Goal: Task Accomplishment & Management: Manage account settings

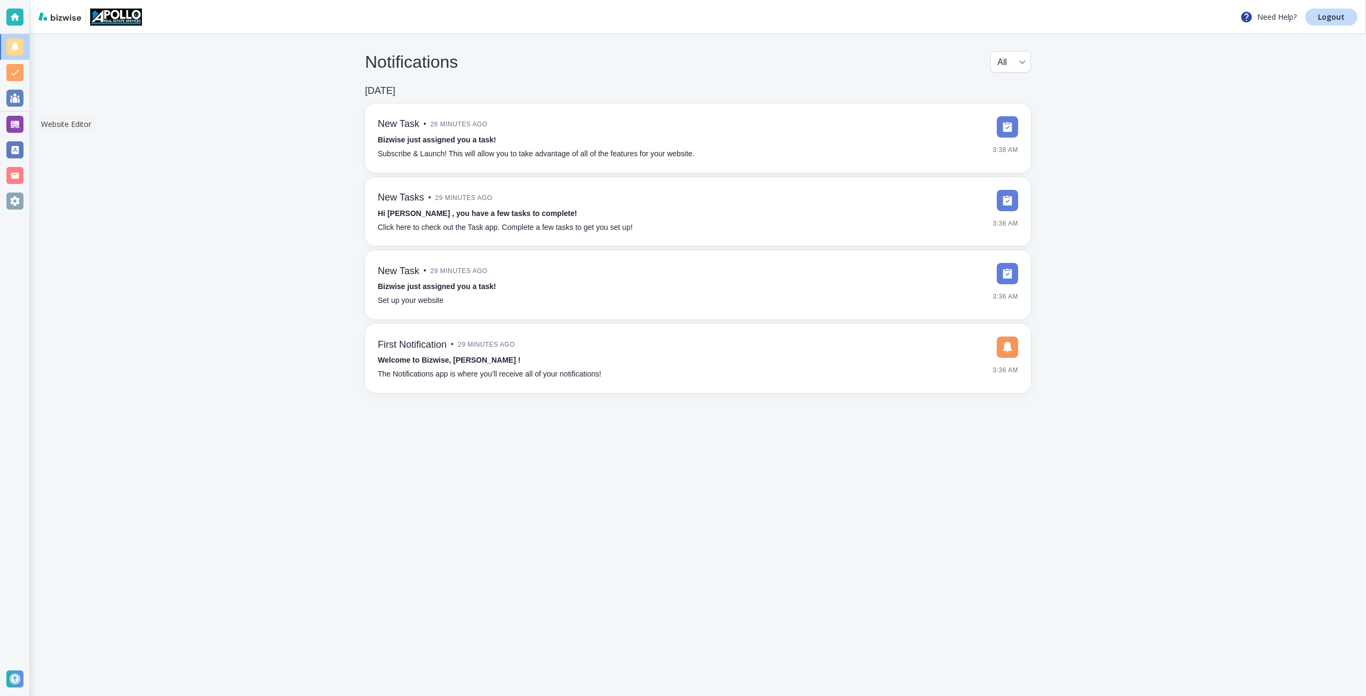
click at [20, 121] on div at bounding box center [14, 124] width 17 height 17
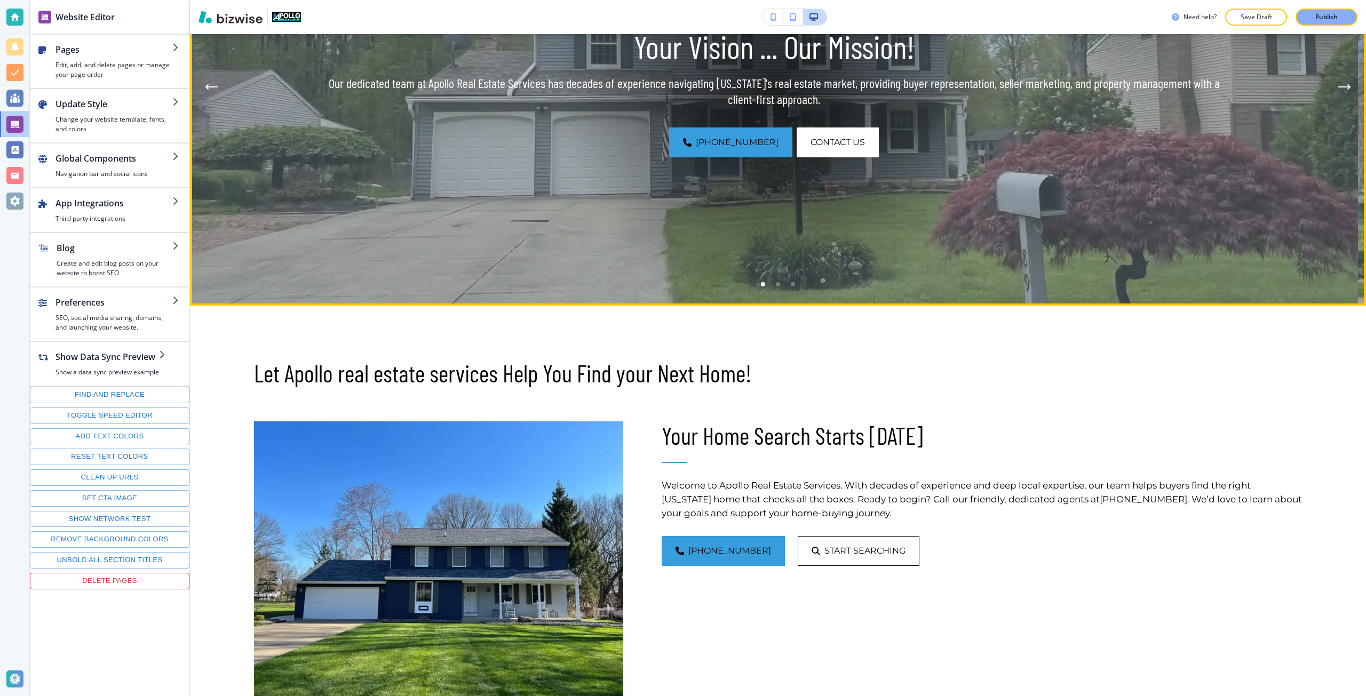
scroll to position [320, 0]
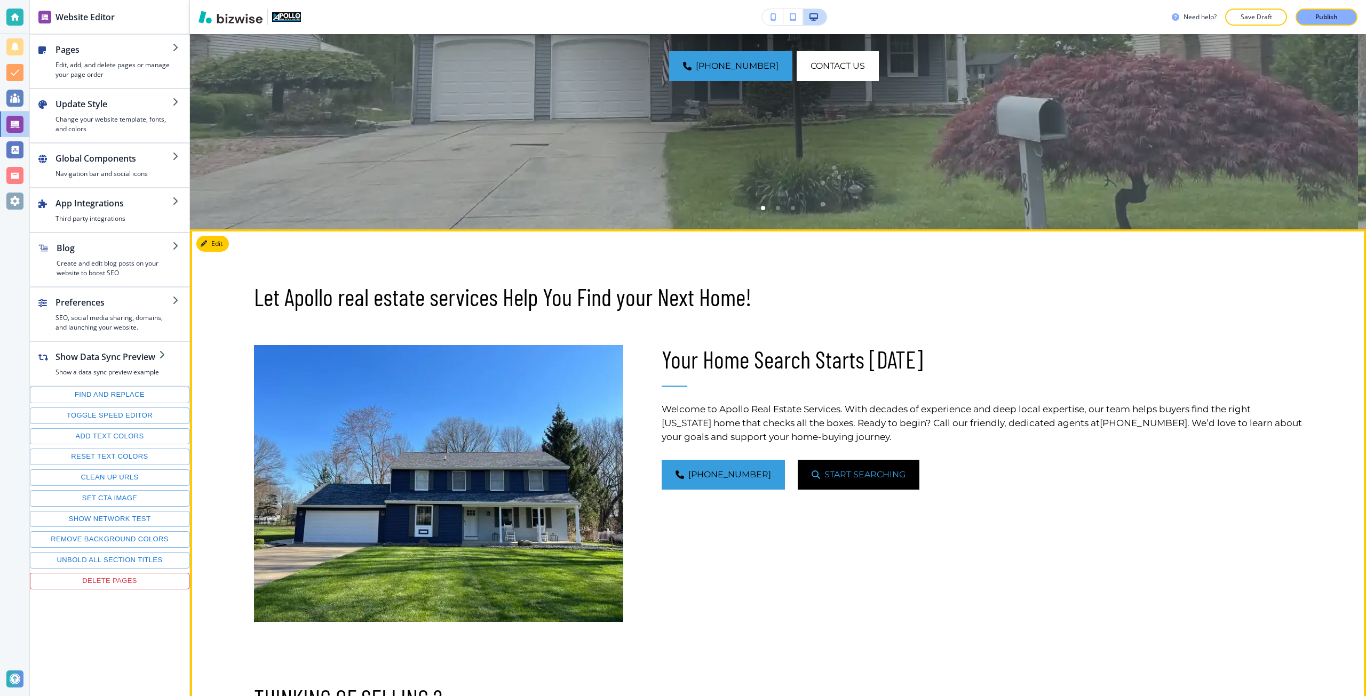
click at [824, 471] on span "Start Searching" at bounding box center [864, 475] width 81 height 13
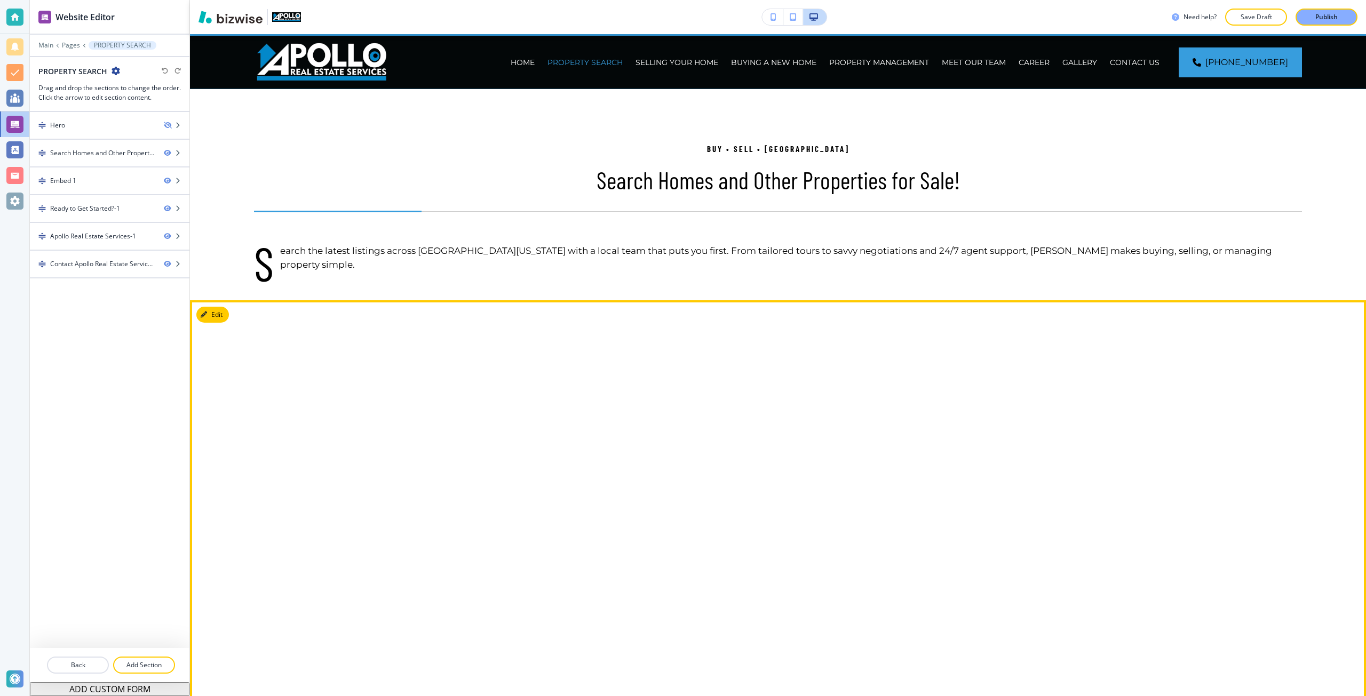
scroll to position [0, 0]
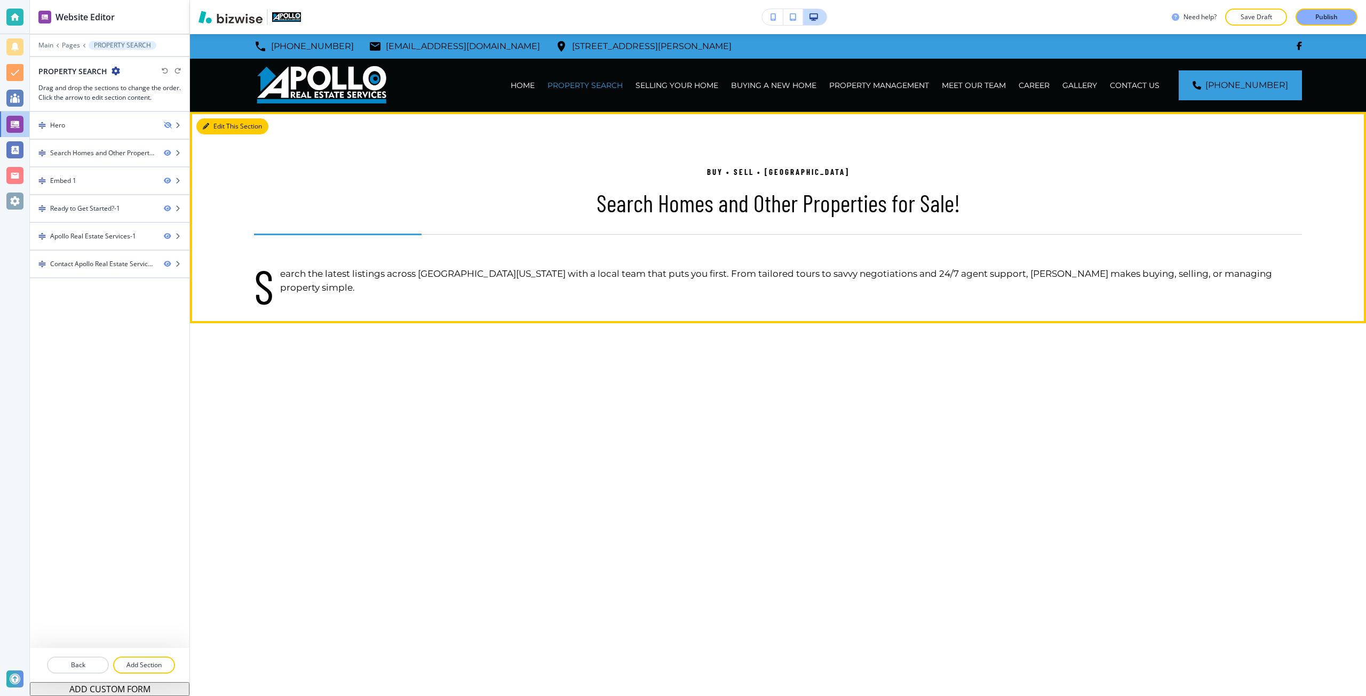
click at [202, 129] on button "Edit This Section" at bounding box center [232, 126] width 72 height 16
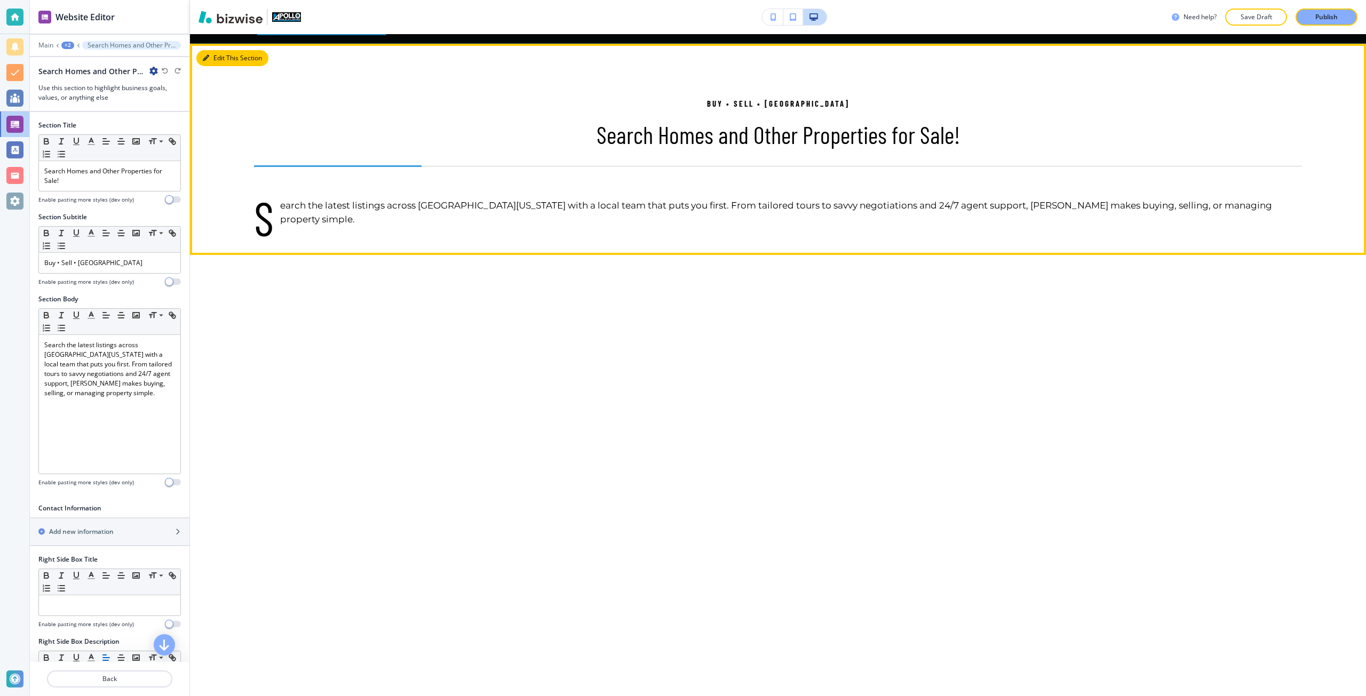
scroll to position [78, 0]
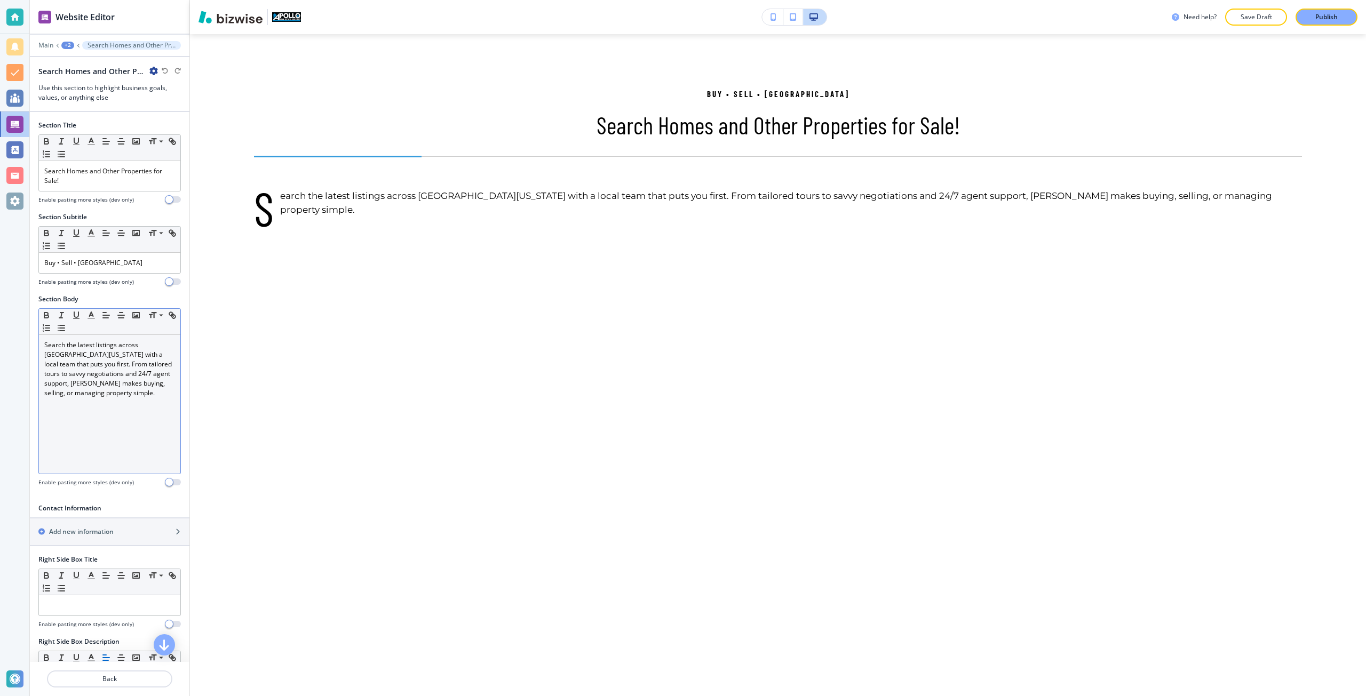
click at [76, 343] on p "Search the latest listings across Northeast Ohio with a local team that puts yo…" at bounding box center [109, 369] width 131 height 58
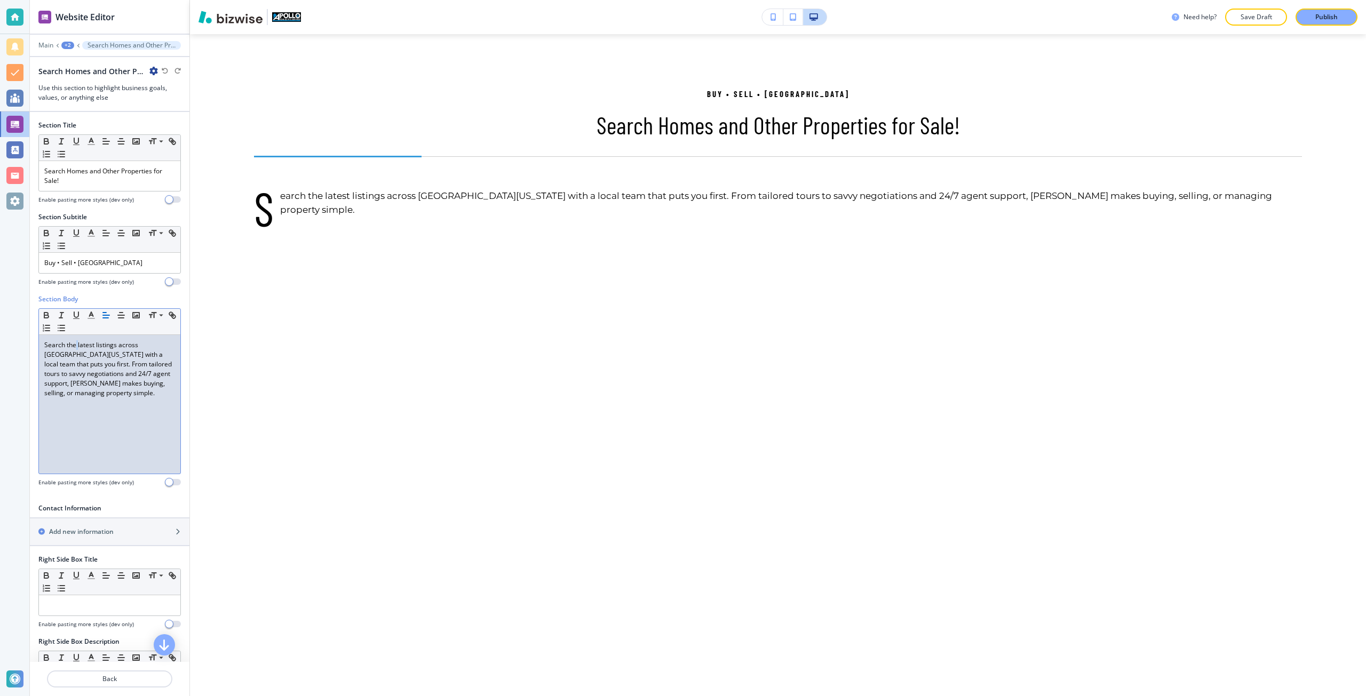
click at [76, 343] on p "Search the latest listings across Northeast Ohio with a local team that puts yo…" at bounding box center [109, 369] width 131 height 58
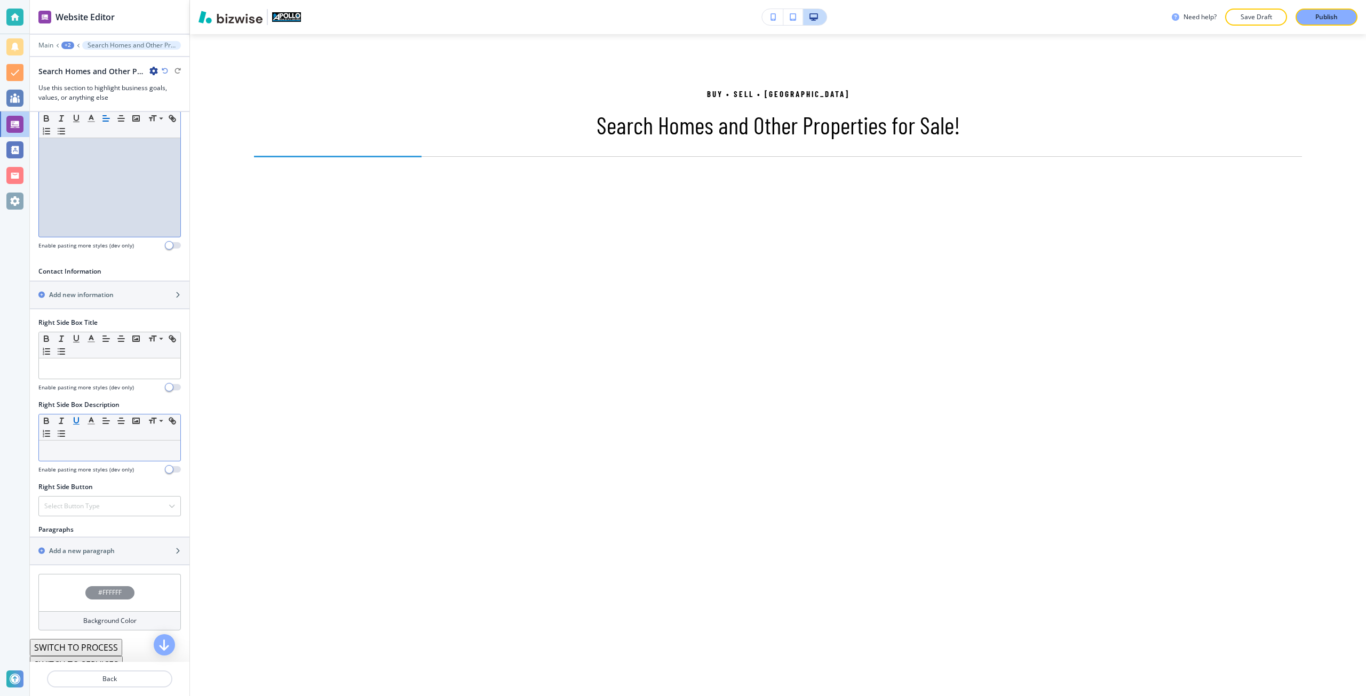
scroll to position [267, 0]
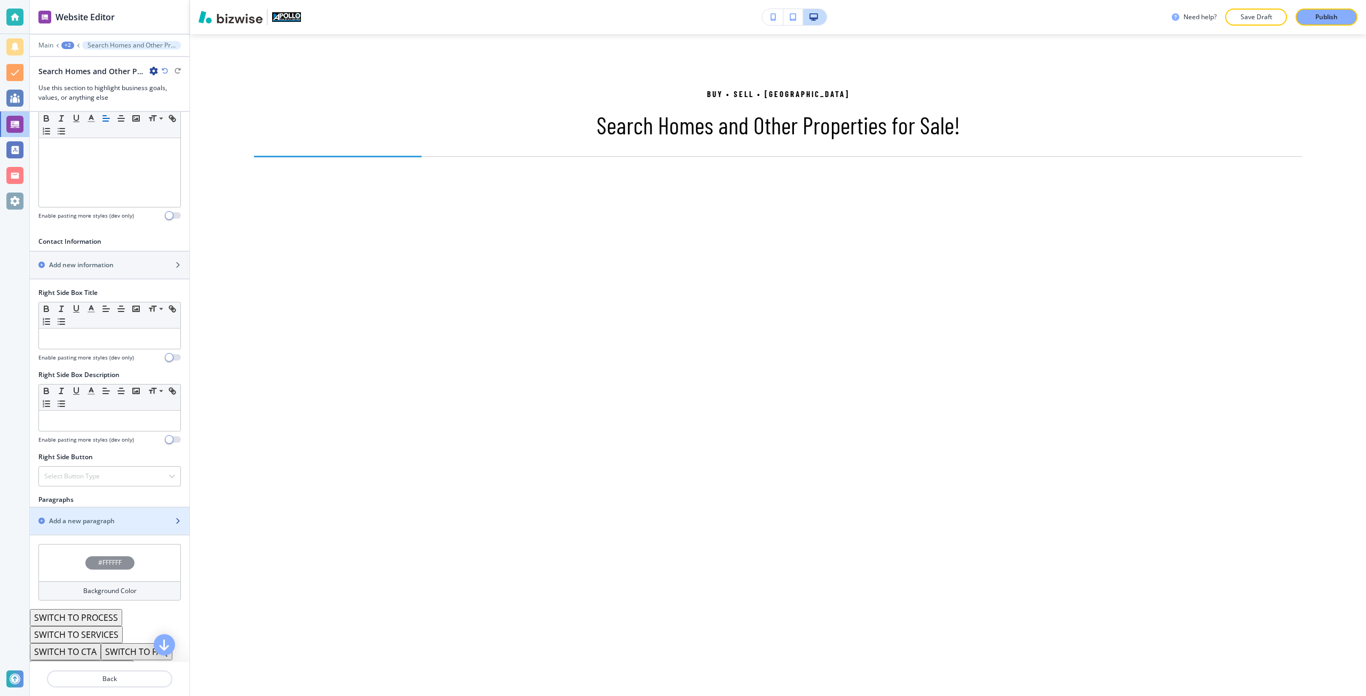
click at [77, 512] on div "button" at bounding box center [110, 512] width 160 height 9
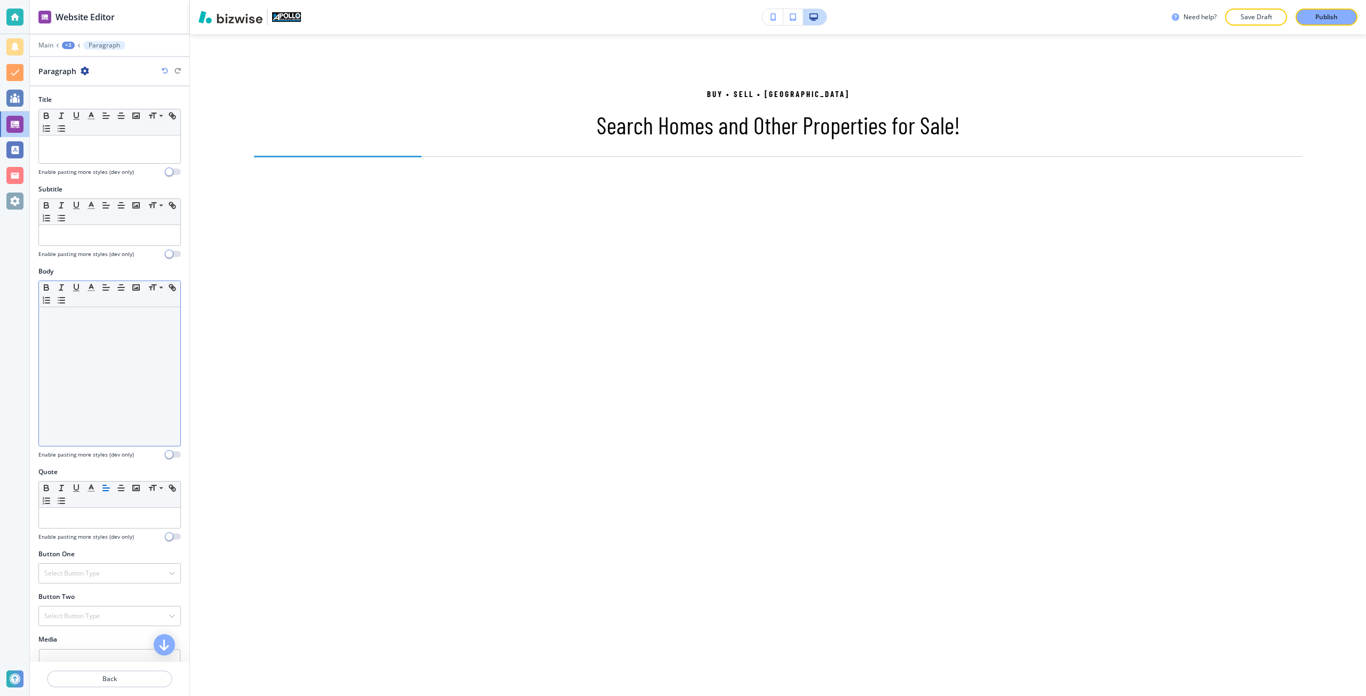
click at [81, 378] on div at bounding box center [109, 376] width 141 height 139
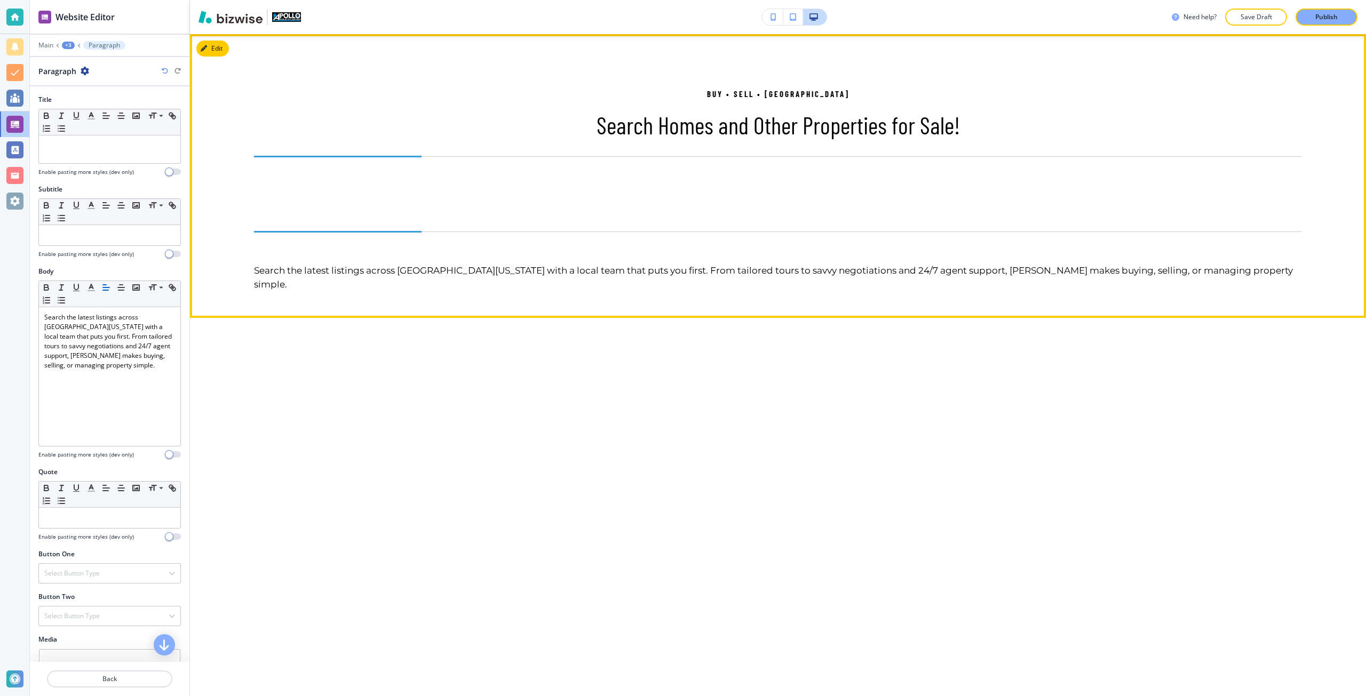
click at [759, 122] on p "Search Homes and Other Properties for Sale!" at bounding box center [778, 125] width 1048 height 28
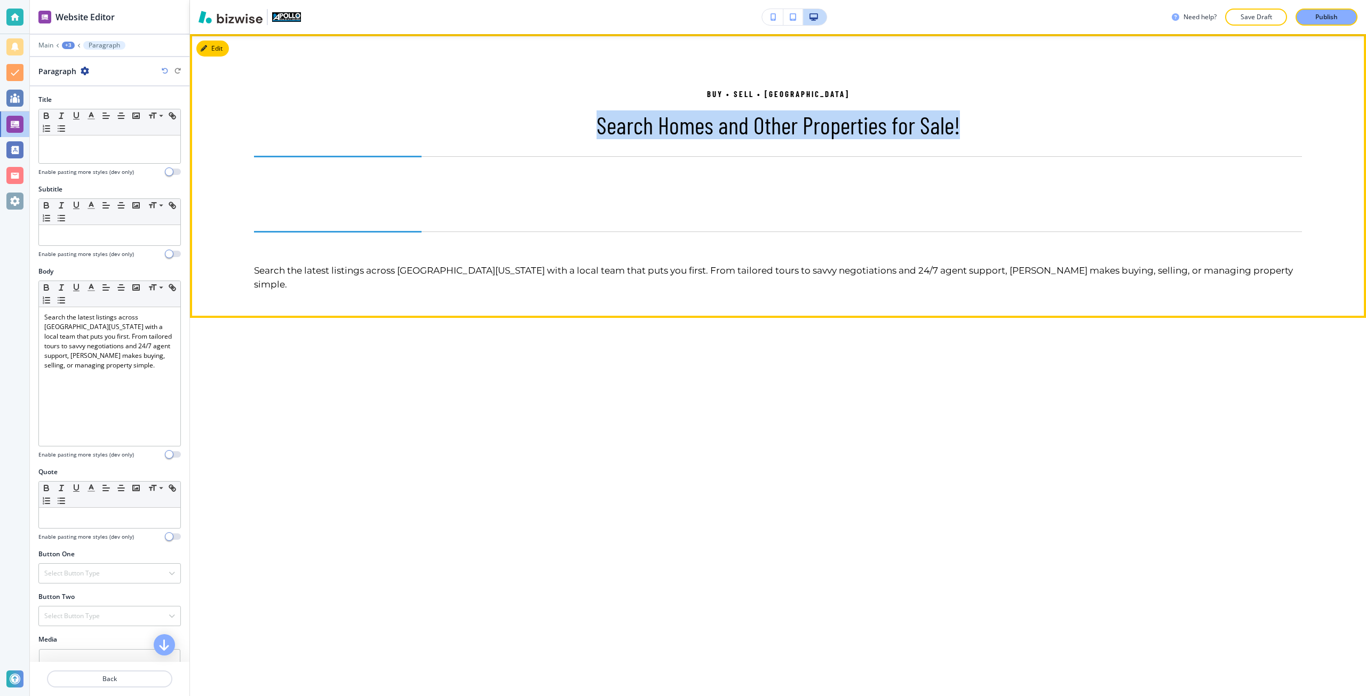
click at [759, 122] on p "Search Homes and Other Properties for Sale!" at bounding box center [778, 125] width 1048 height 28
copy p "Search Homes and Other Properties for Sale!"
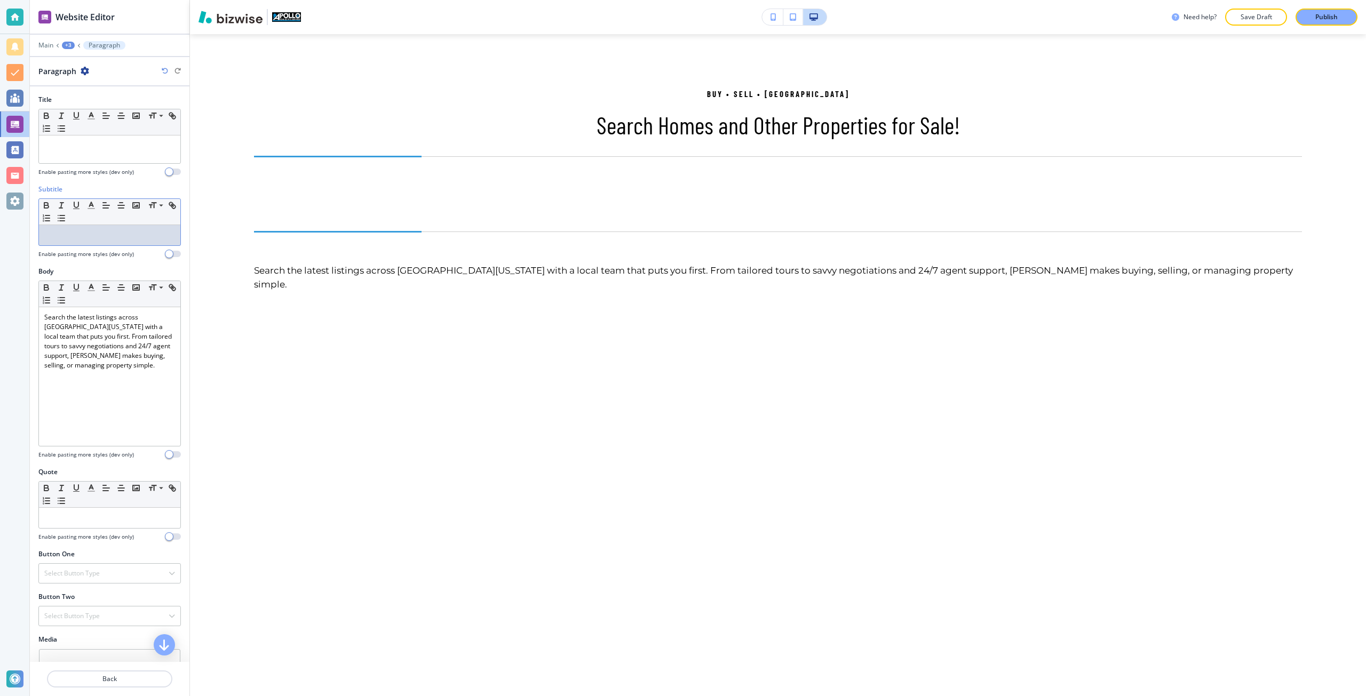
click at [110, 238] on p at bounding box center [109, 236] width 131 height 10
click at [96, 148] on p at bounding box center [109, 146] width 131 height 10
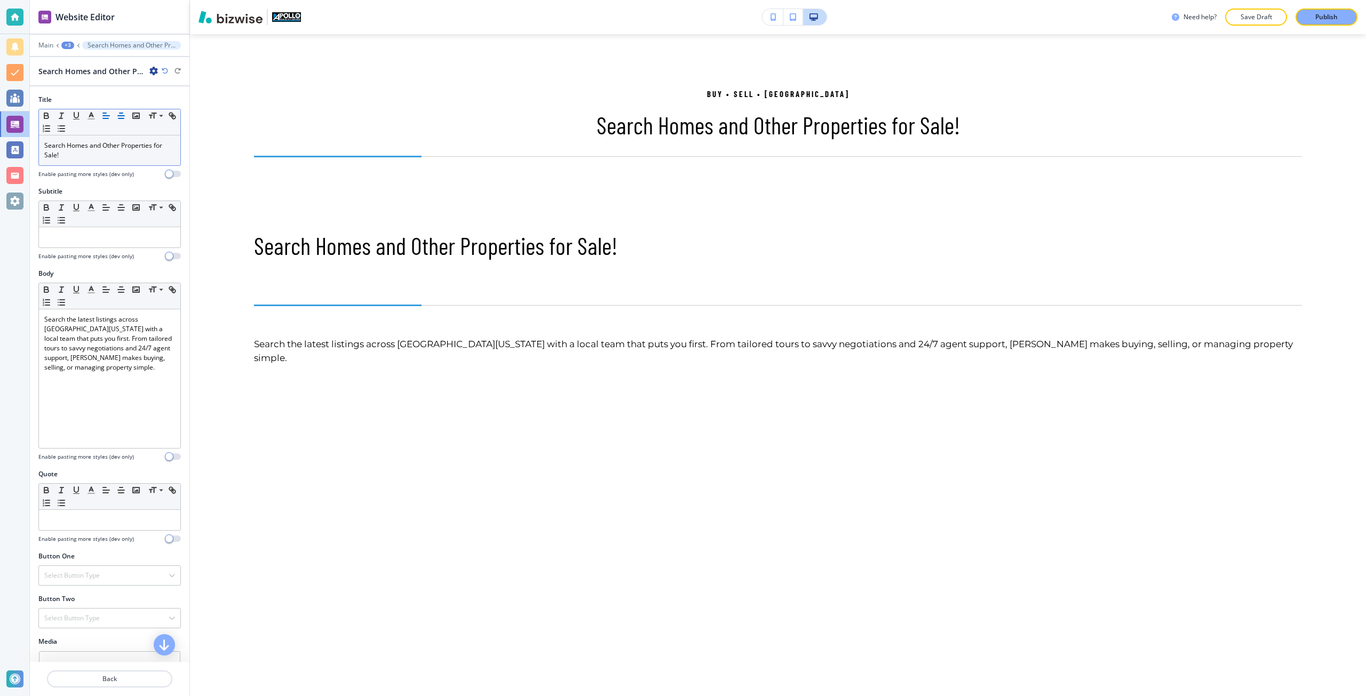
click at [114, 120] on button "button" at bounding box center [121, 115] width 15 height 13
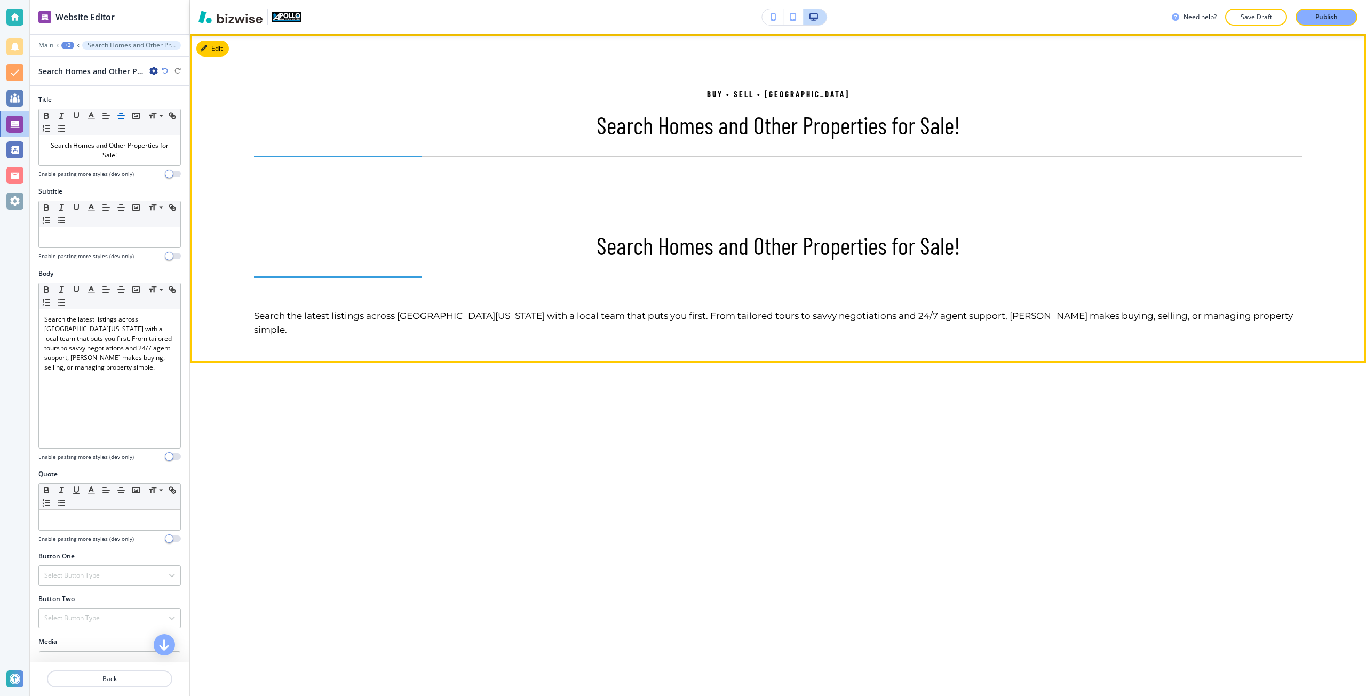
click at [732, 89] on p "Buy • Sell • Manage" at bounding box center [778, 94] width 1048 height 13
copy p "Buy • Sell • Manage"
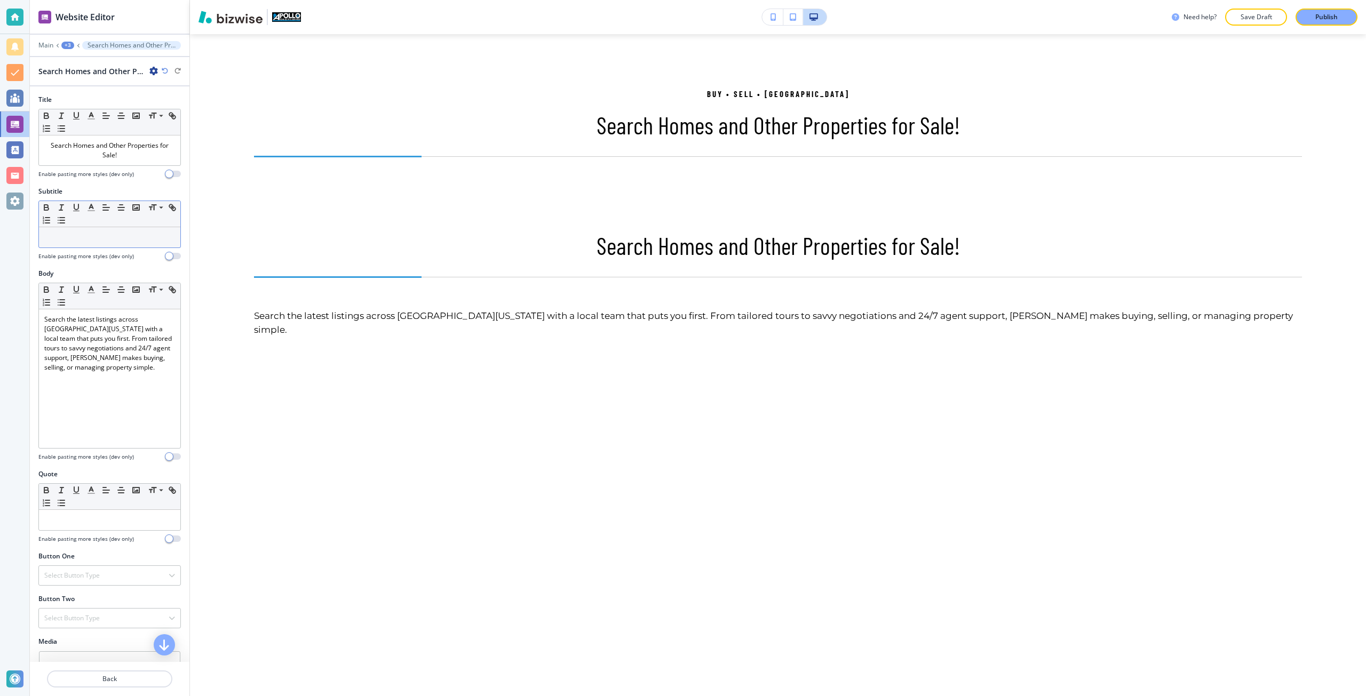
click at [144, 234] on p at bounding box center [109, 238] width 131 height 10
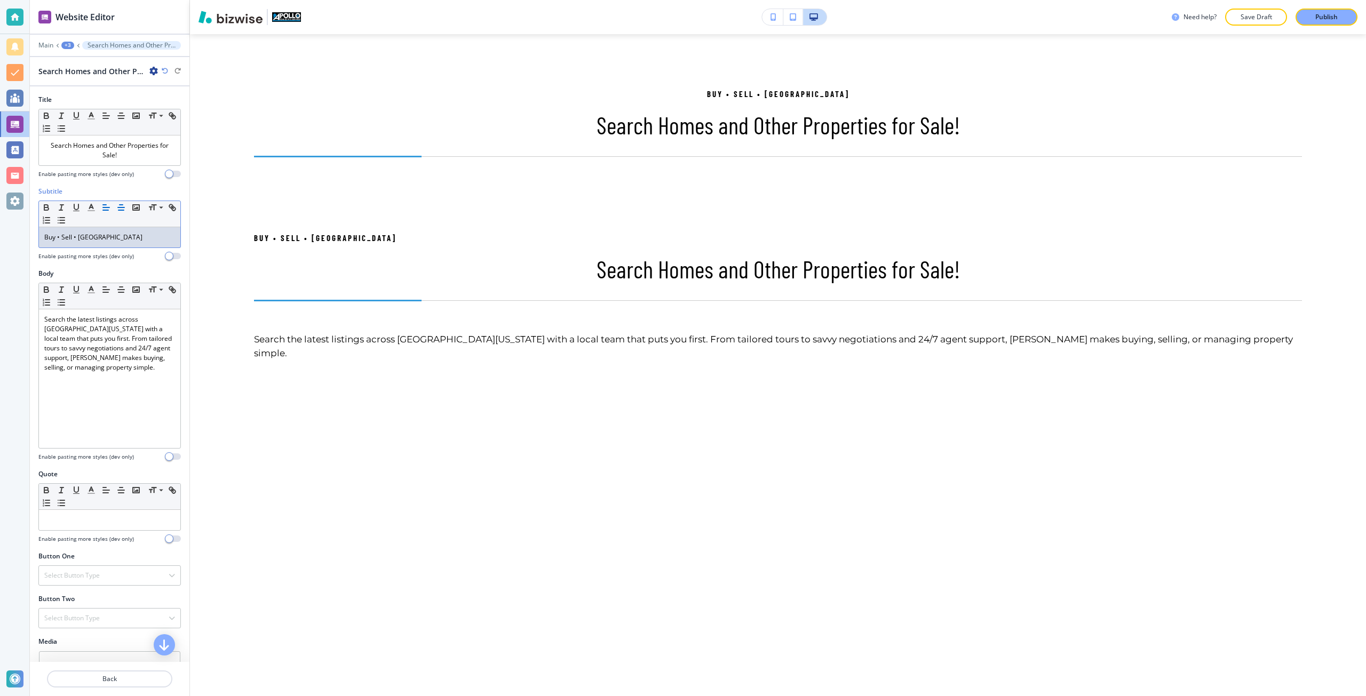
click at [124, 212] on icon "button" at bounding box center [121, 208] width 10 height 10
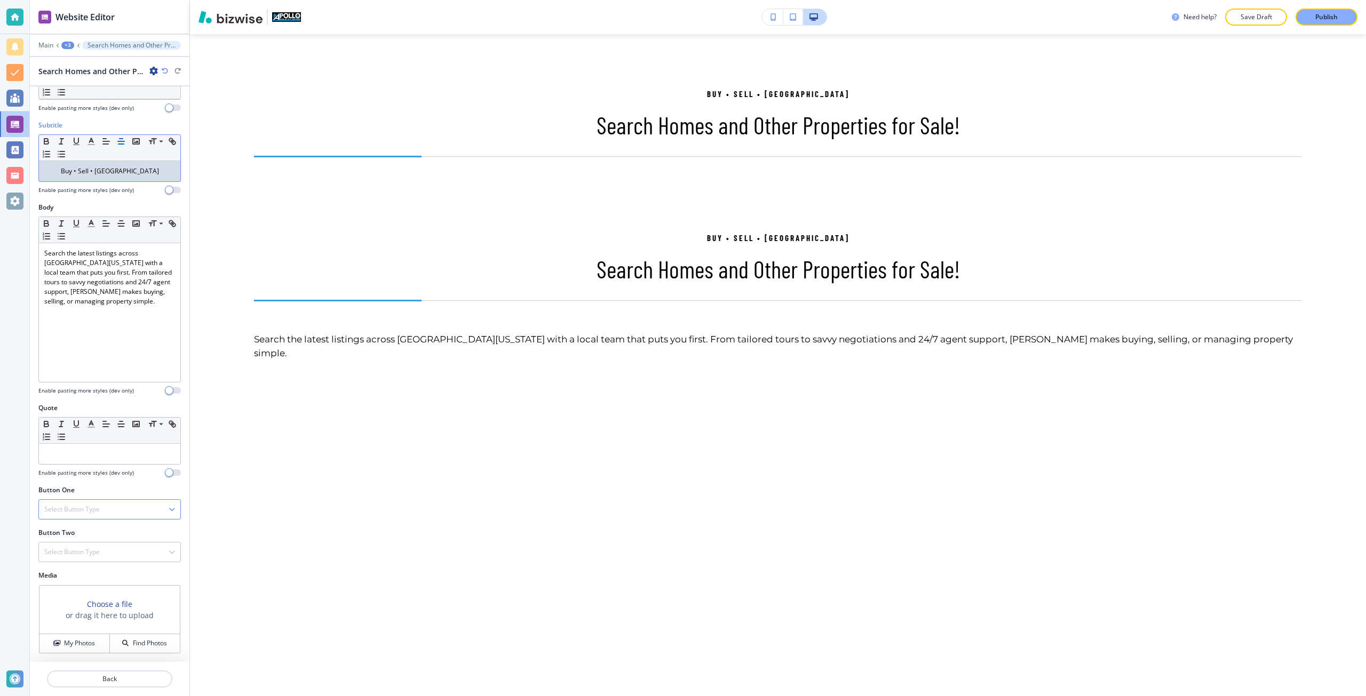
scroll to position [67, 0]
click at [136, 679] on p "Back" at bounding box center [109, 679] width 123 height 10
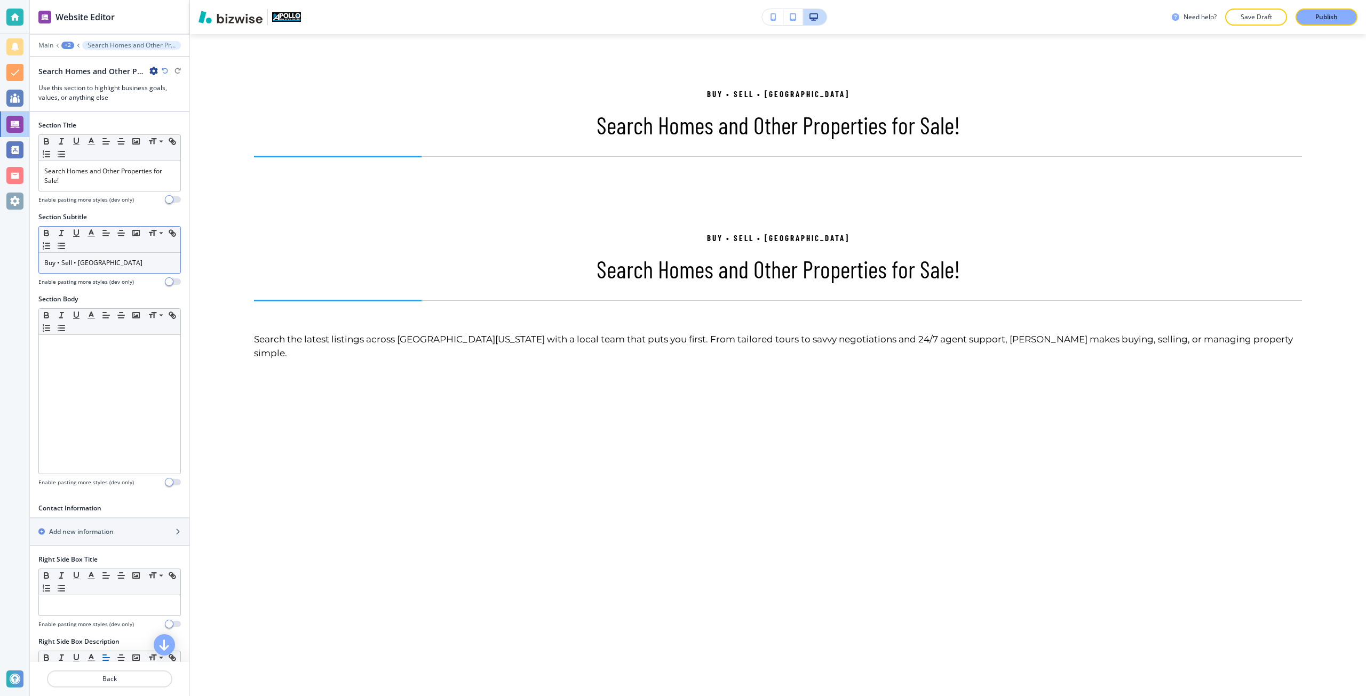
click at [113, 273] on div "Buy • Sell • Manage" at bounding box center [109, 263] width 141 height 20
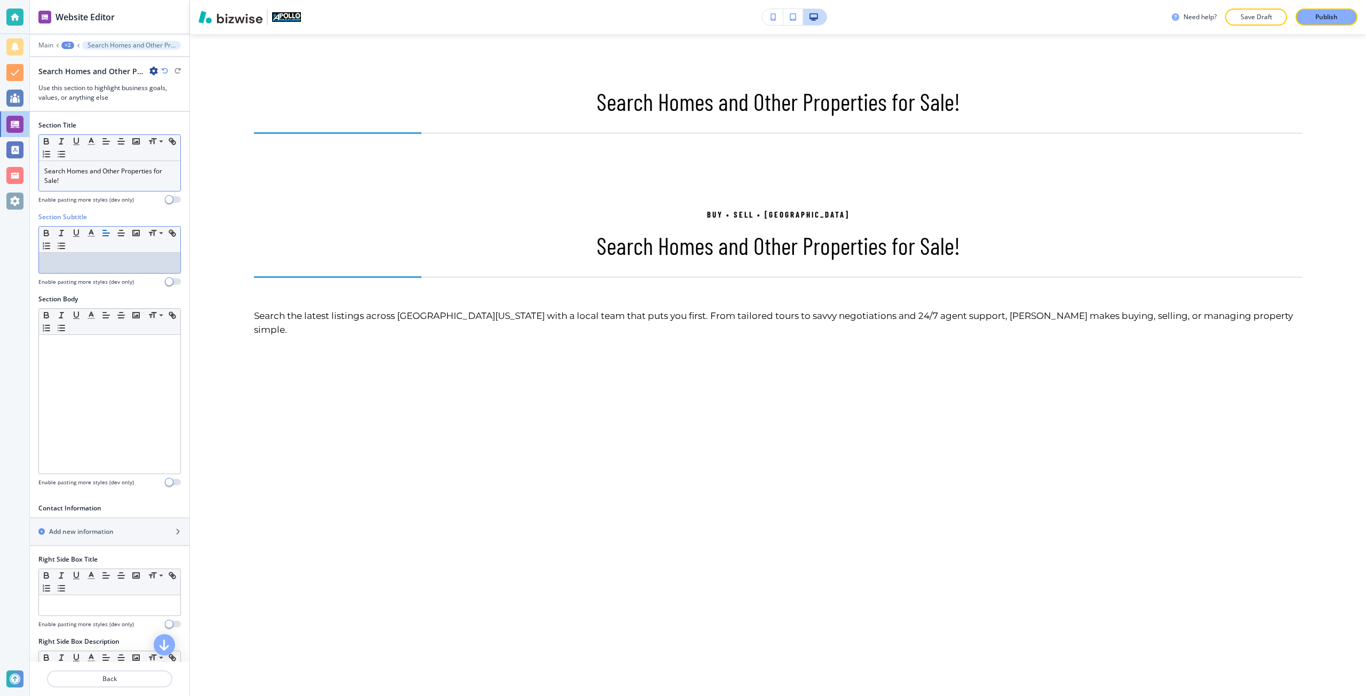
click at [106, 168] on p "Search Homes and Other Properties for Sale!" at bounding box center [109, 175] width 131 height 19
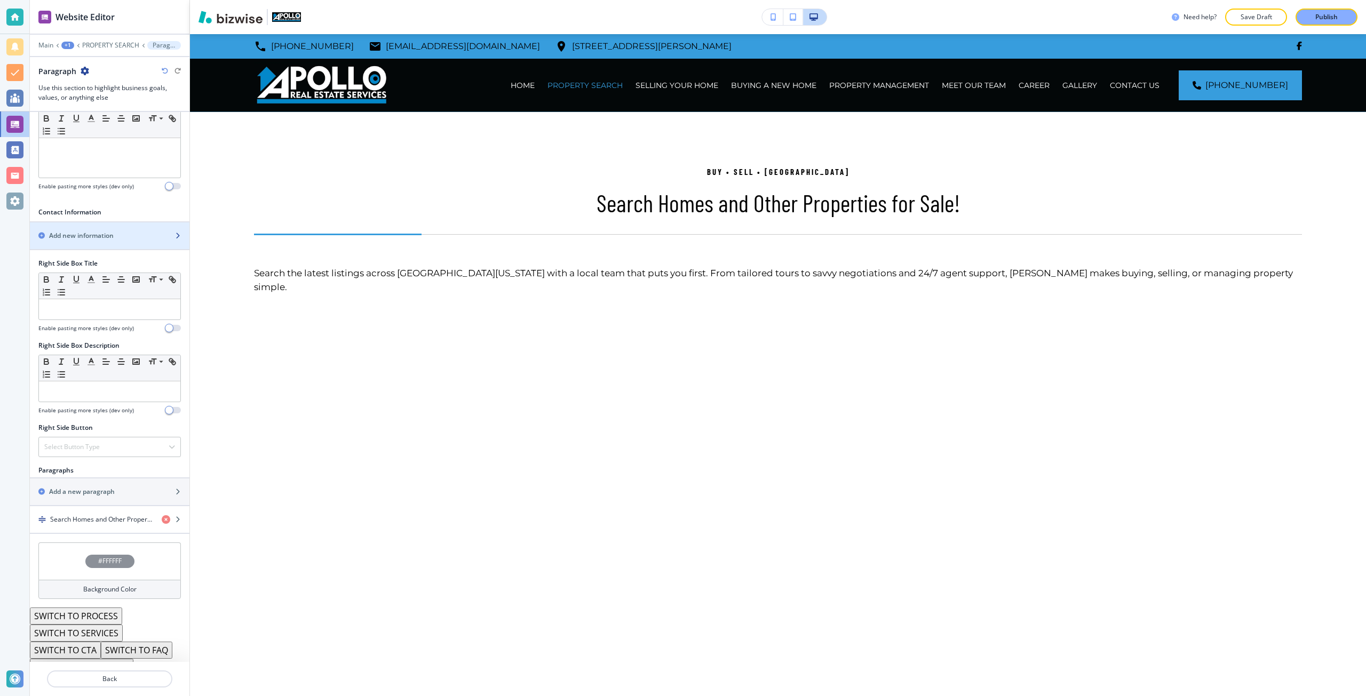
scroll to position [308, 0]
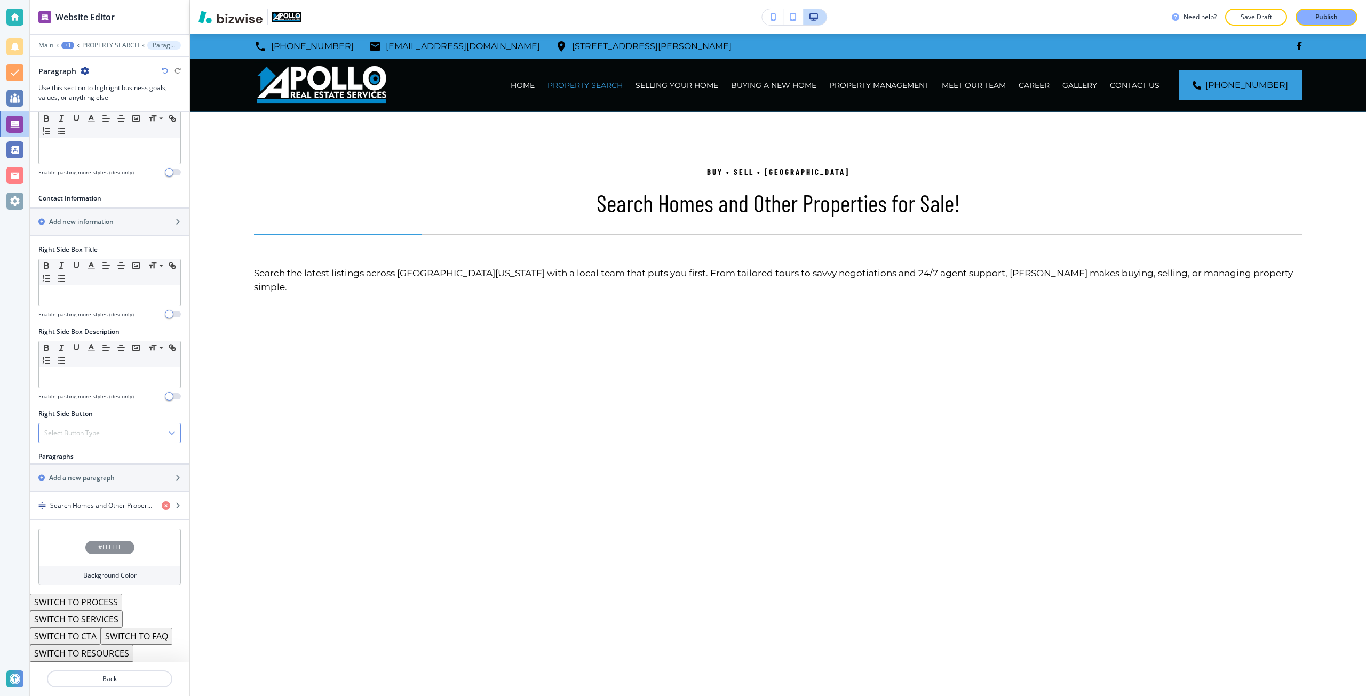
click at [89, 427] on div "Select Button Type" at bounding box center [109, 433] width 141 height 19
click at [87, 447] on h4 "Telephone" at bounding box center [109, 452] width 131 height 10
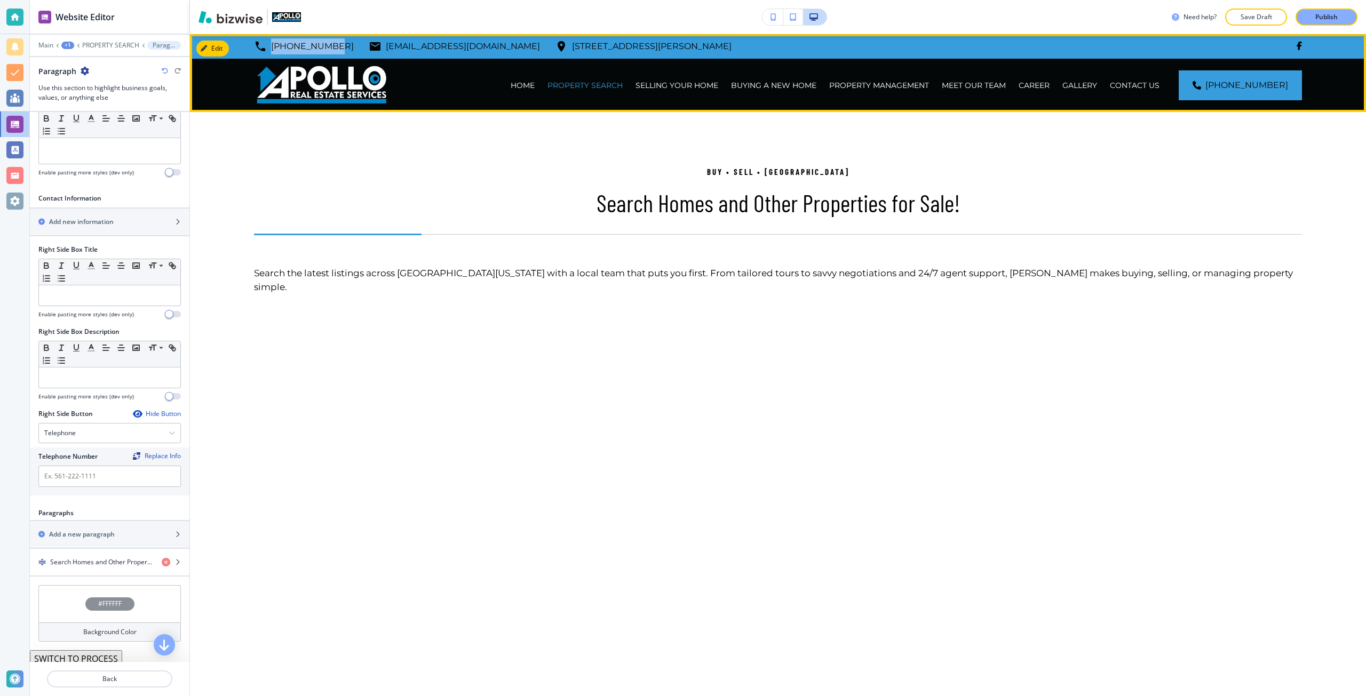
drag, startPoint x: 334, startPoint y: 45, endPoint x: 272, endPoint y: 39, distance: 62.2
click at [272, 39] on div "330-856-6666 apollo@apolloreservices.com 120 Niles Cortland Road Southeast, War…" at bounding box center [493, 46] width 478 height 16
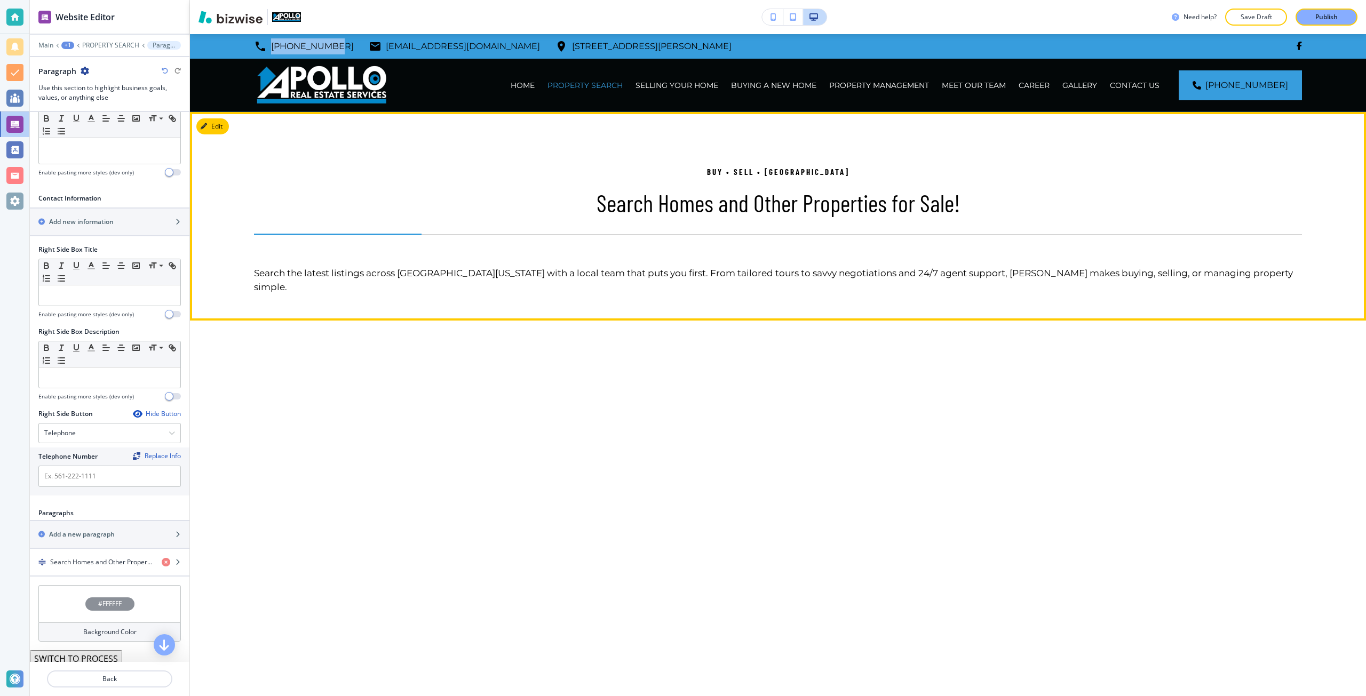
copy p "330-856-6666"
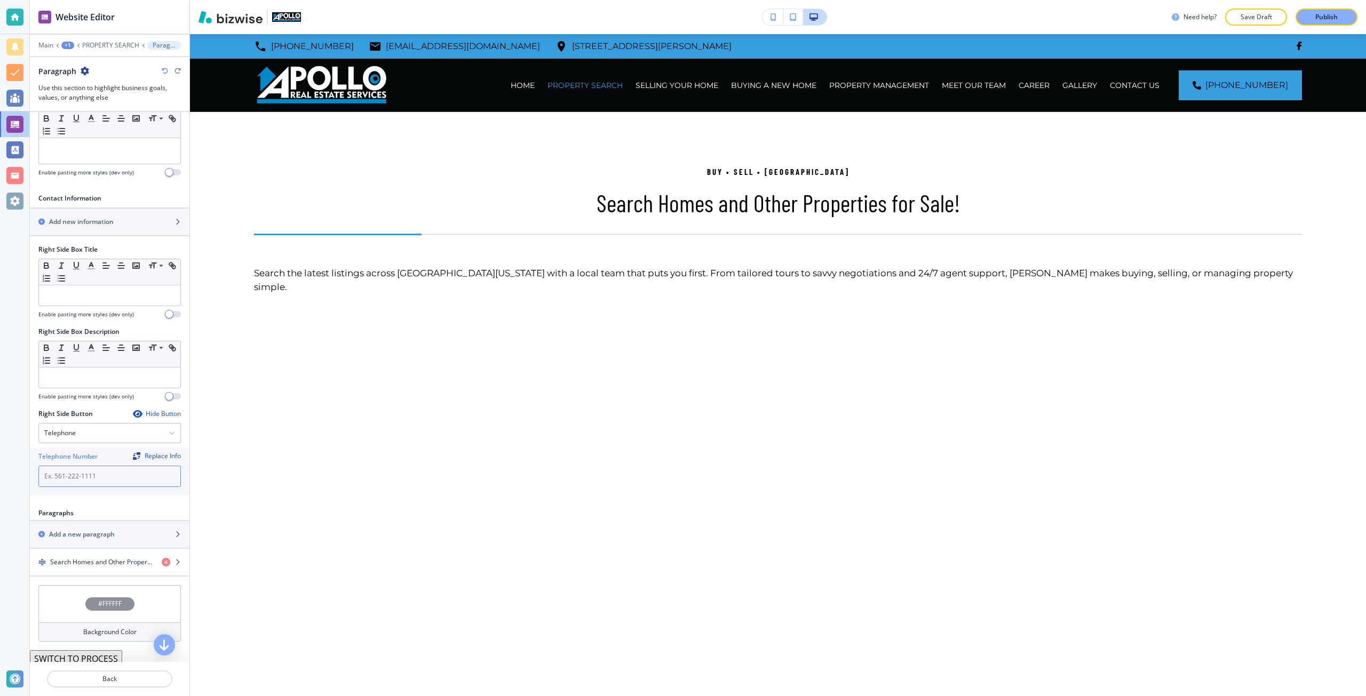
click at [73, 480] on input "text" at bounding box center [109, 476] width 142 height 21
paste input "330-856-6666"
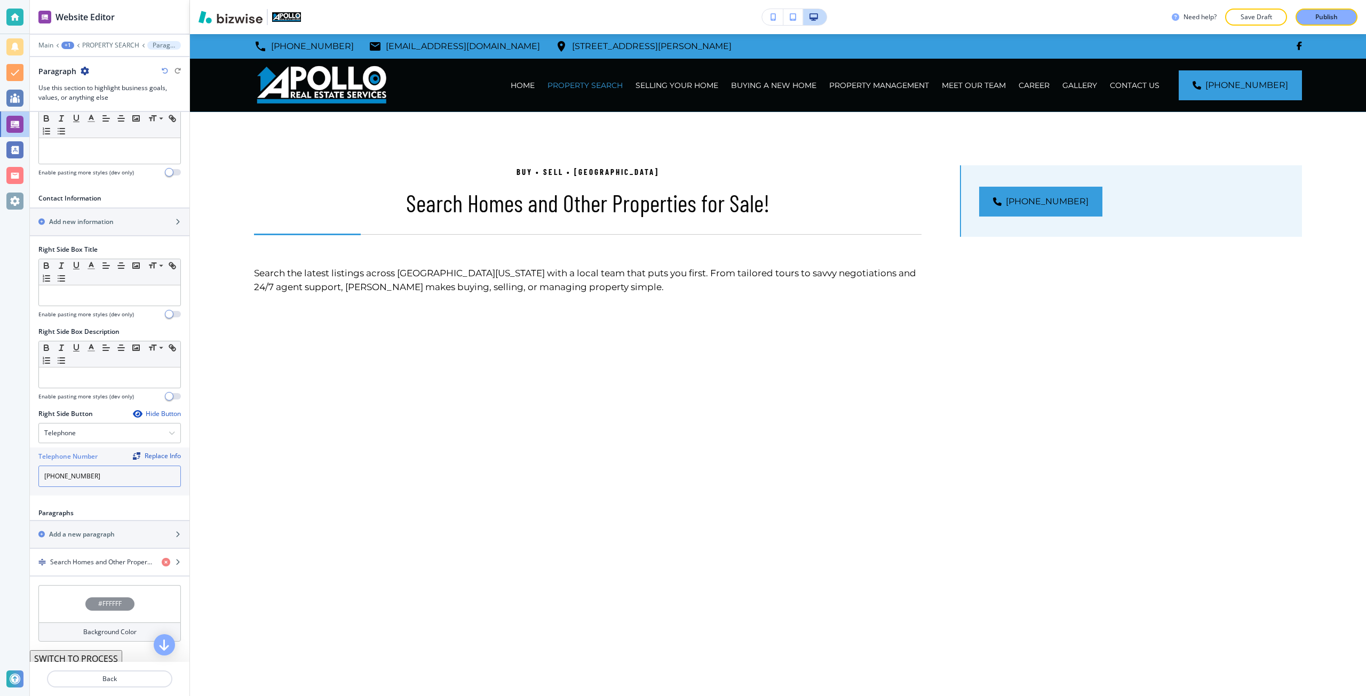
click at [54, 476] on input "330-856-6666" at bounding box center [109, 476] width 142 height 21
click at [46, 478] on input "330) 856-6666" at bounding box center [109, 476] width 142 height 21
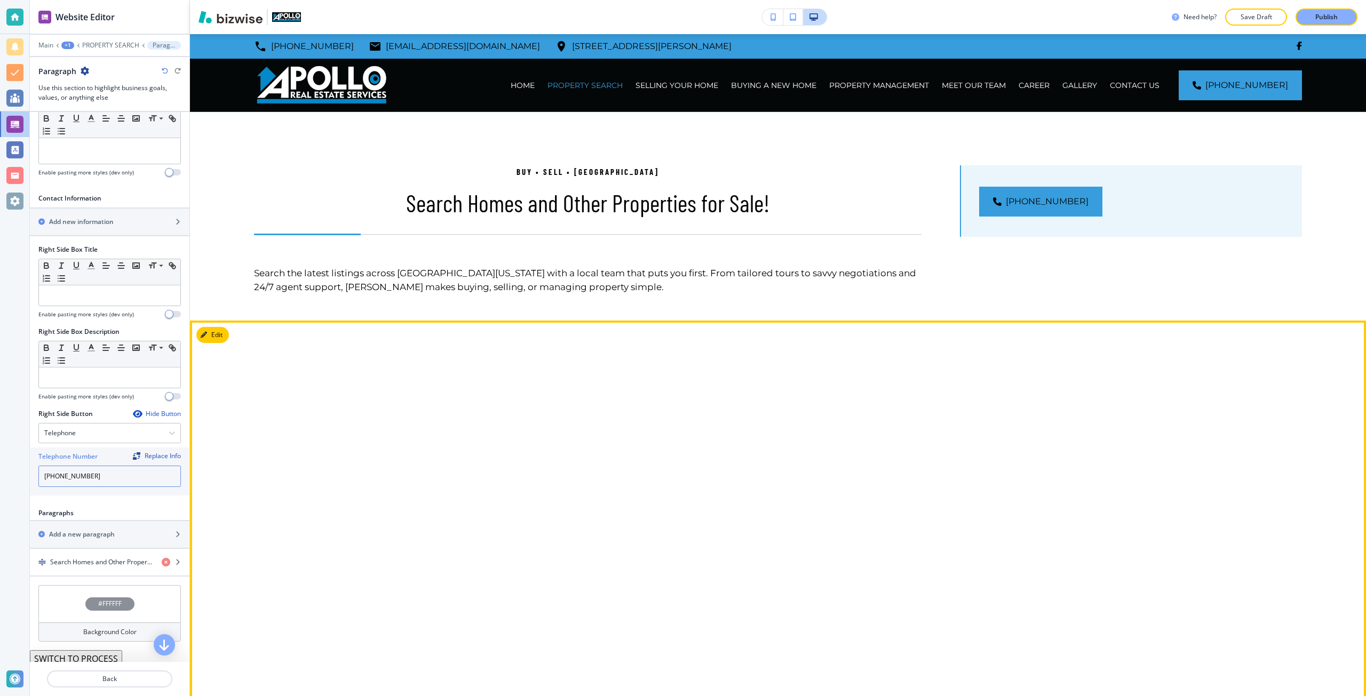
type input "(330) 856-6666"
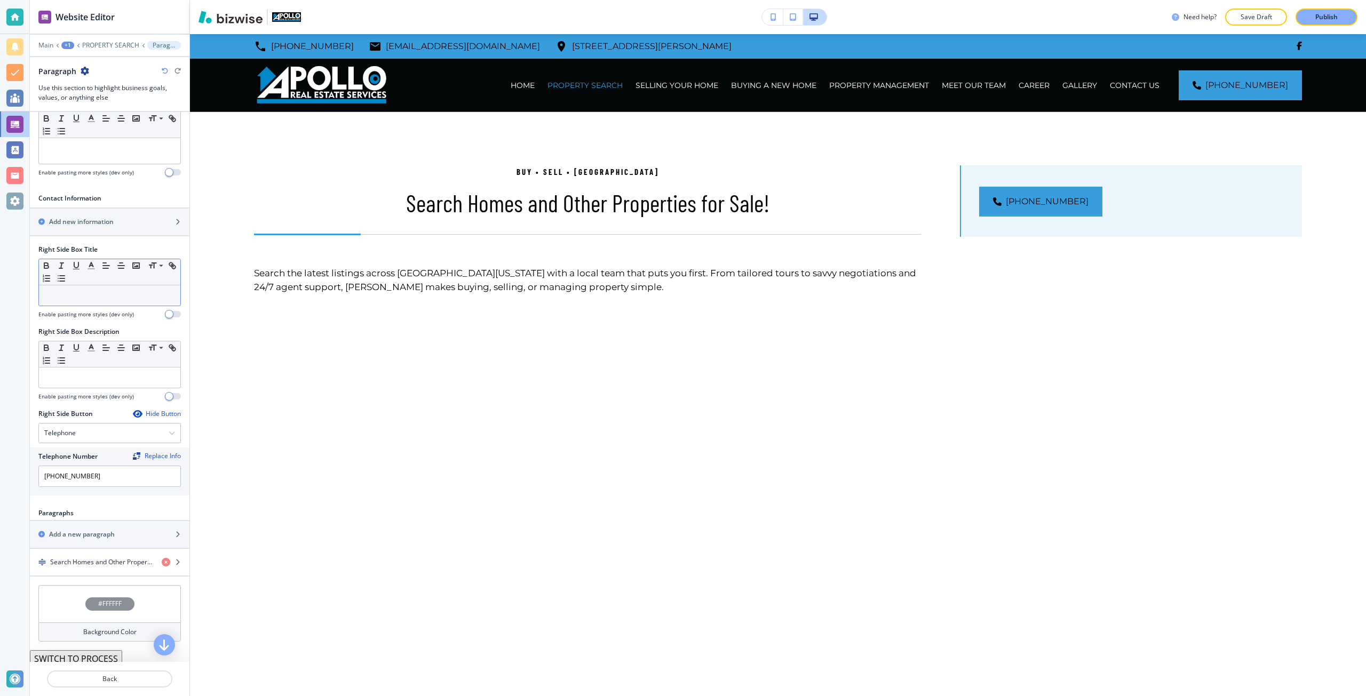
click at [91, 290] on div at bounding box center [109, 295] width 141 height 20
click at [139, 414] on div "Hide Button" at bounding box center [157, 414] width 48 height 9
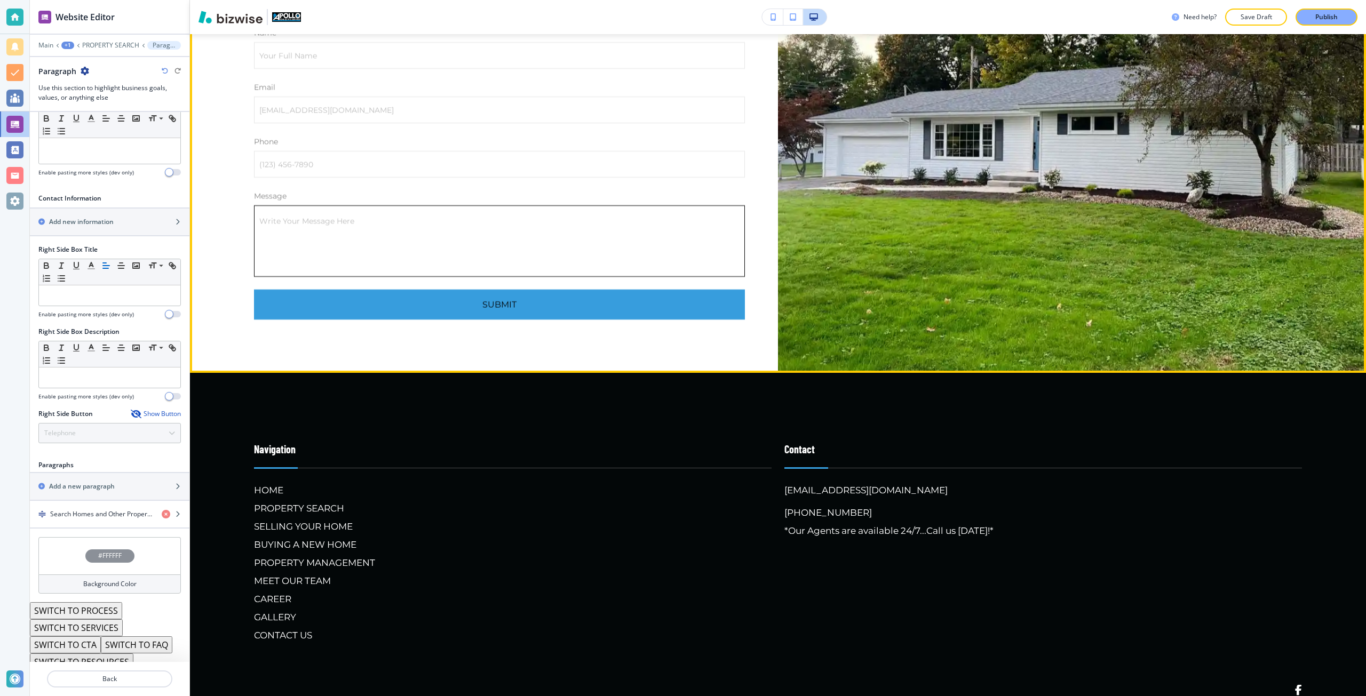
scroll to position [1708, 0]
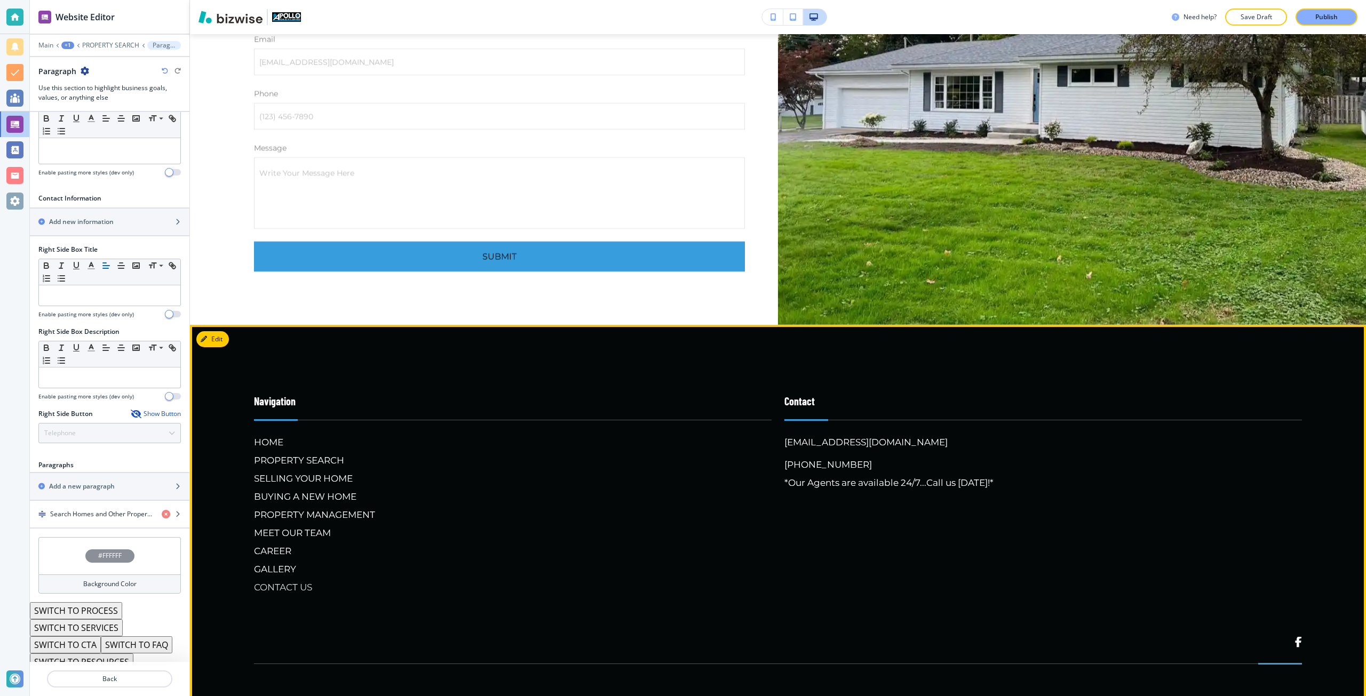
click at [306, 581] on h6 "CONTACT US" at bounding box center [513, 588] width 518 height 14
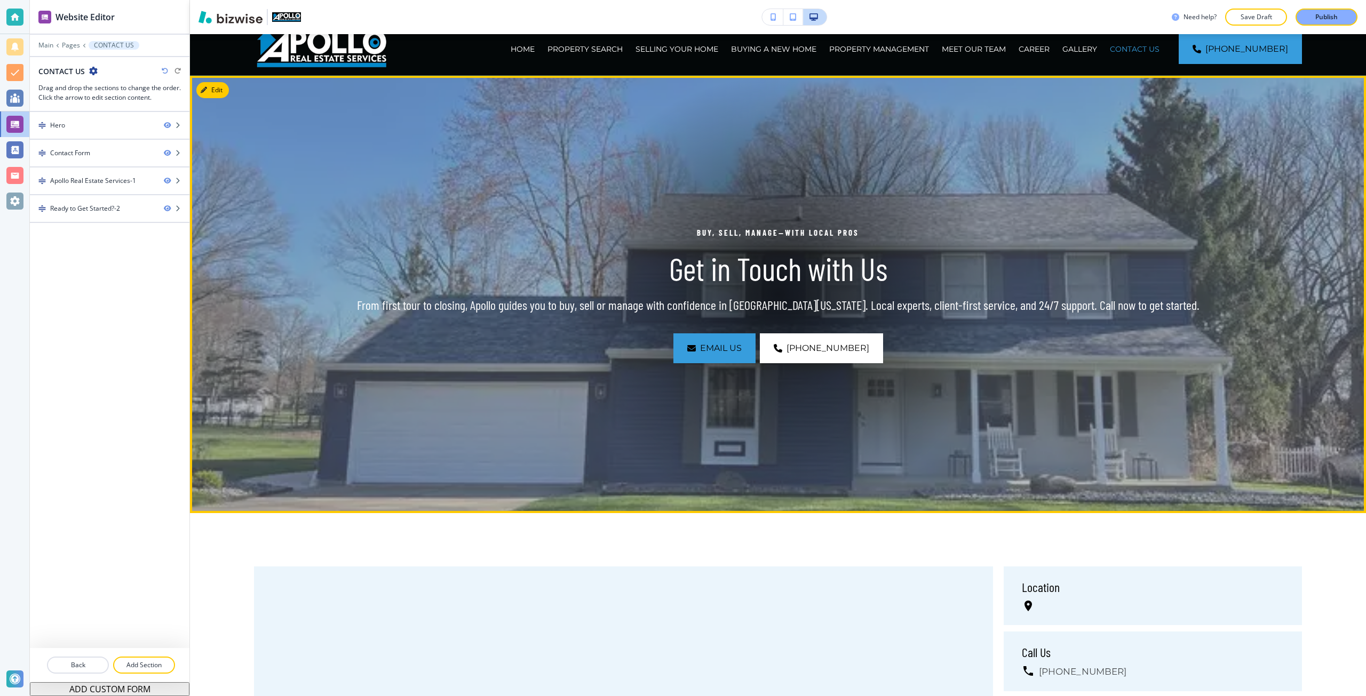
scroll to position [213, 0]
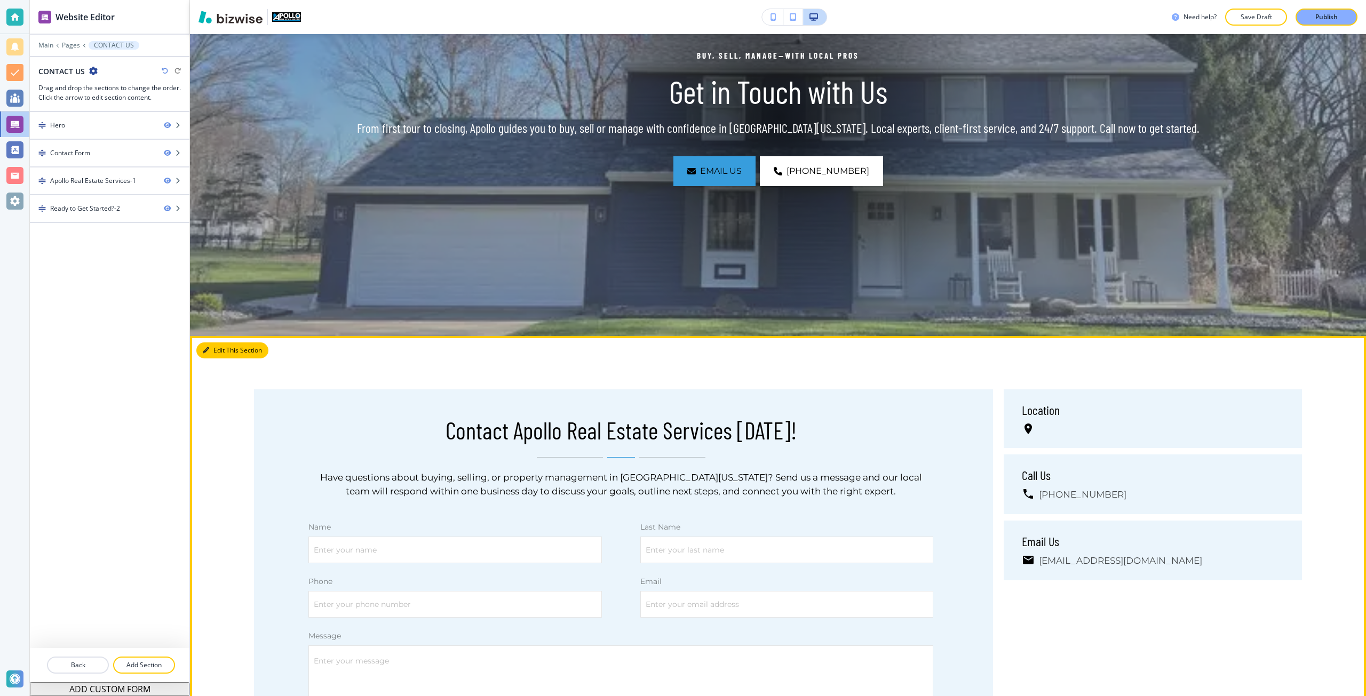
click at [211, 348] on button "Edit This Section" at bounding box center [232, 351] width 72 height 16
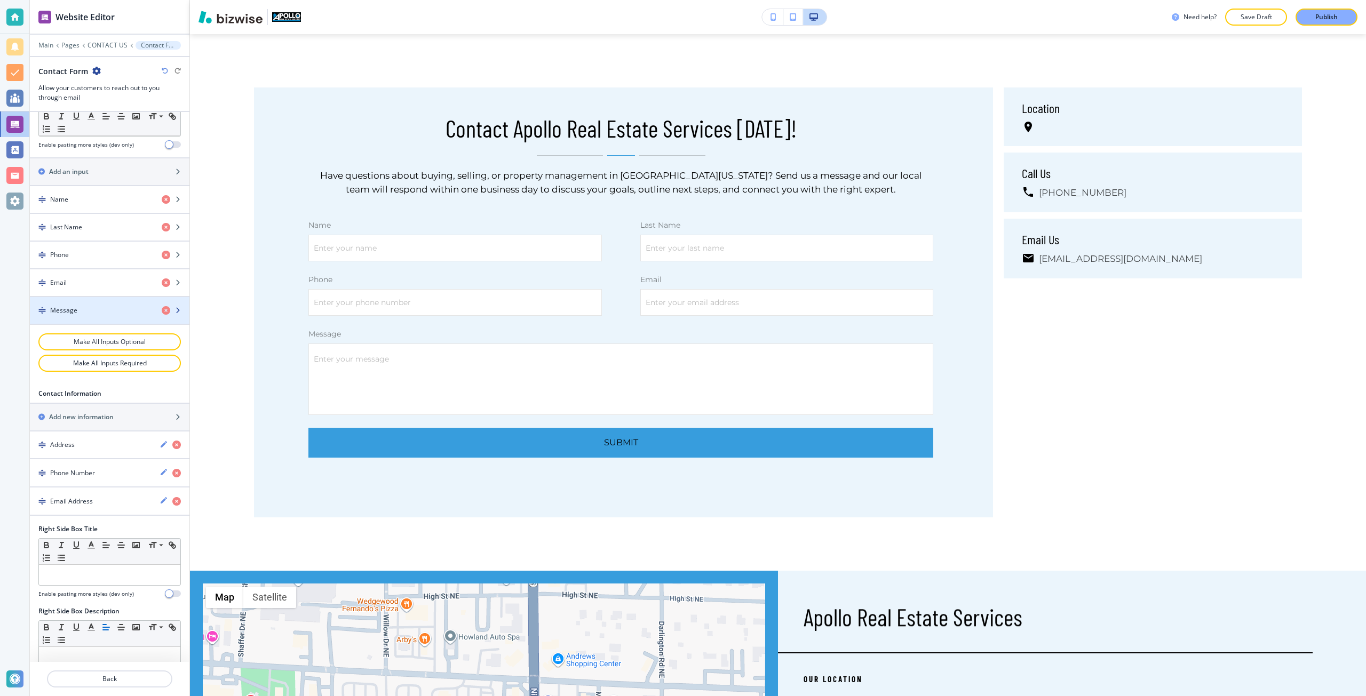
scroll to position [480, 0]
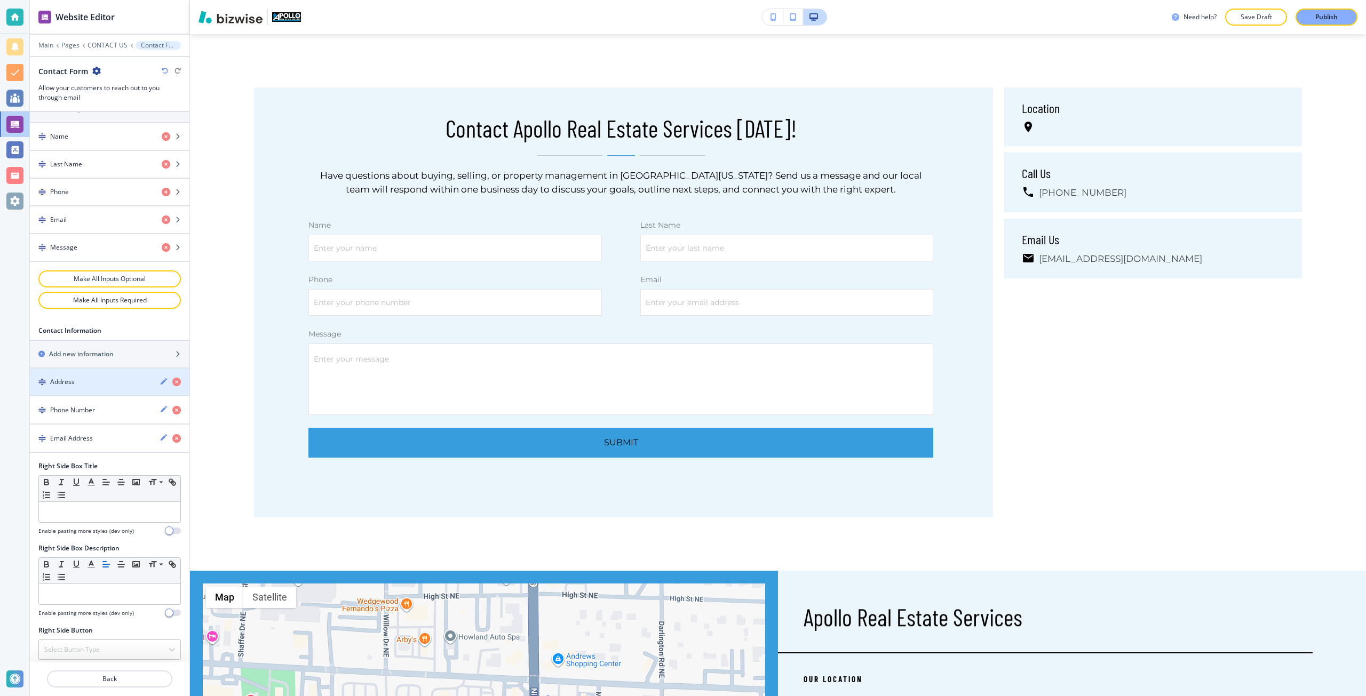
click at [85, 387] on div "Address" at bounding box center [90, 382] width 121 height 10
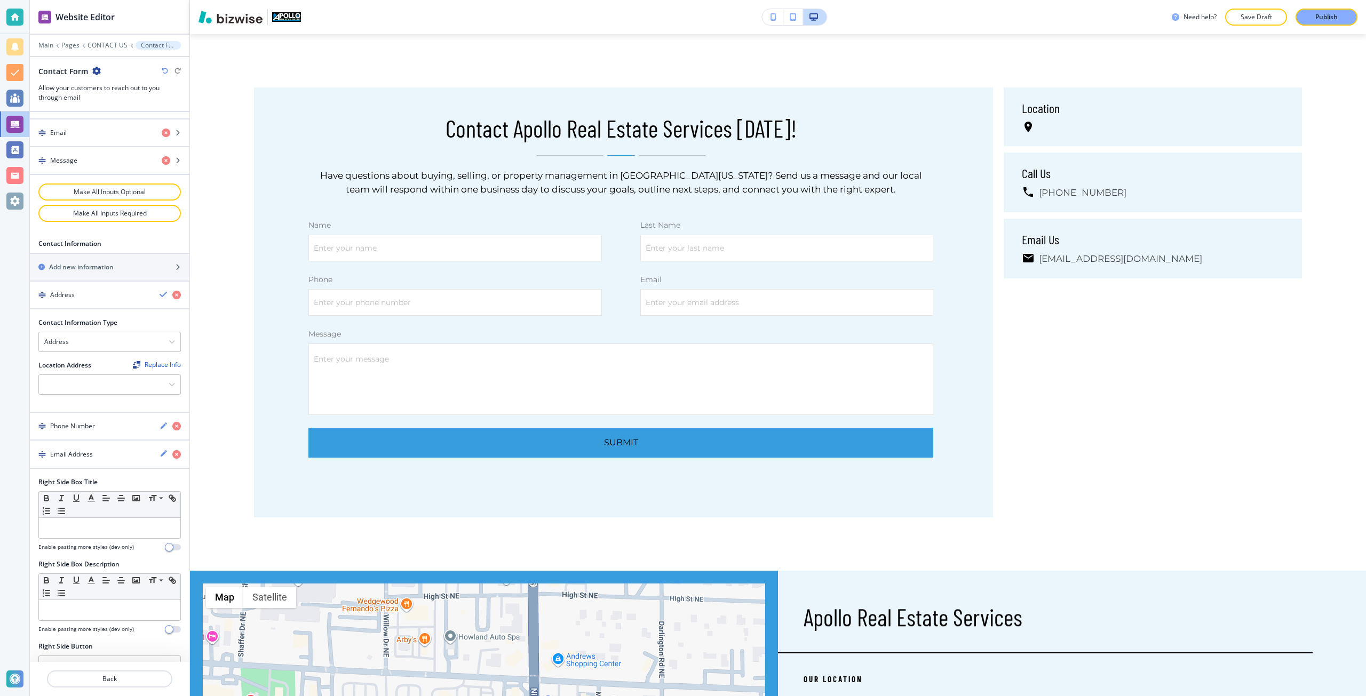
scroll to position [587, 0]
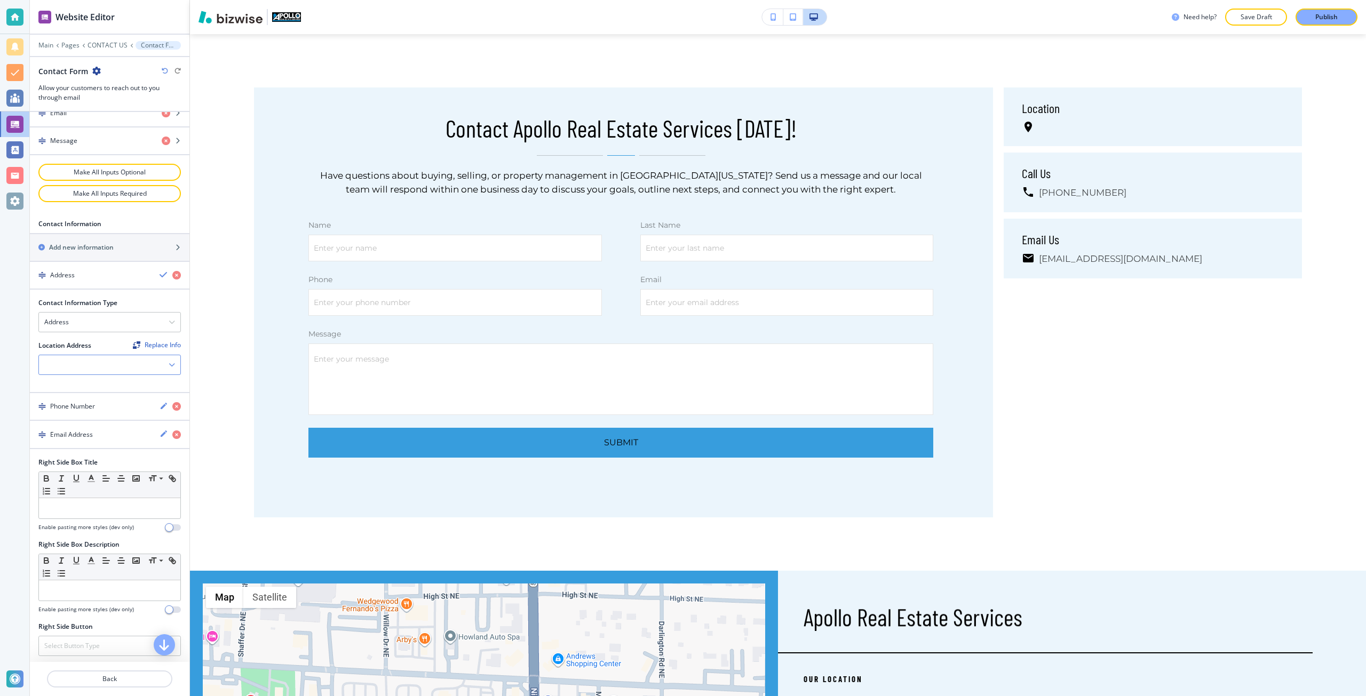
click at [79, 375] on div at bounding box center [109, 364] width 141 height 19
click at [85, 388] on h4 "120 Niles Cortland Rd SE, Warren, OH 44484, USA" at bounding box center [109, 384] width 131 height 10
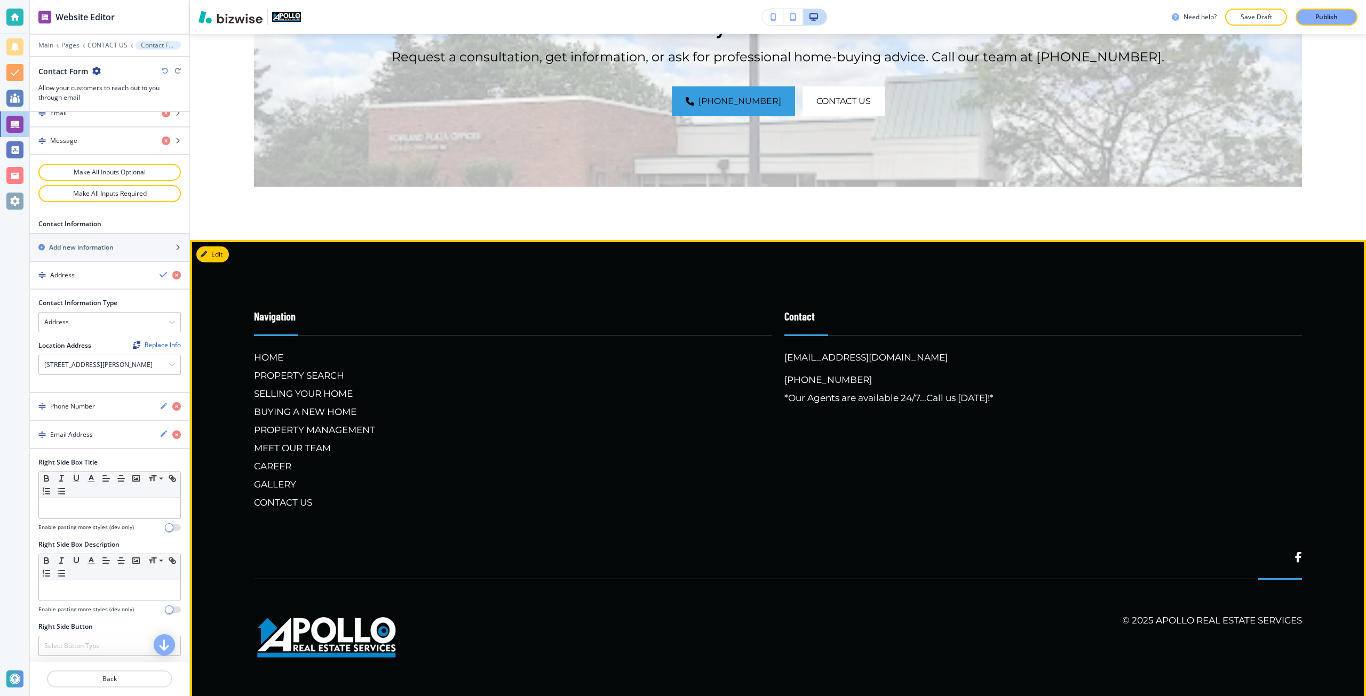
scroll to position [1526, 0]
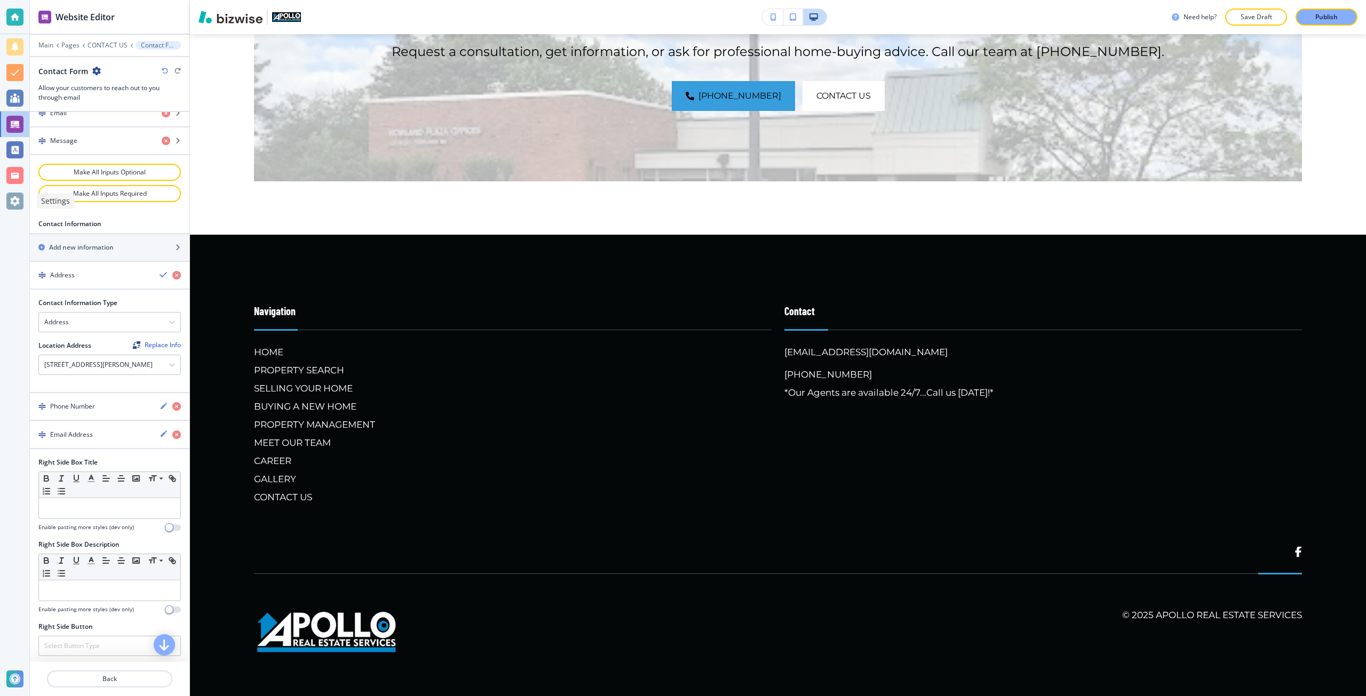
click at [11, 204] on div at bounding box center [14, 201] width 17 height 17
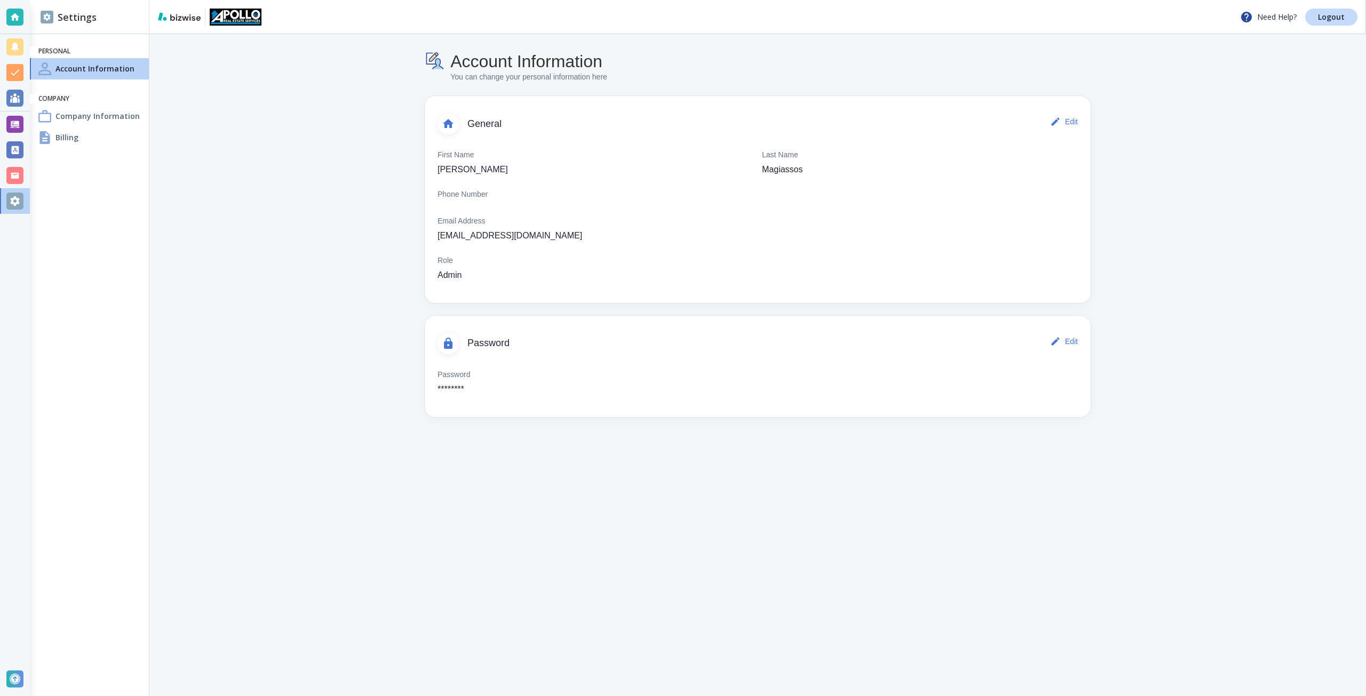
click at [57, 147] on div "Billing" at bounding box center [89, 137] width 119 height 21
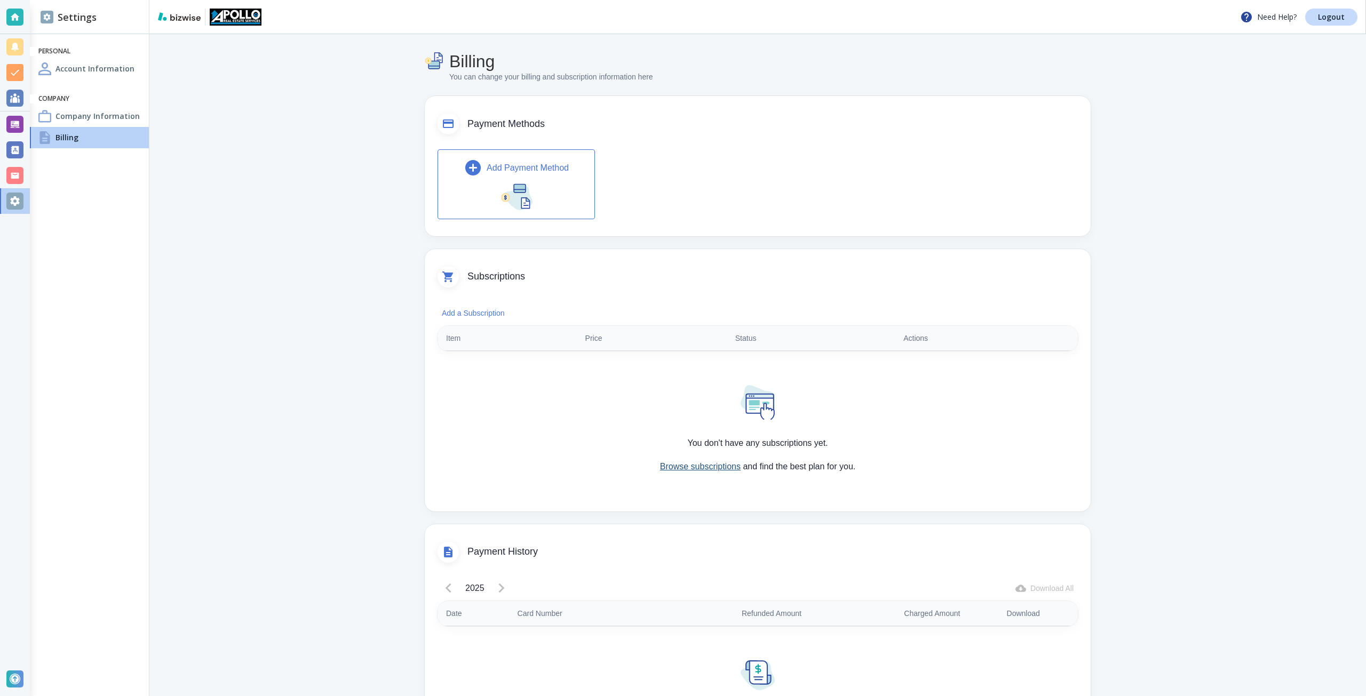
click at [665, 463] on p "Browse subscriptions and find the best plan for you." at bounding box center [757, 466] width 195 height 13
click at [665, 464] on link "Browse subscriptions" at bounding box center [700, 466] width 81 height 9
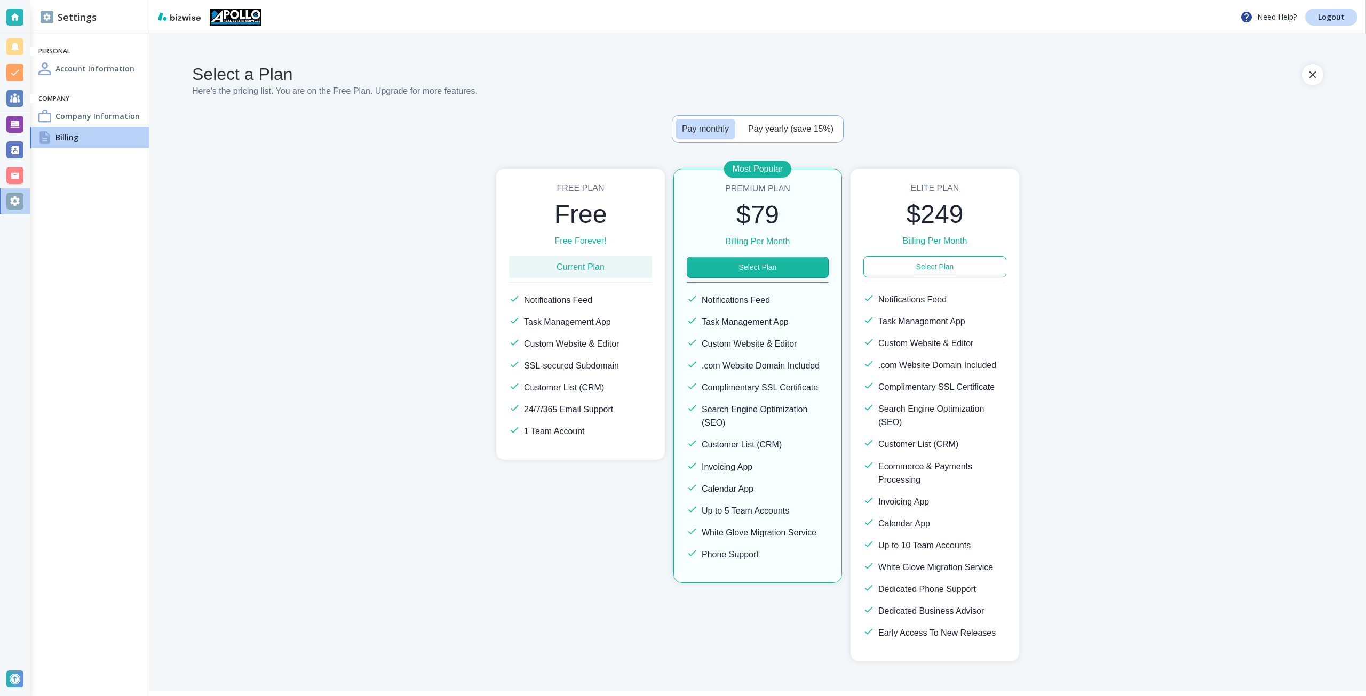
click at [772, 272] on button "Select Plan" at bounding box center [758, 267] width 142 height 21
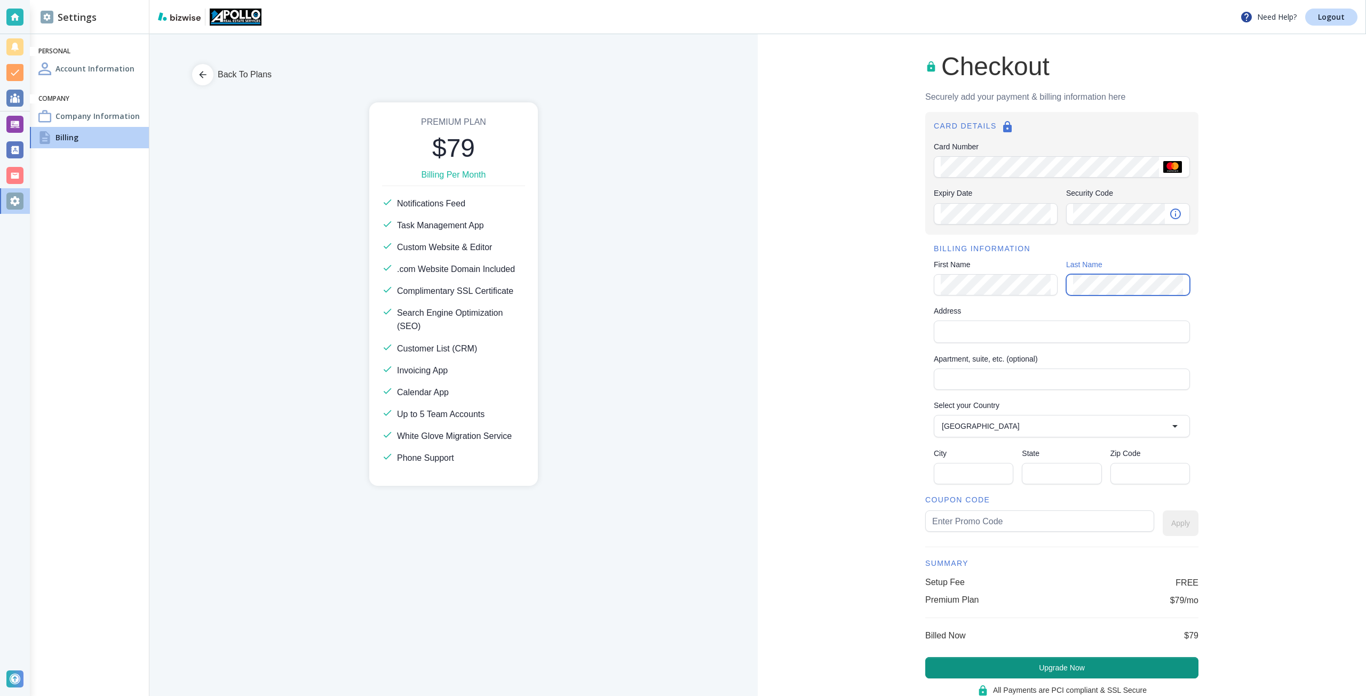
drag, startPoint x: 960, startPoint y: 315, endPoint x: 952, endPoint y: 321, distance: 9.5
click at [956, 319] on div "Address Address" at bounding box center [1062, 325] width 256 height 39
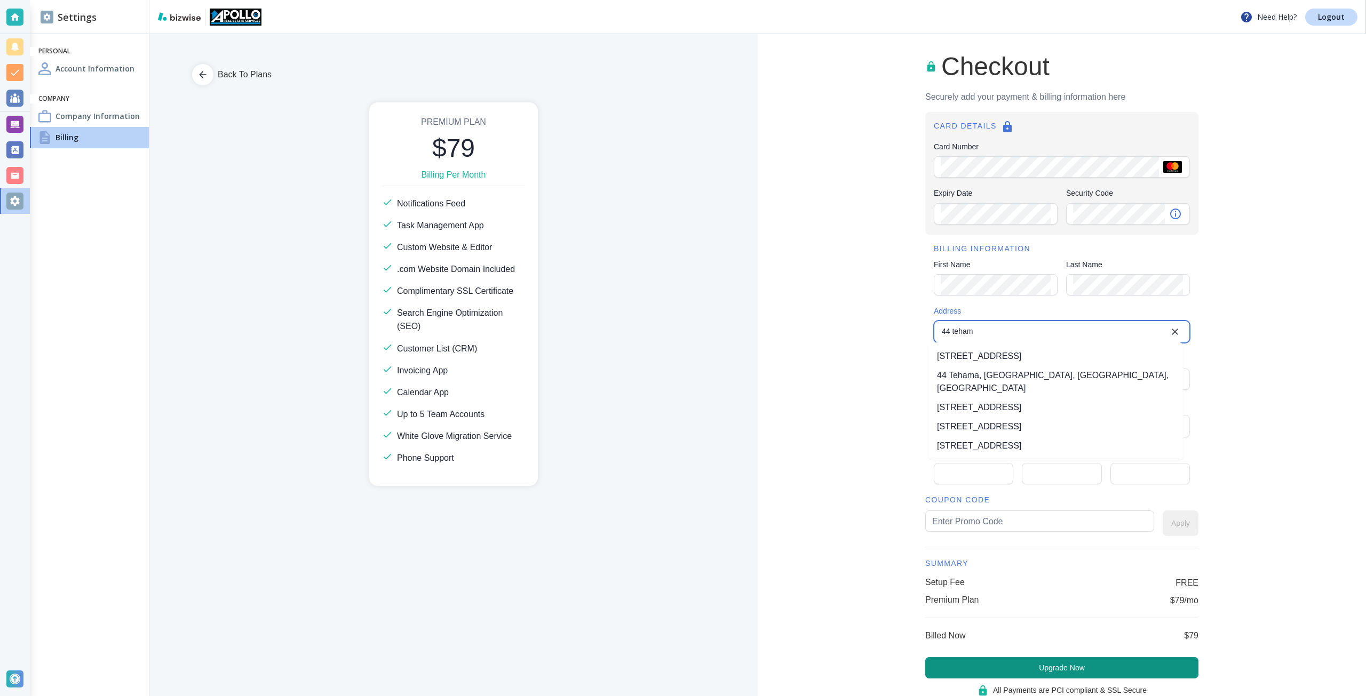
click at [976, 353] on li "44 Tehama Street, San Francisco, CA, USA" at bounding box center [1055, 356] width 255 height 19
type input "44 Tehama Street"
type input "United States"
type input "San Francisco"
type input "CA"
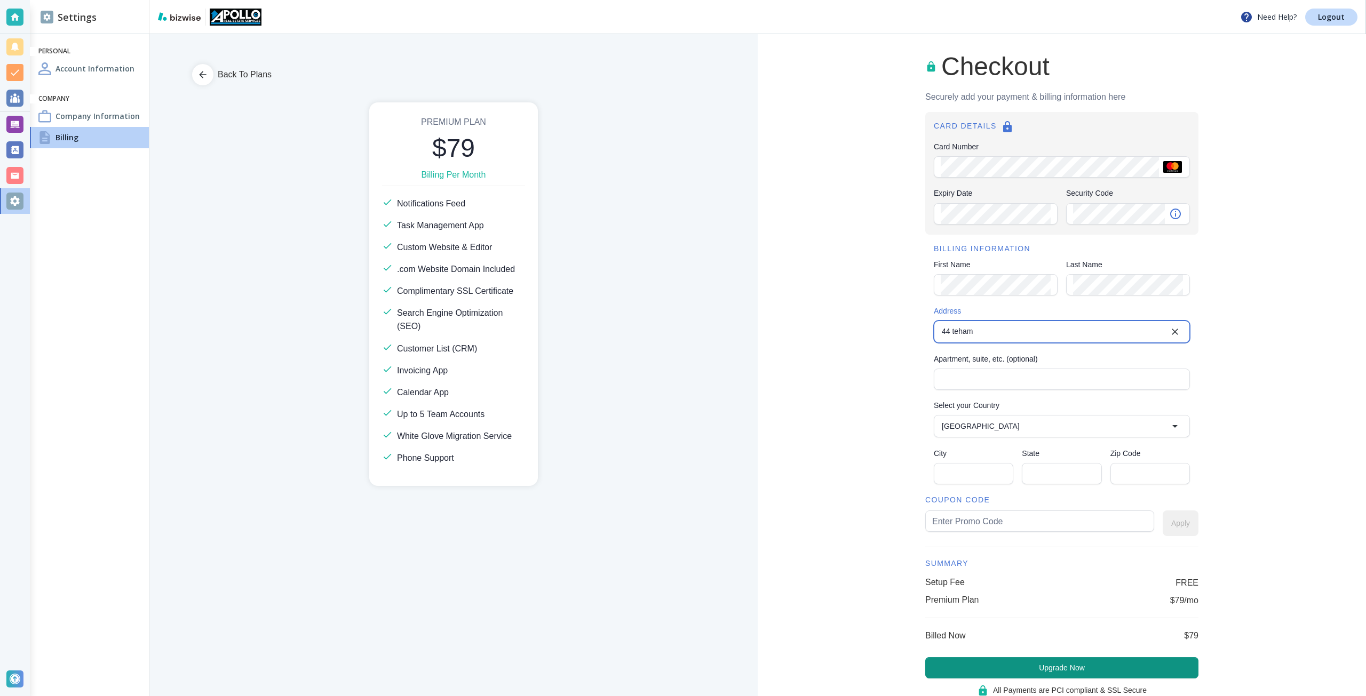
type input "94105"
type input "44 Tehama Street"
click at [990, 515] on input "text" at bounding box center [1039, 521] width 215 height 20
type input "apollo79"
click at [1184, 530] on button "Apply" at bounding box center [1181, 524] width 36 height 26
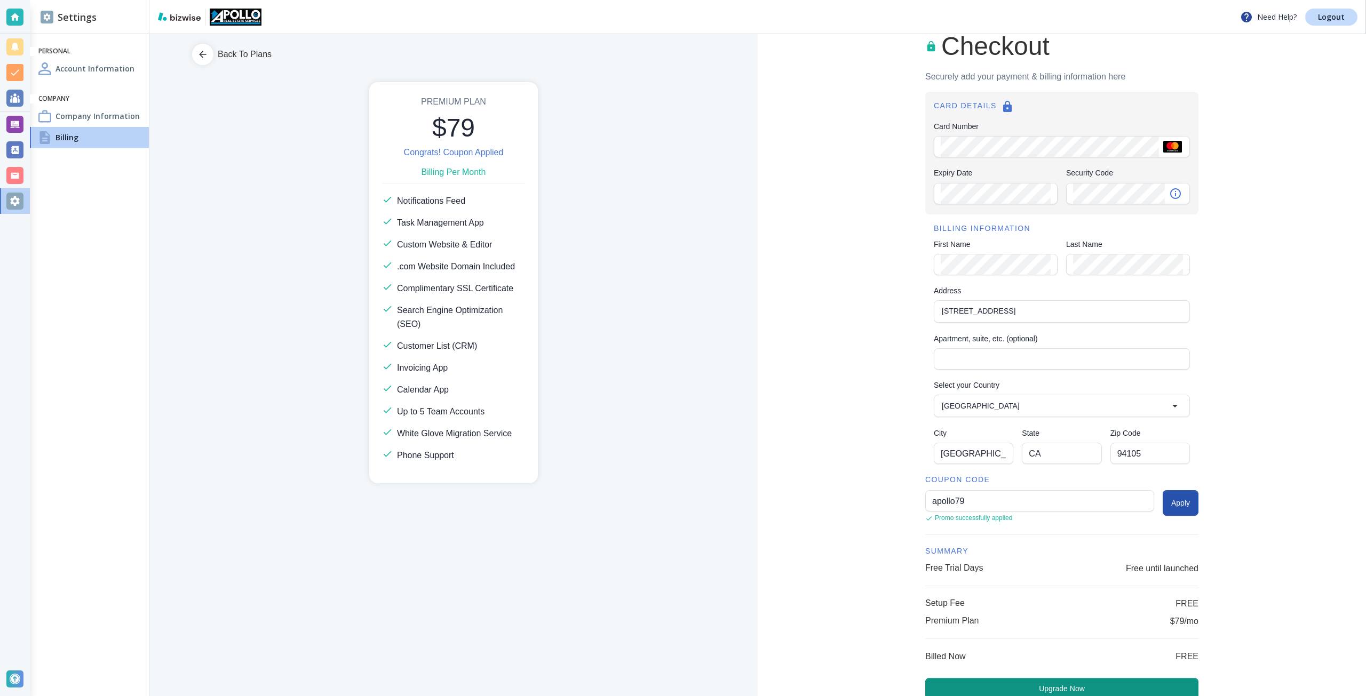
scroll to position [75, 0]
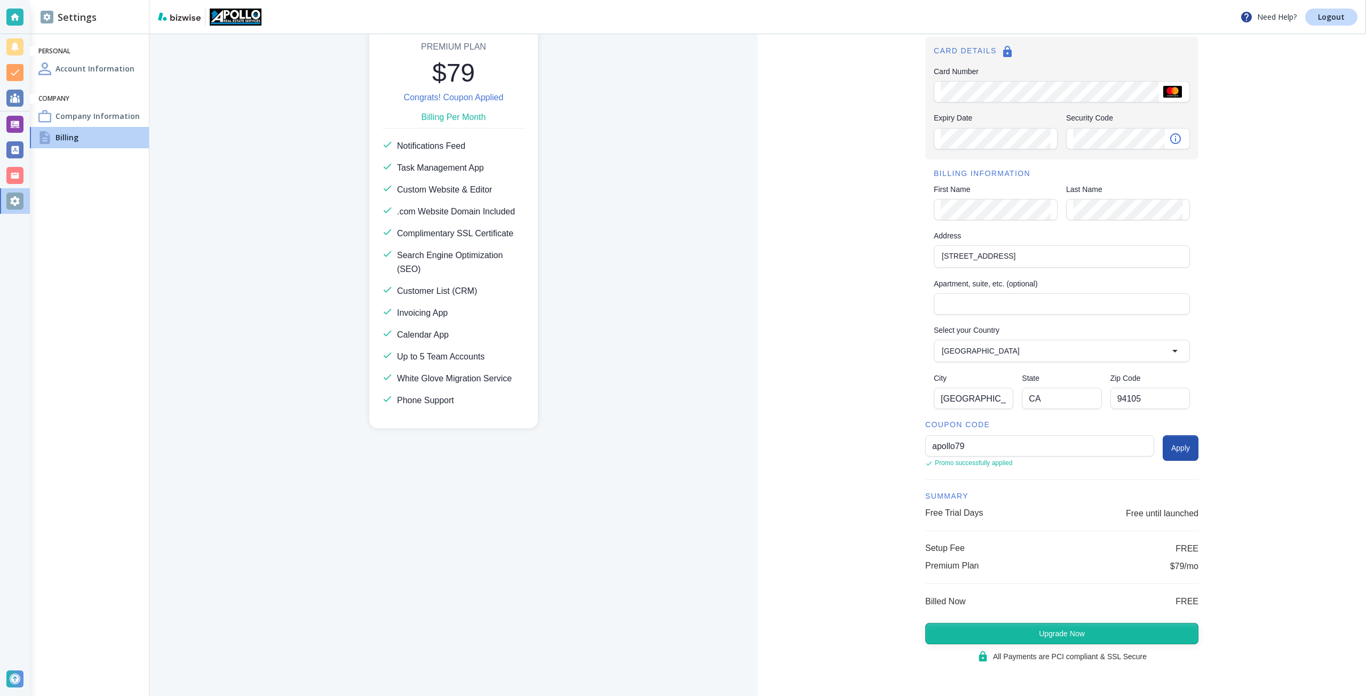
click at [1099, 628] on button "Upgrade Now" at bounding box center [1061, 633] width 273 height 21
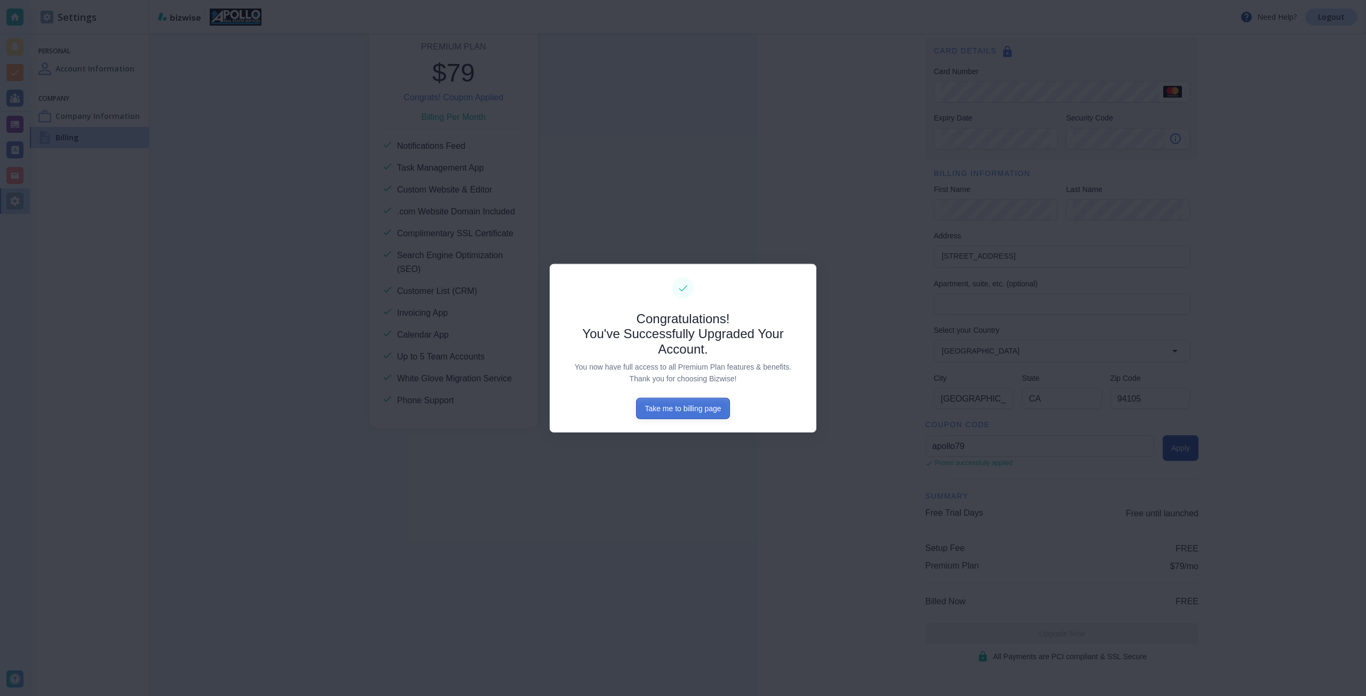
click at [705, 407] on button "Take me to billing page" at bounding box center [682, 408] width 93 height 21
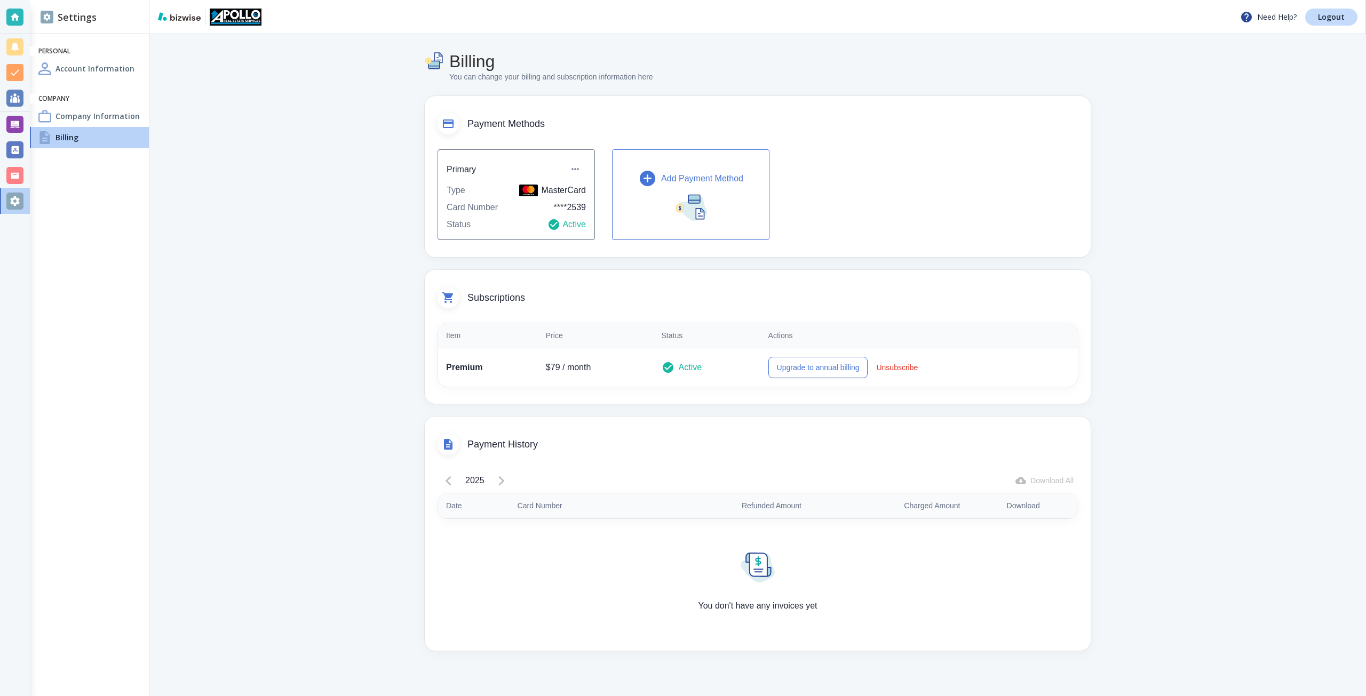
click at [53, 119] on div "Company Information" at bounding box center [89, 116] width 119 height 21
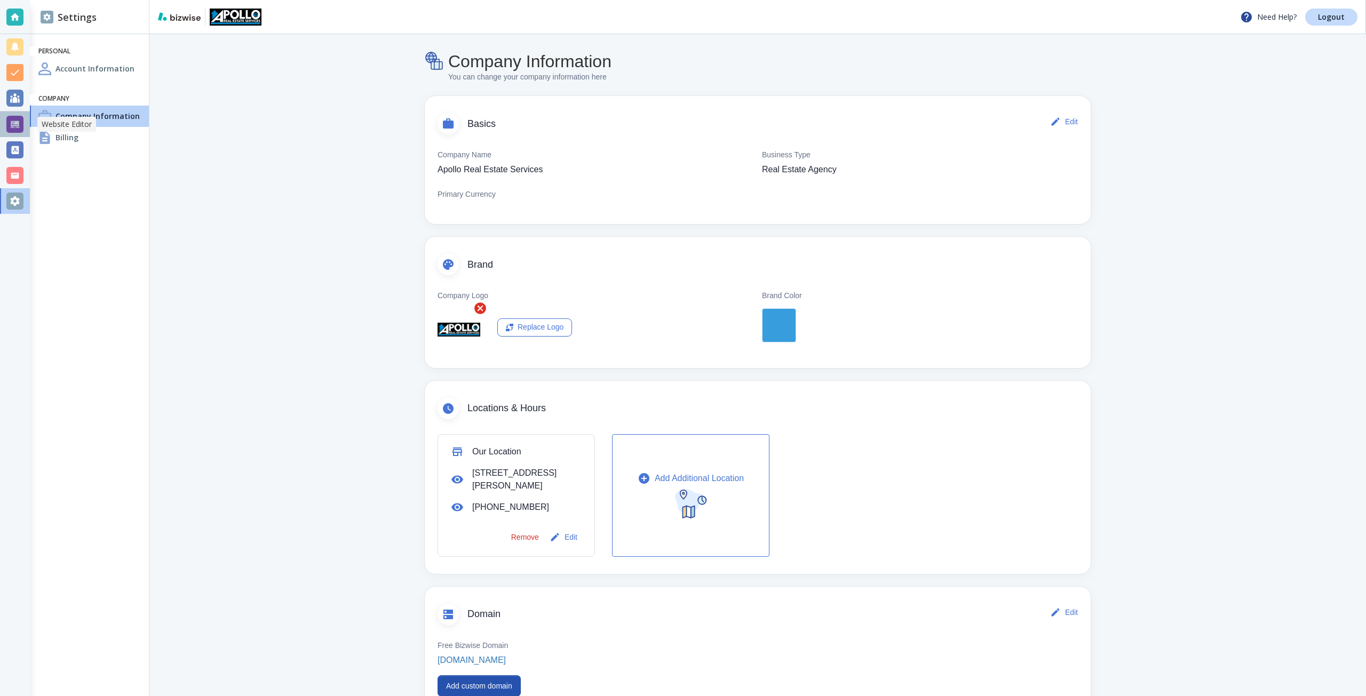
click at [20, 116] on div at bounding box center [14, 124] width 17 height 17
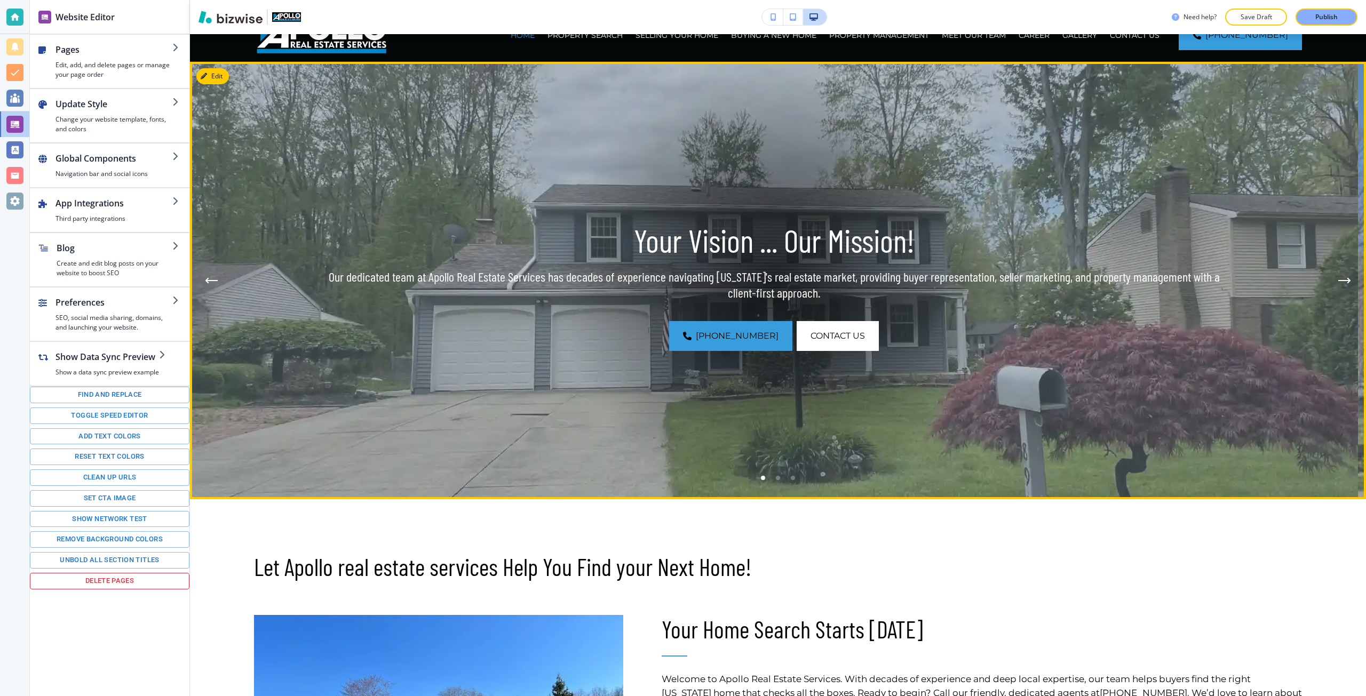
scroll to position [53, 0]
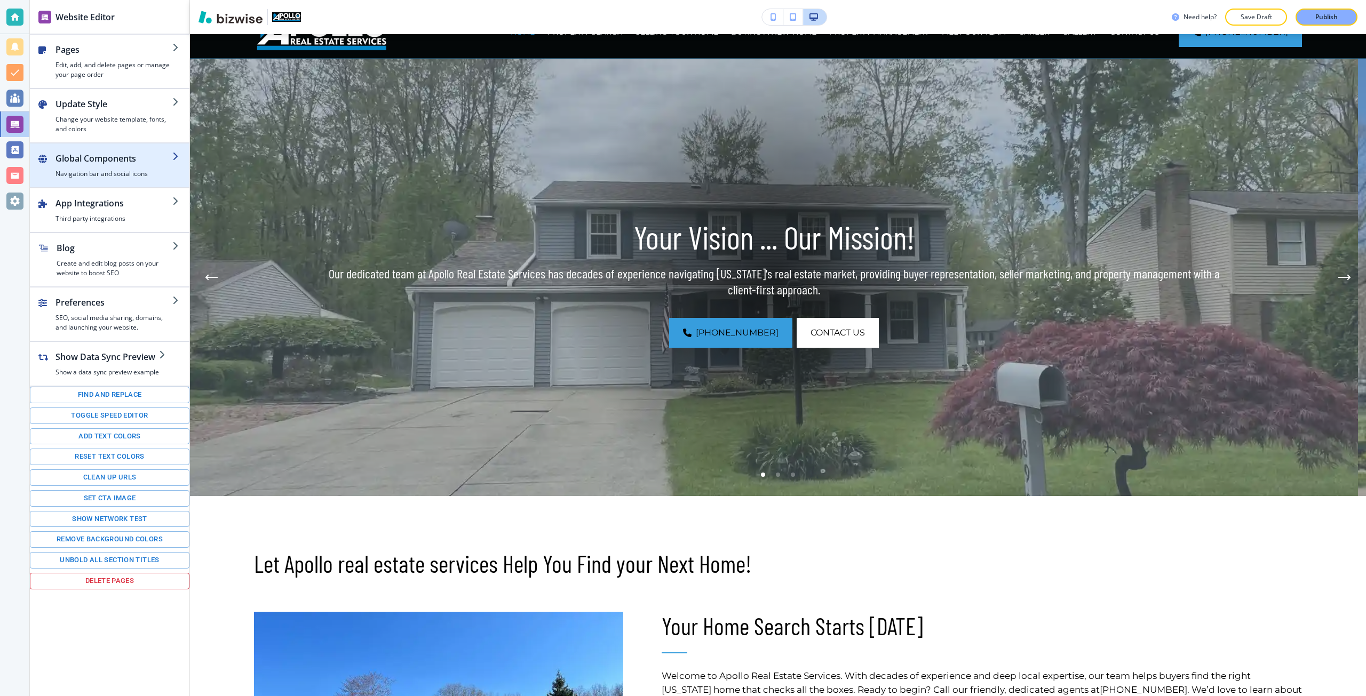
click at [141, 182] on div "button" at bounding box center [110, 183] width 160 height 9
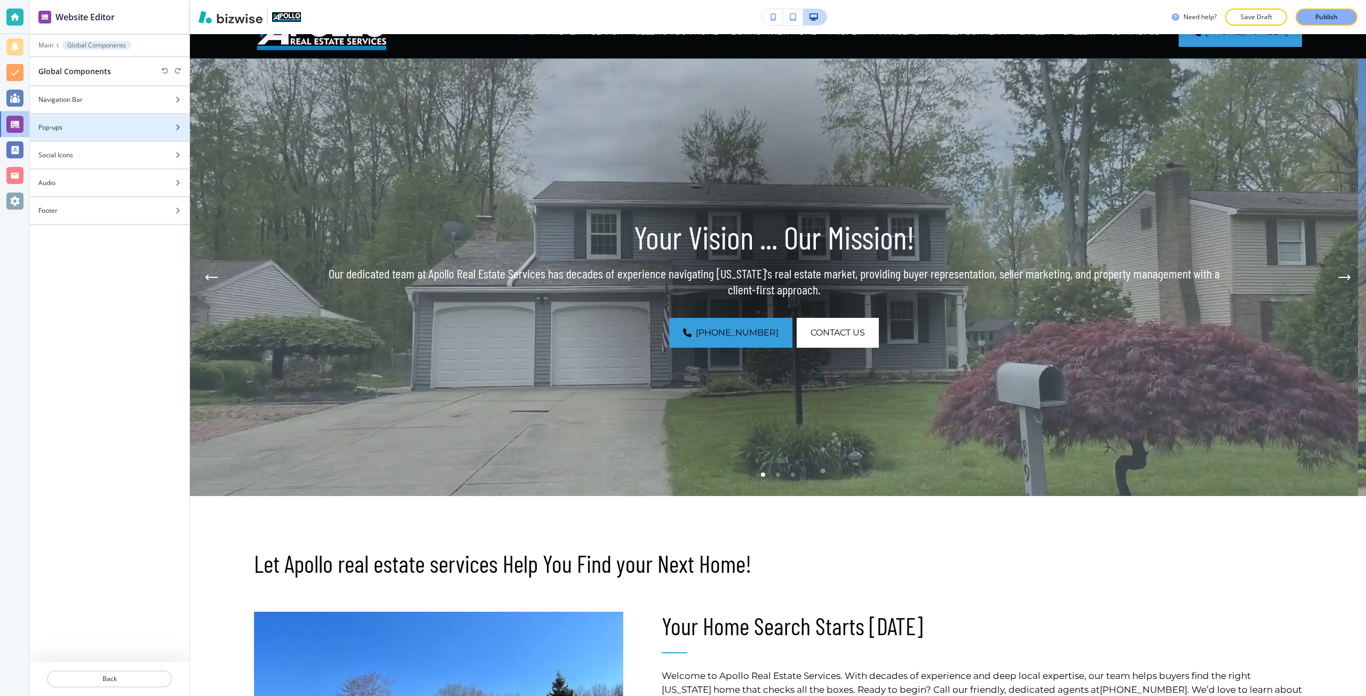
click at [128, 122] on div at bounding box center [110, 118] width 160 height 9
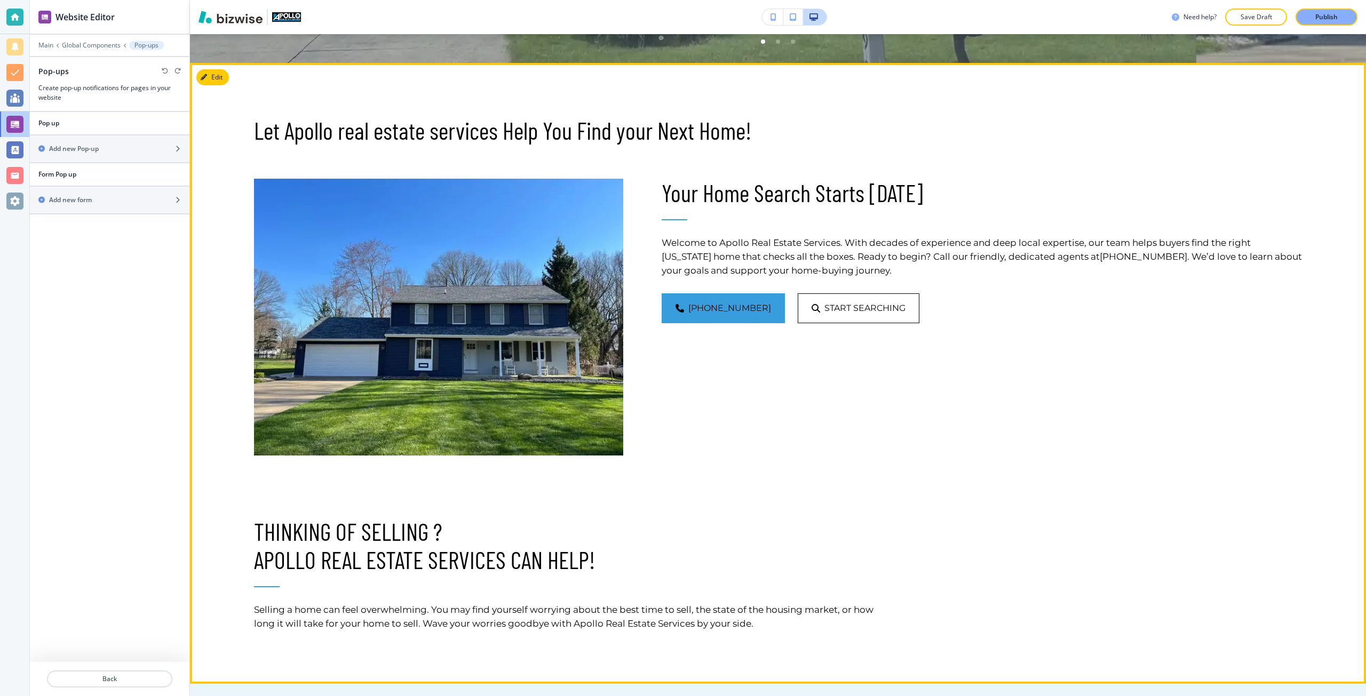
scroll to position [480, 0]
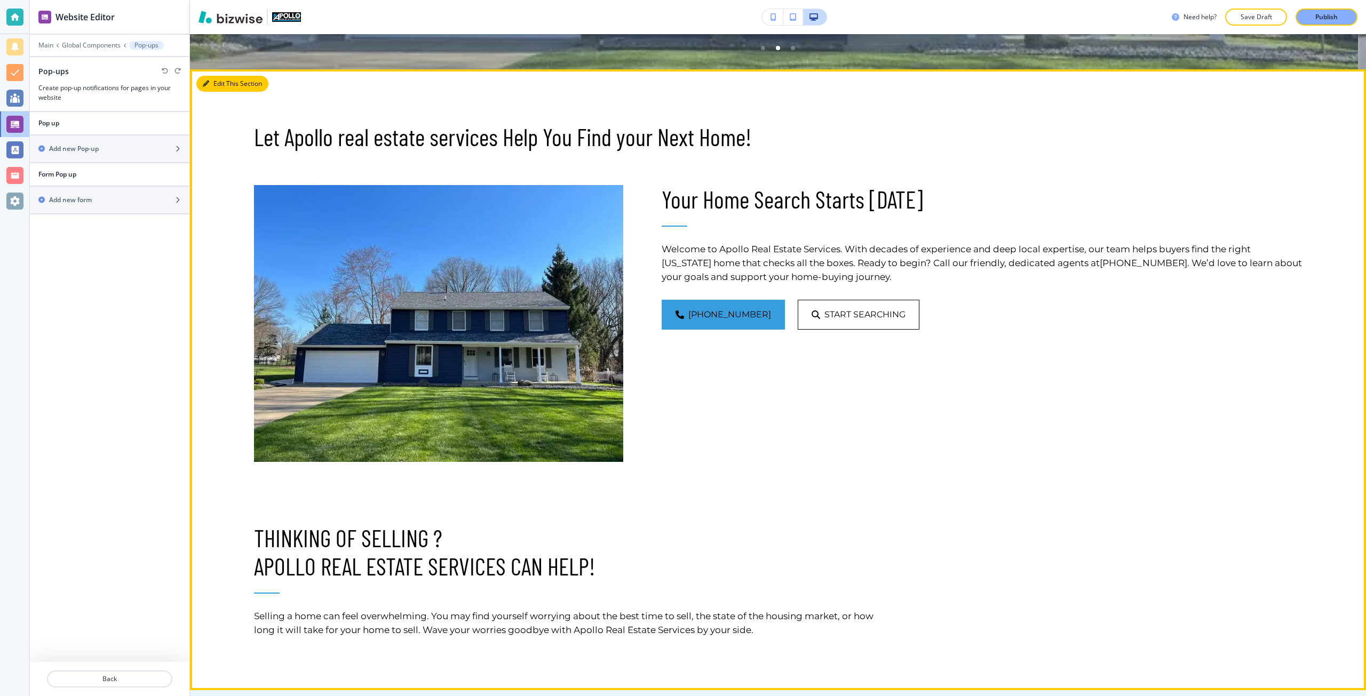
click at [219, 83] on button "Edit This Section" at bounding box center [232, 84] width 72 height 16
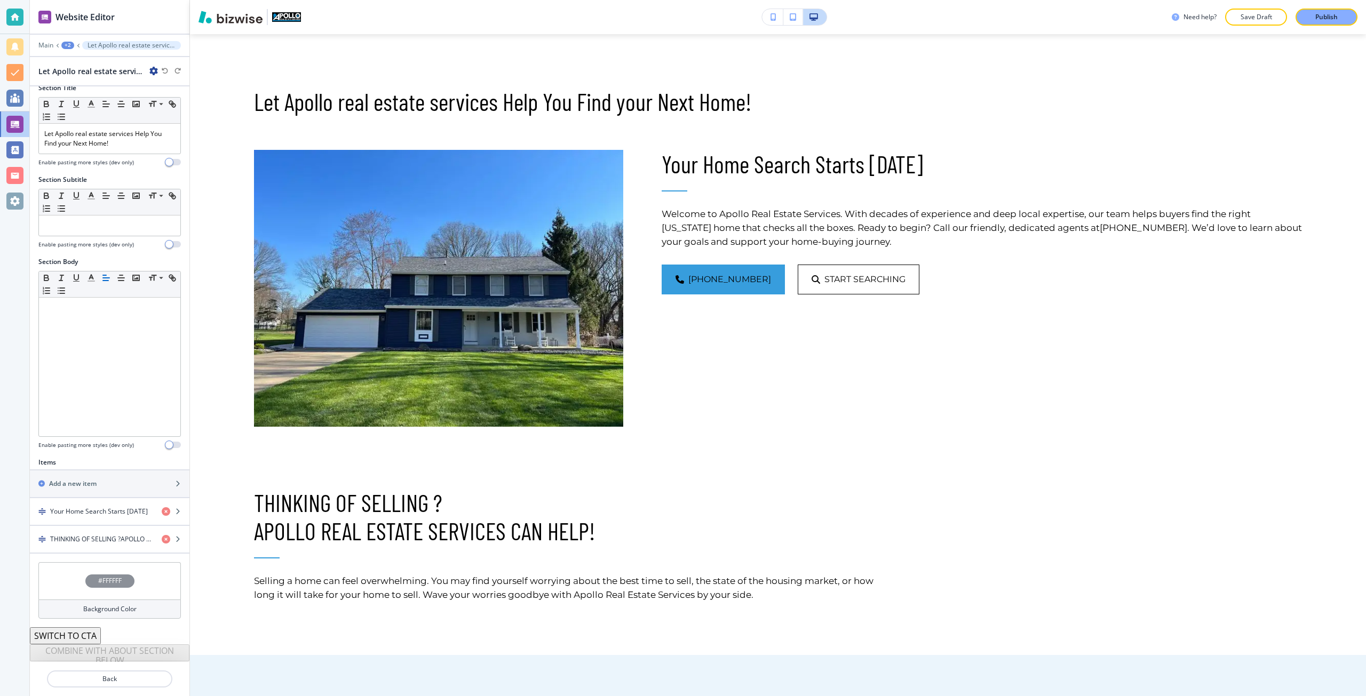
scroll to position [31, 0]
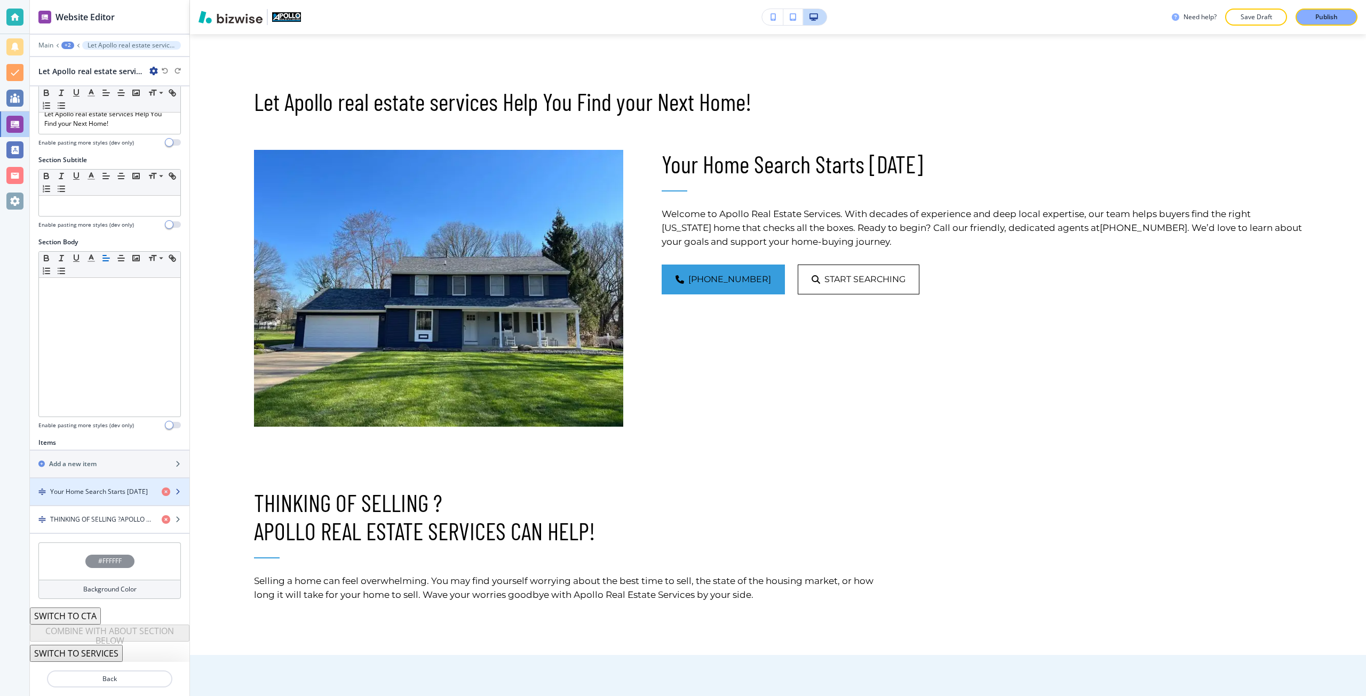
click at [105, 489] on h4 "Your Home Search Starts Today" at bounding box center [99, 492] width 98 height 10
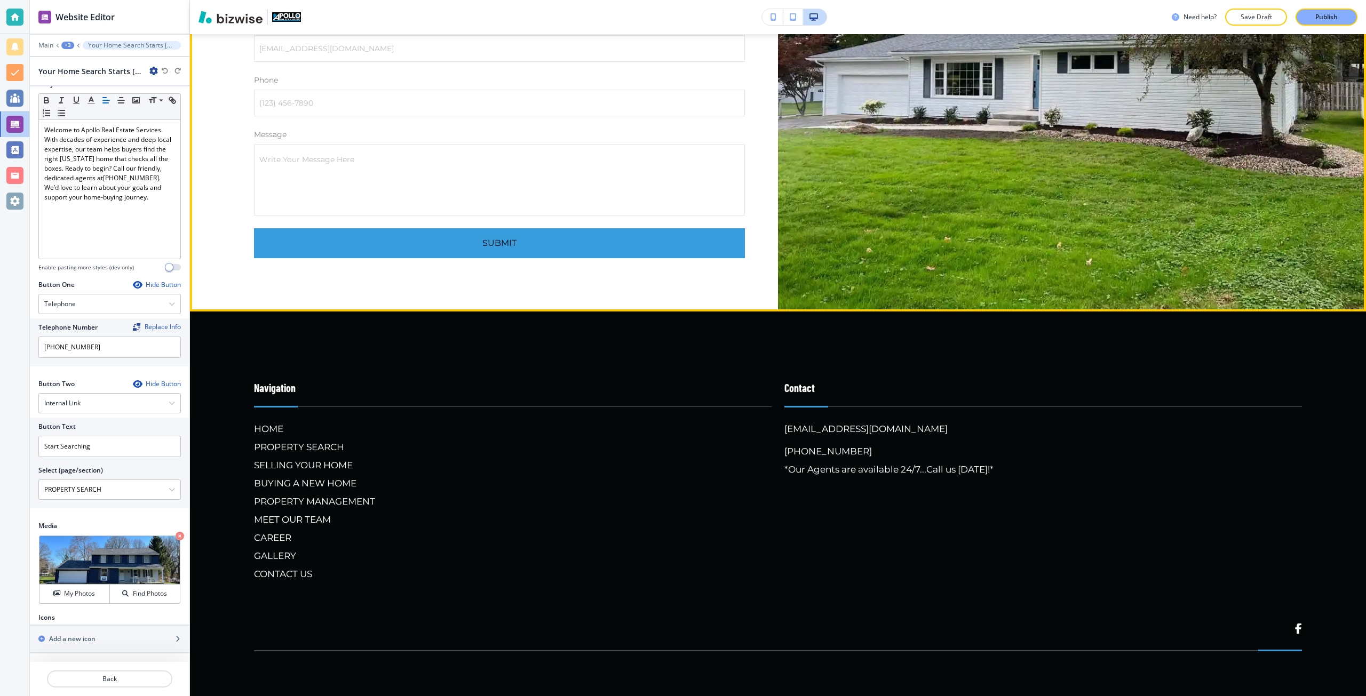
scroll to position [2543, 0]
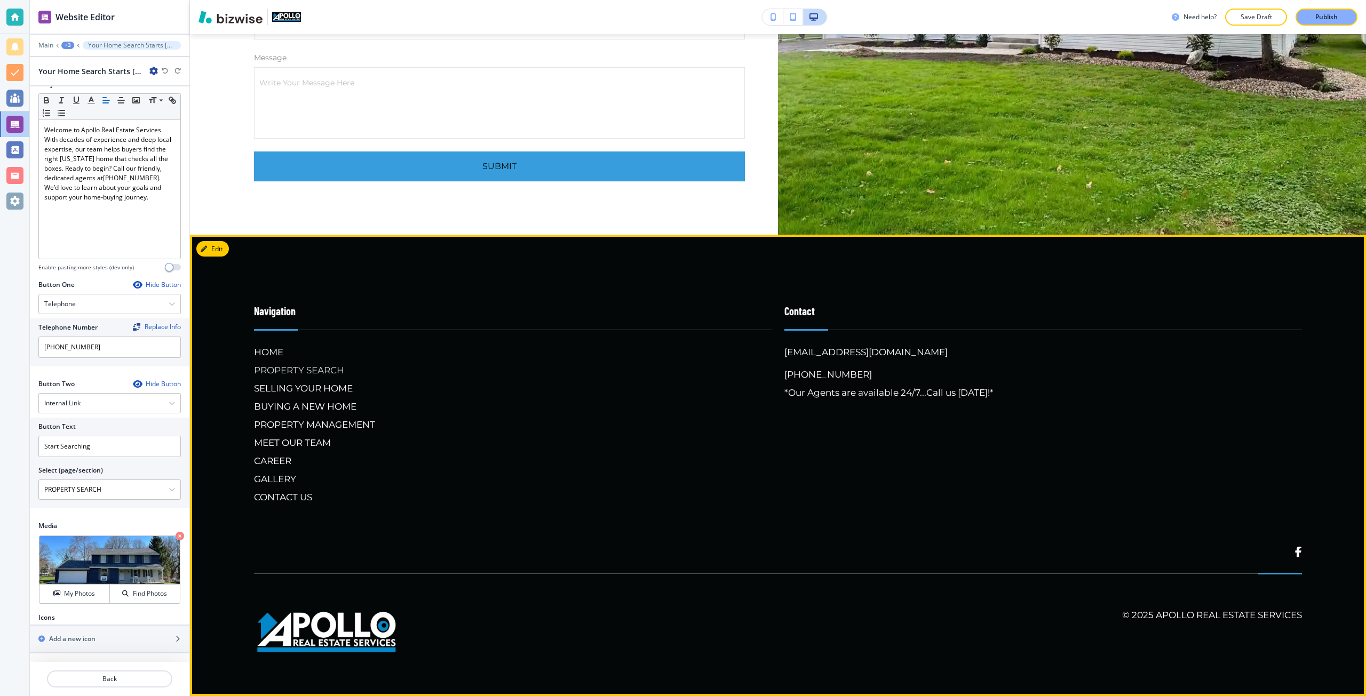
click at [295, 377] on h6 "PROPERTY SEARCH" at bounding box center [513, 370] width 518 height 14
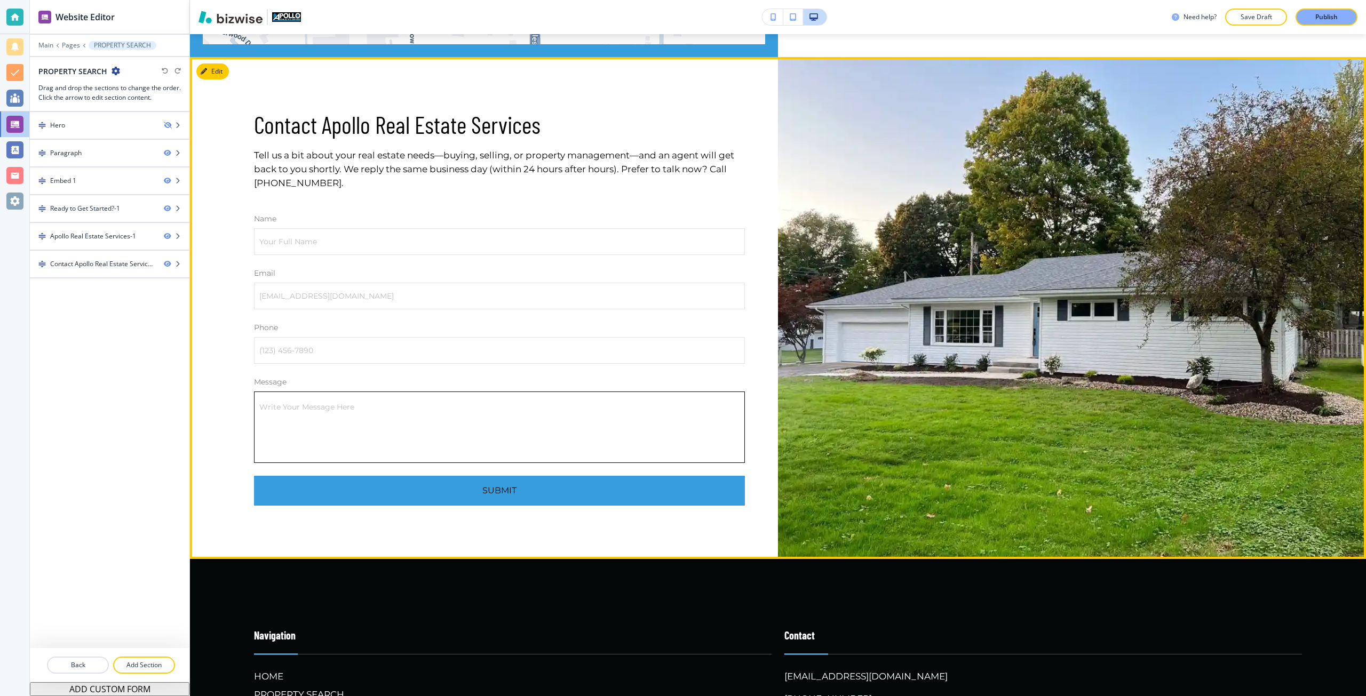
scroll to position [1547, 0]
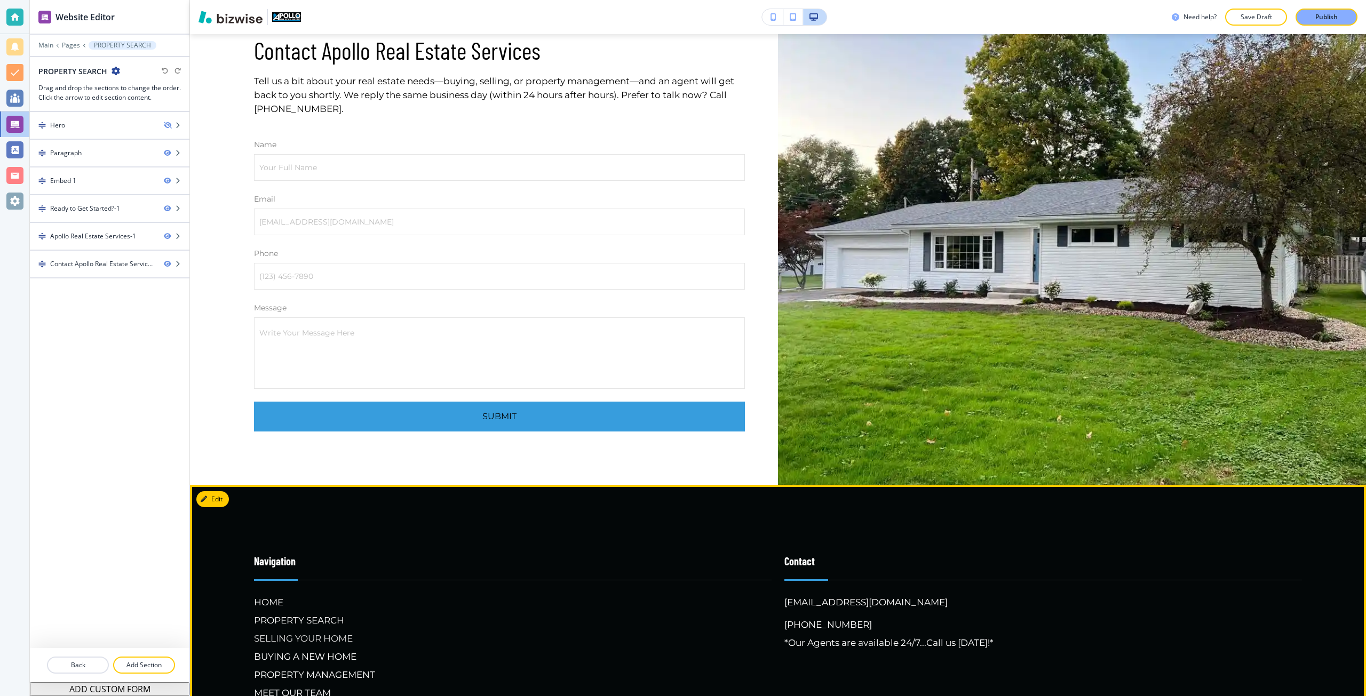
click at [321, 632] on h6 "SELLING YOUR HOME" at bounding box center [513, 639] width 518 height 14
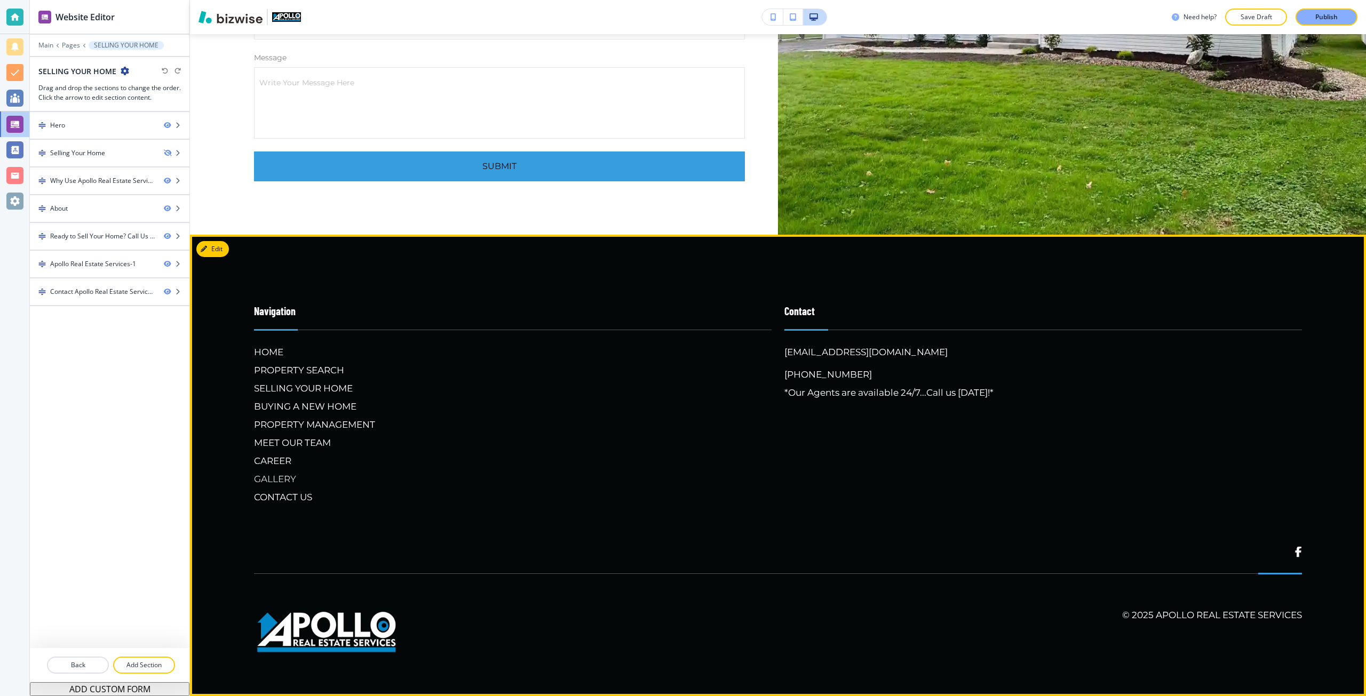
scroll to position [3362, 0]
click at [320, 414] on h6 "BUYING A NEW HOME" at bounding box center [513, 407] width 518 height 14
click at [346, 432] on h6 "PROPERTY MANAGEMENT" at bounding box center [513, 425] width 518 height 14
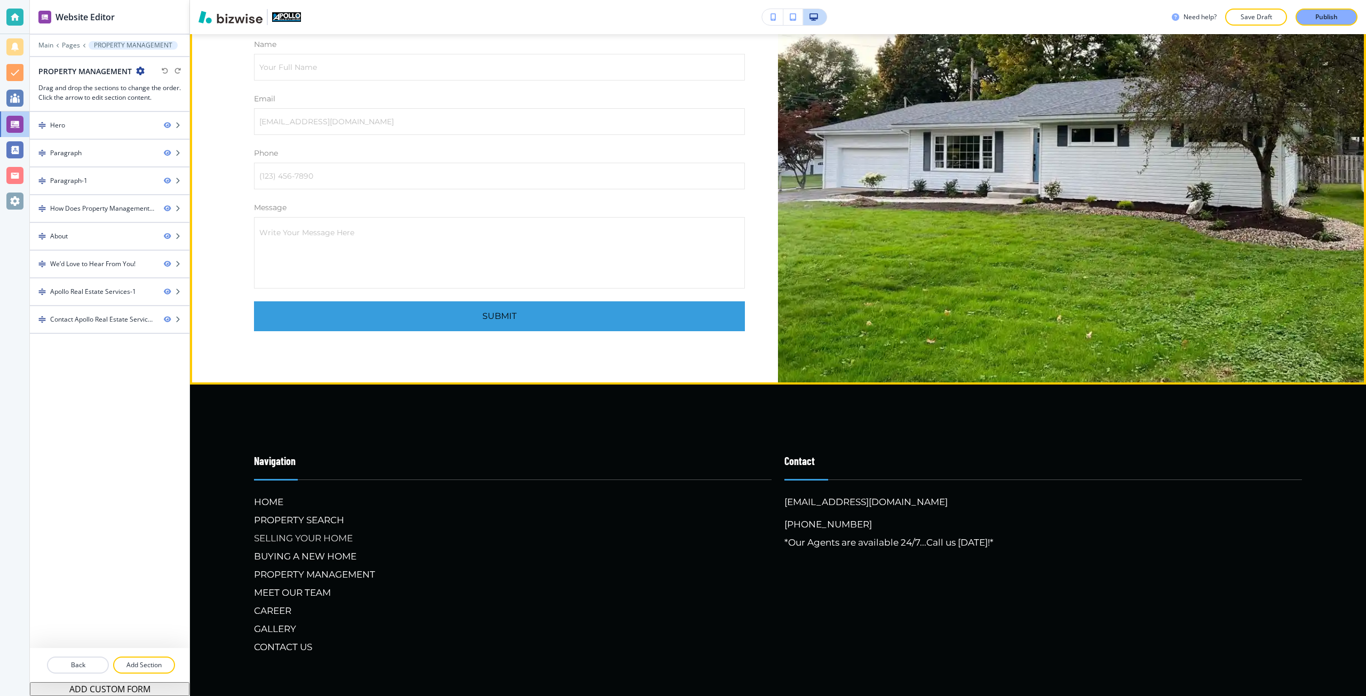
scroll to position [2828, 0]
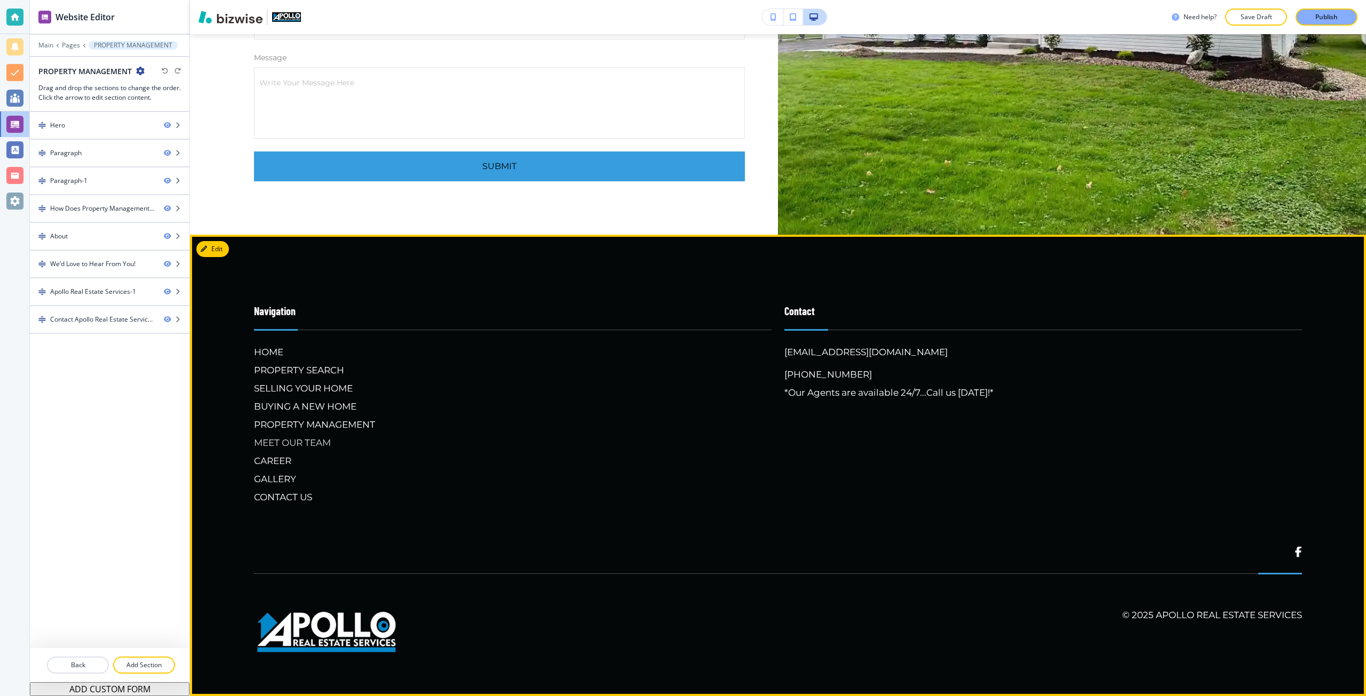
click at [291, 450] on h6 "MEET OUR TEAM" at bounding box center [513, 443] width 518 height 14
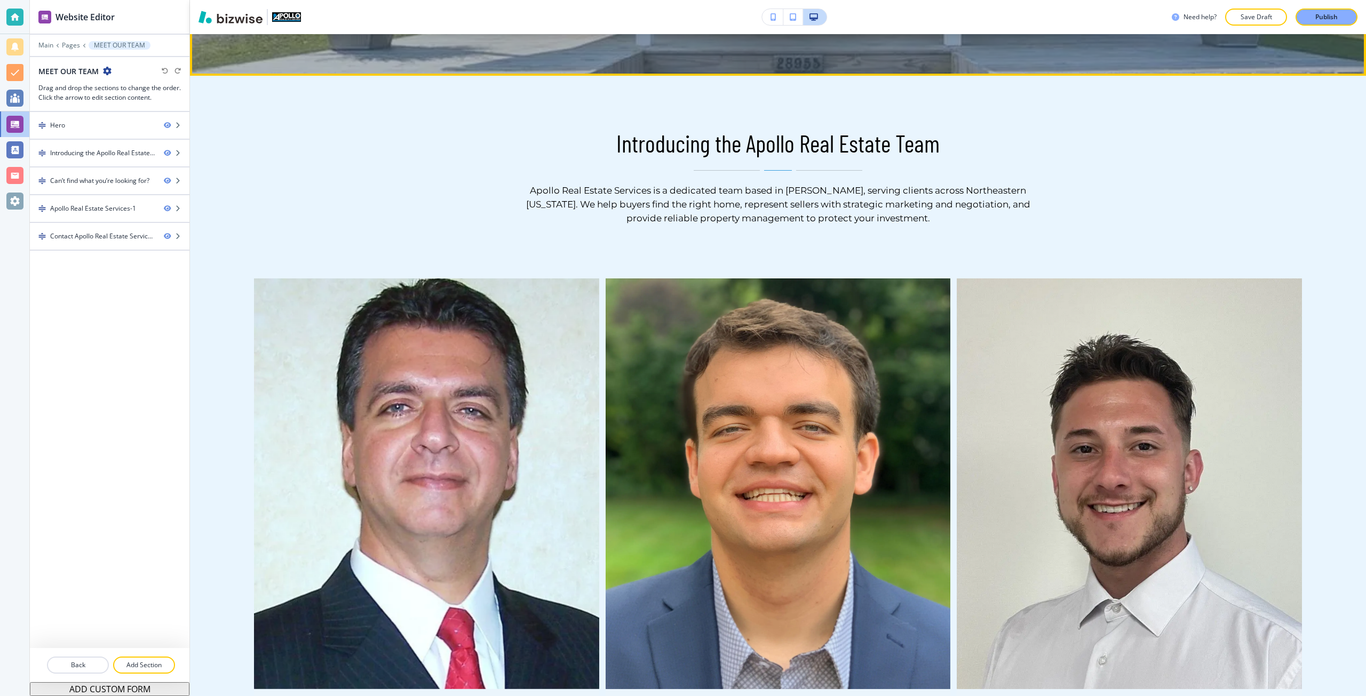
scroll to position [534, 0]
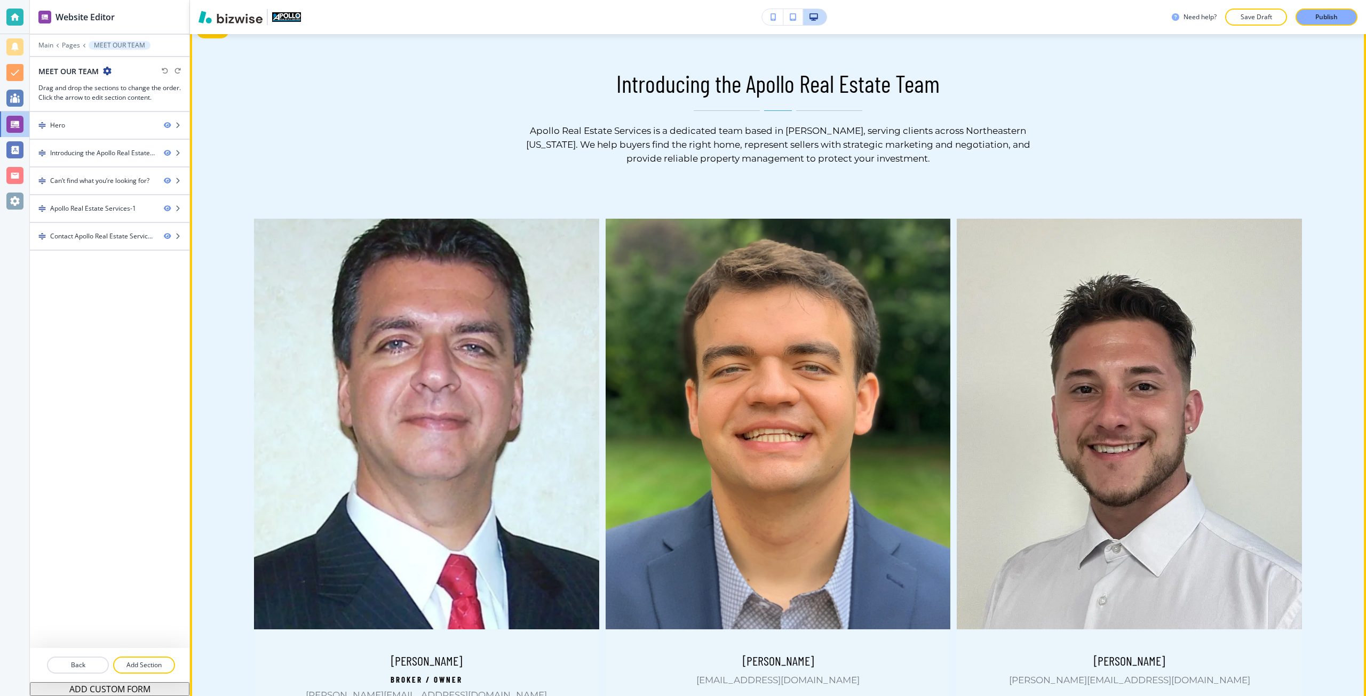
click at [471, 384] on img at bounding box center [426, 424] width 363 height 431
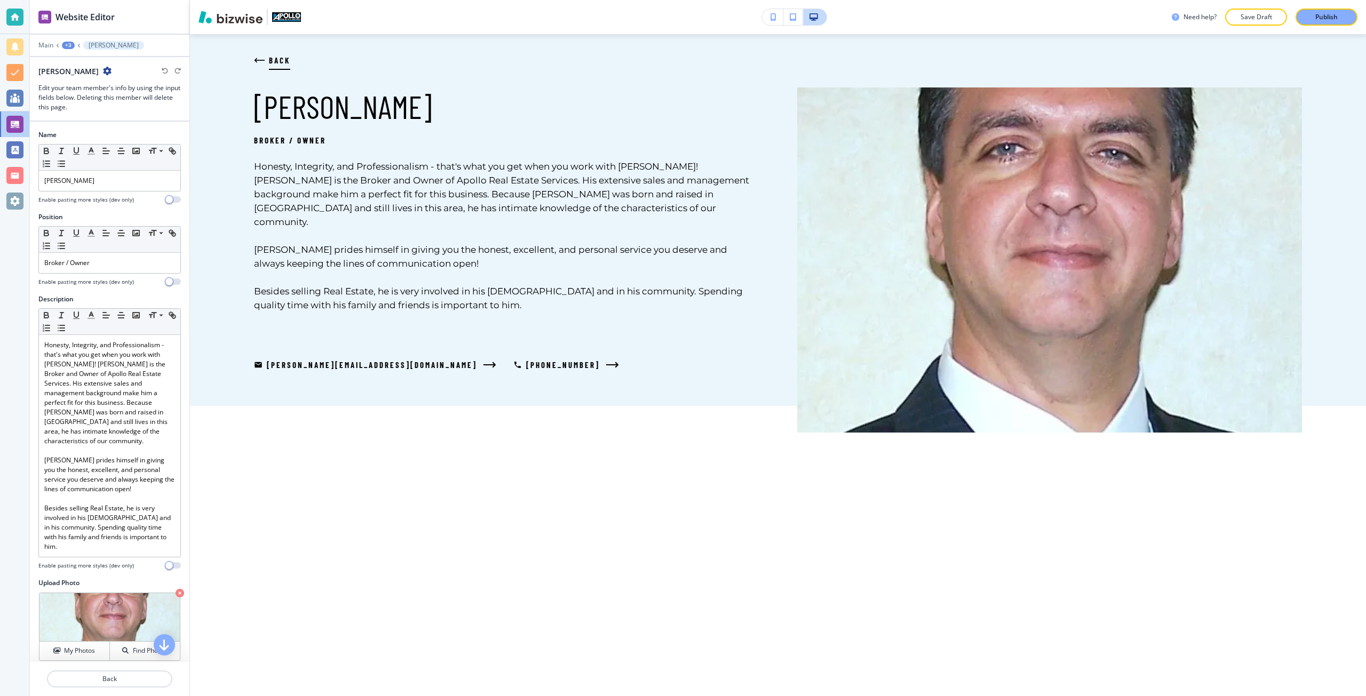
click at [276, 55] on span "BACK" at bounding box center [279, 60] width 21 height 13
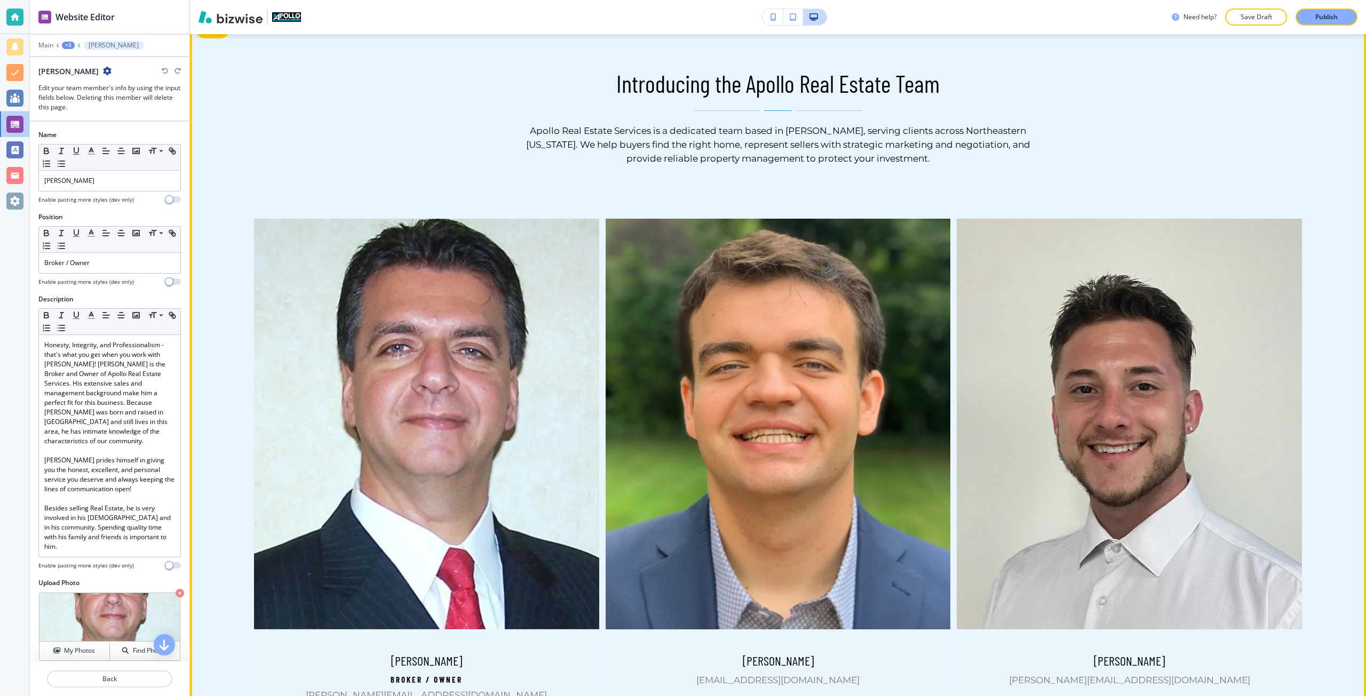
click at [782, 319] on img at bounding box center [778, 424] width 363 height 431
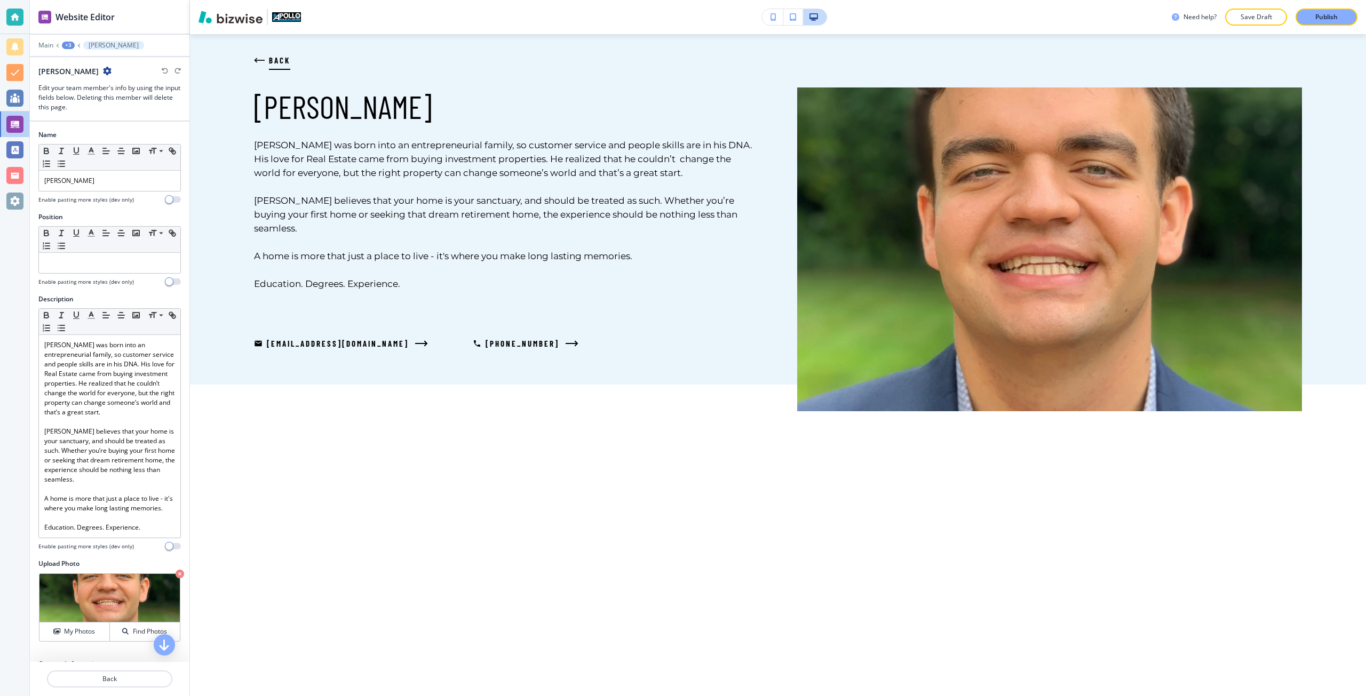
click at [267, 56] on button "BACK" at bounding box center [272, 60] width 36 height 29
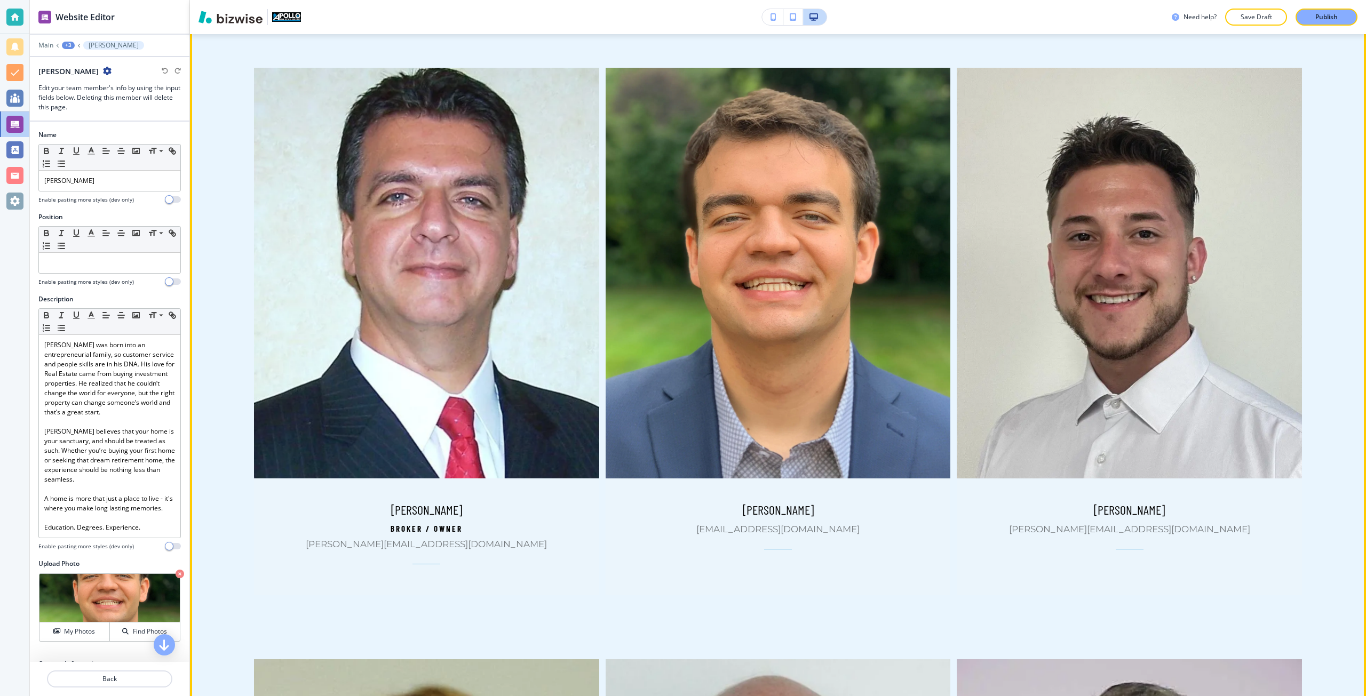
scroll to position [694, 0]
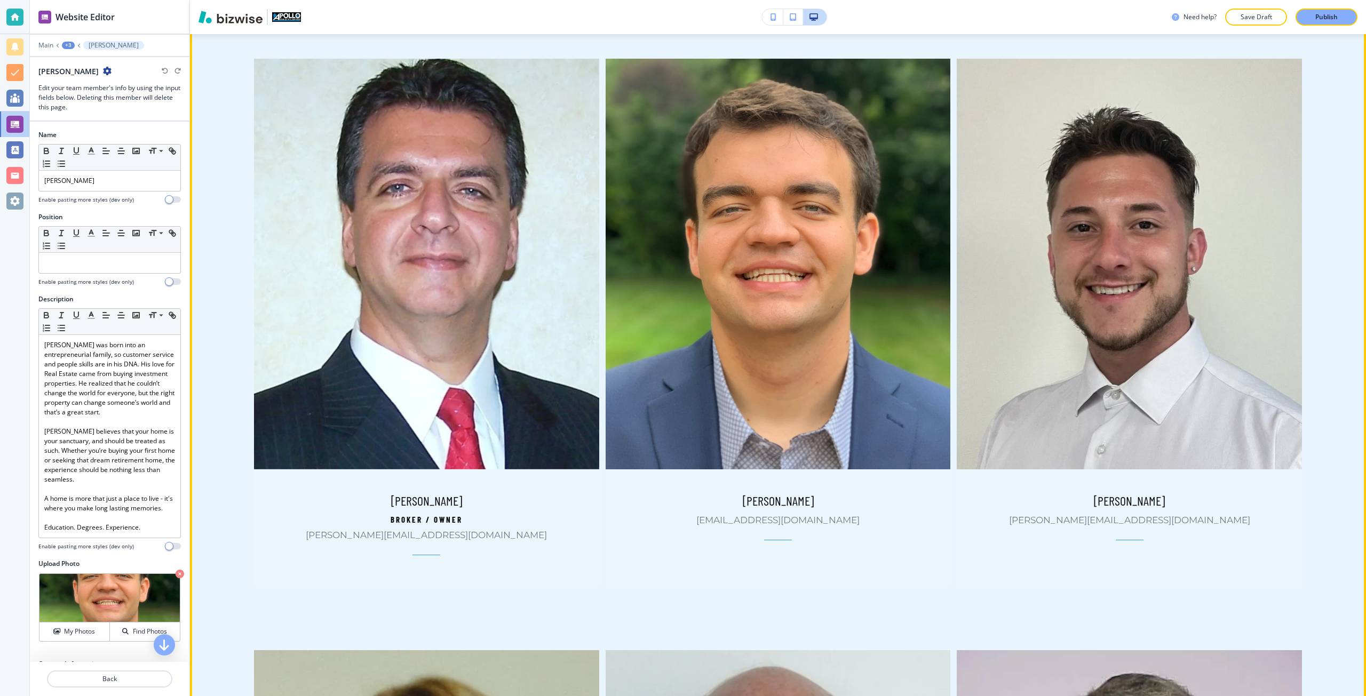
click at [1107, 281] on img at bounding box center [1129, 264] width 363 height 431
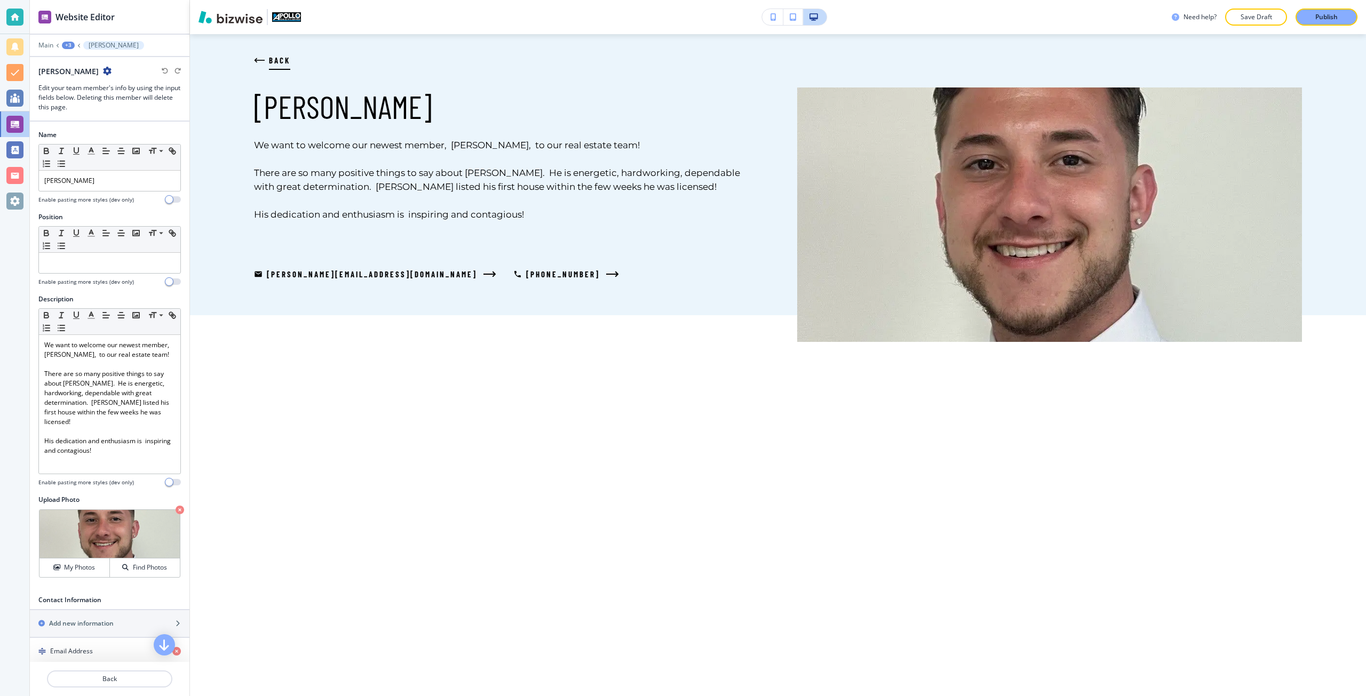
click at [282, 56] on span "BACK" at bounding box center [279, 60] width 21 height 13
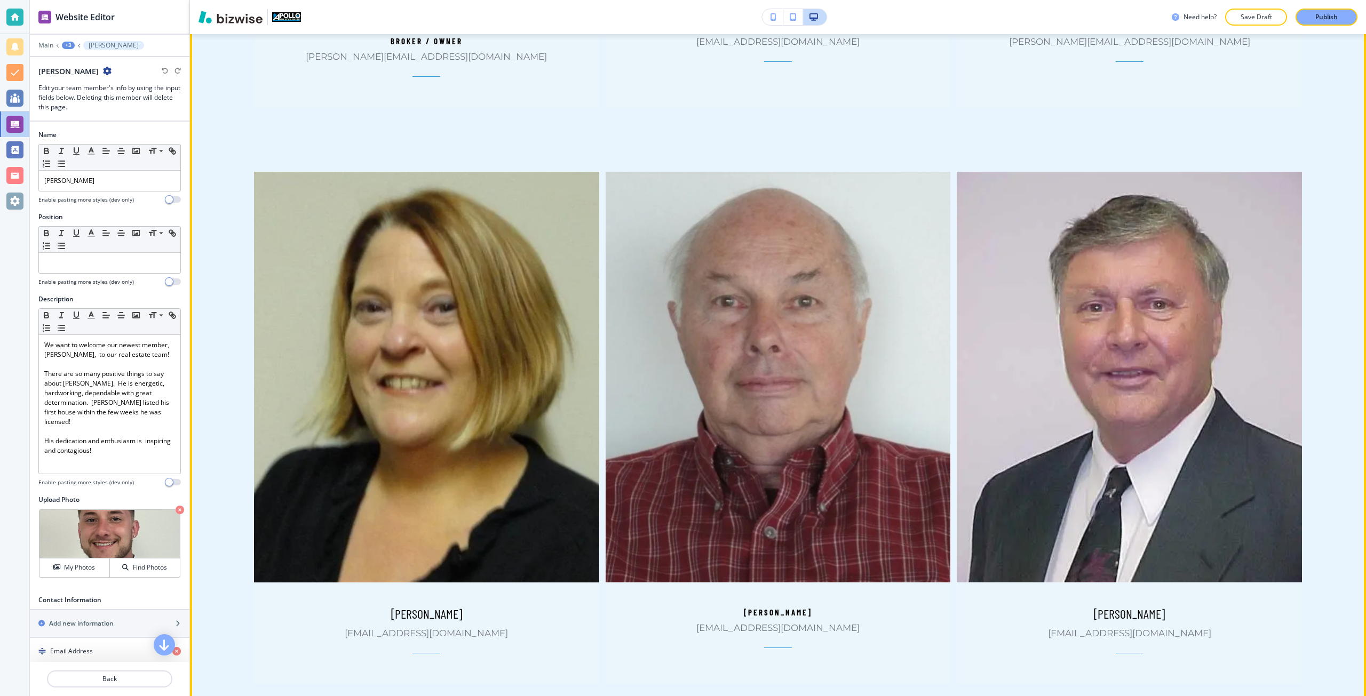
scroll to position [1174, 0]
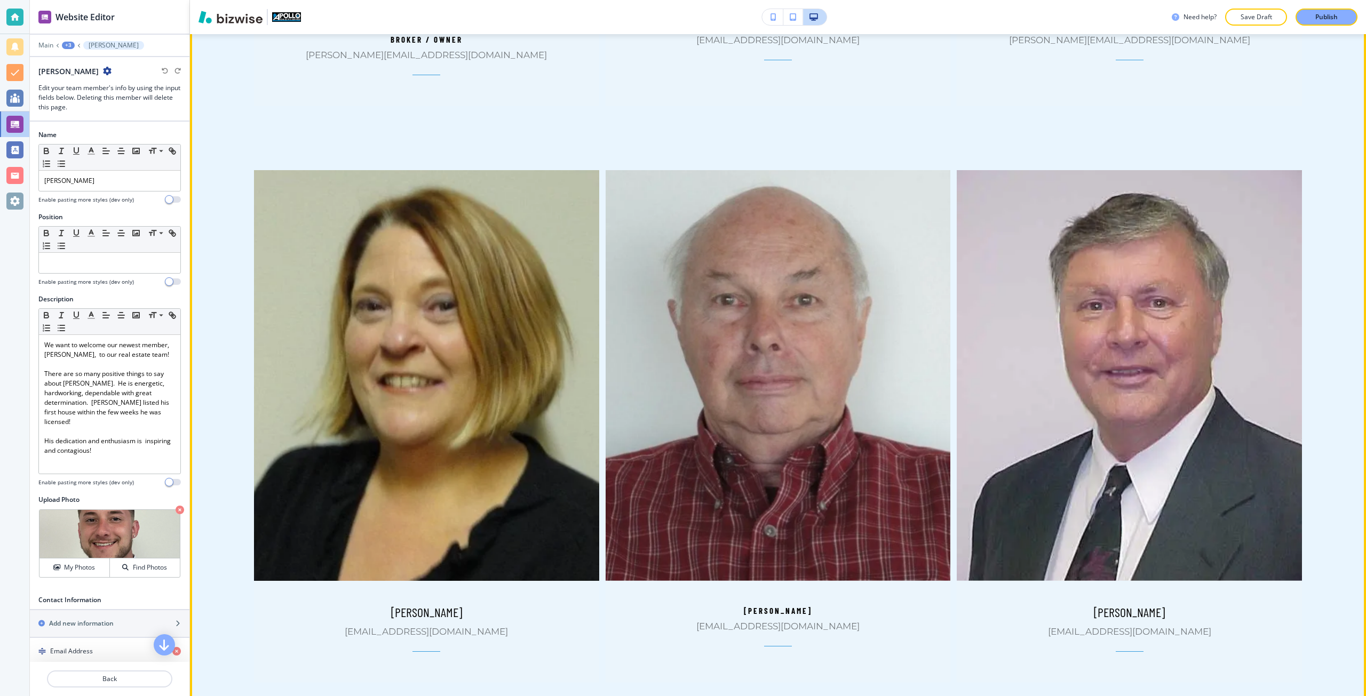
click at [463, 342] on img at bounding box center [426, 375] width 363 height 431
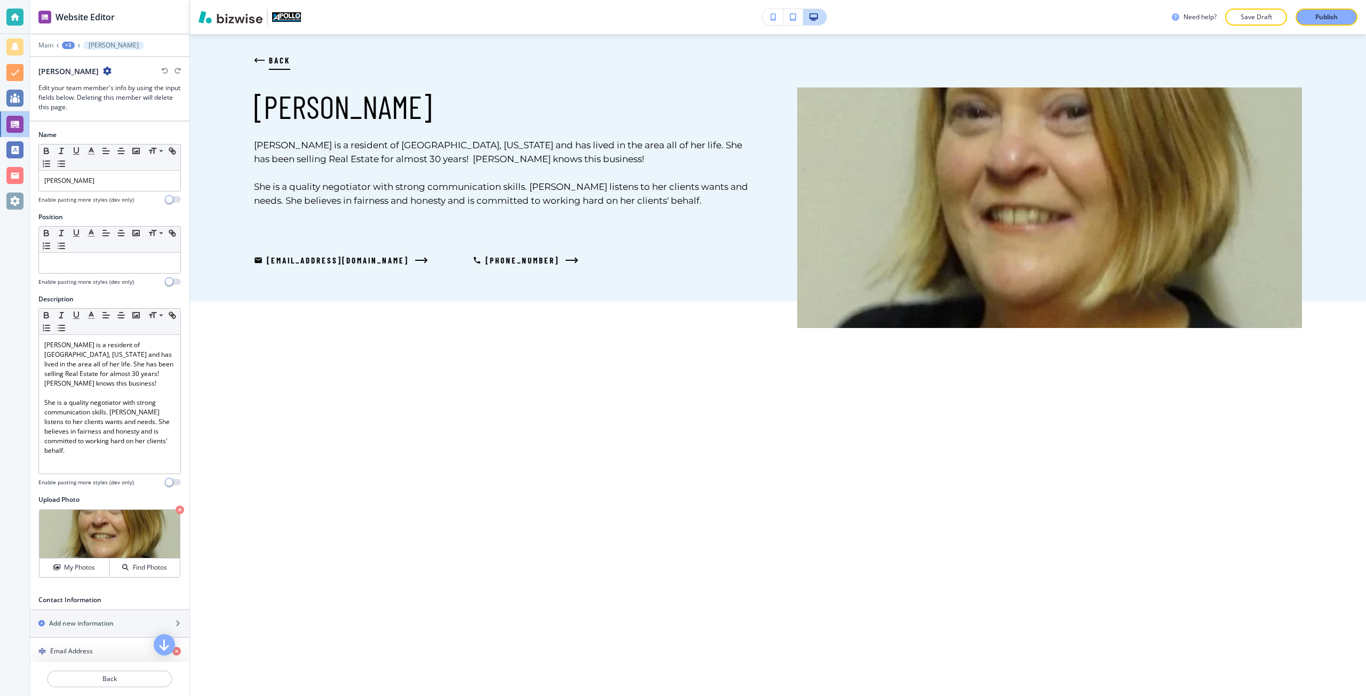
click at [272, 67] on span "BACK" at bounding box center [279, 60] width 21 height 13
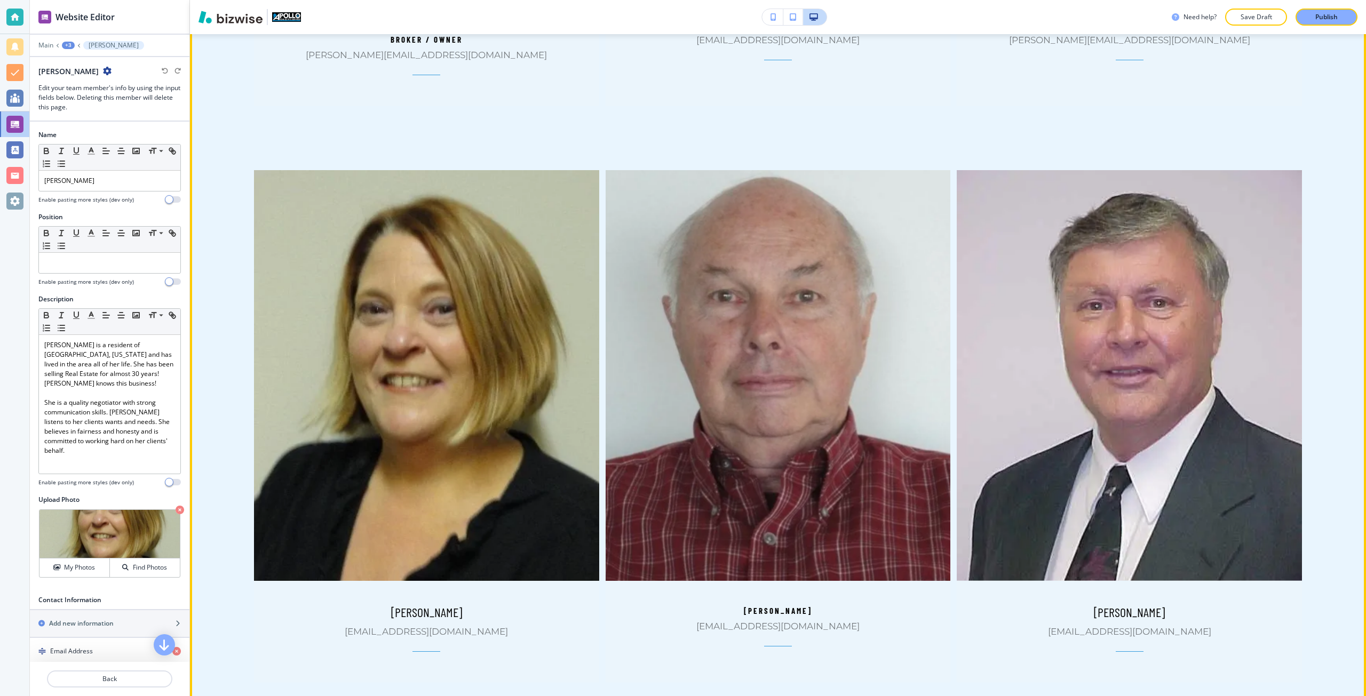
click at [718, 325] on img at bounding box center [778, 375] width 363 height 431
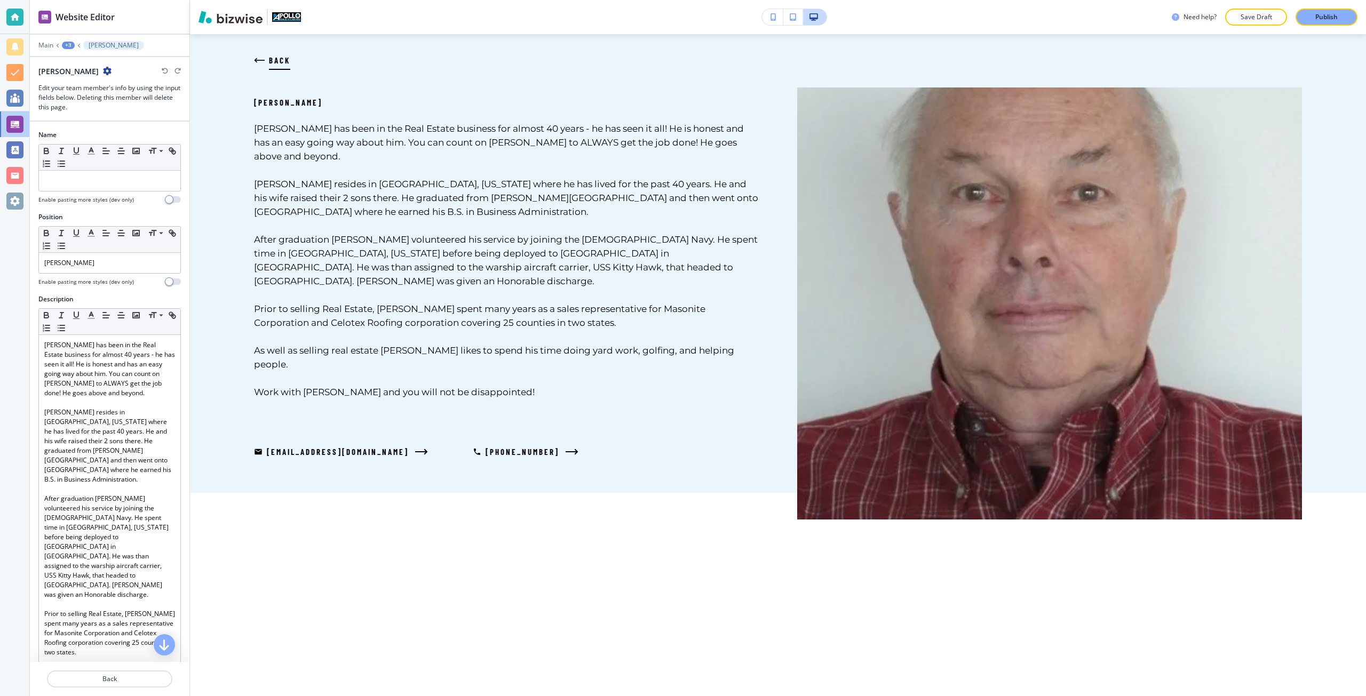
click at [271, 64] on span "BACK" at bounding box center [279, 60] width 21 height 13
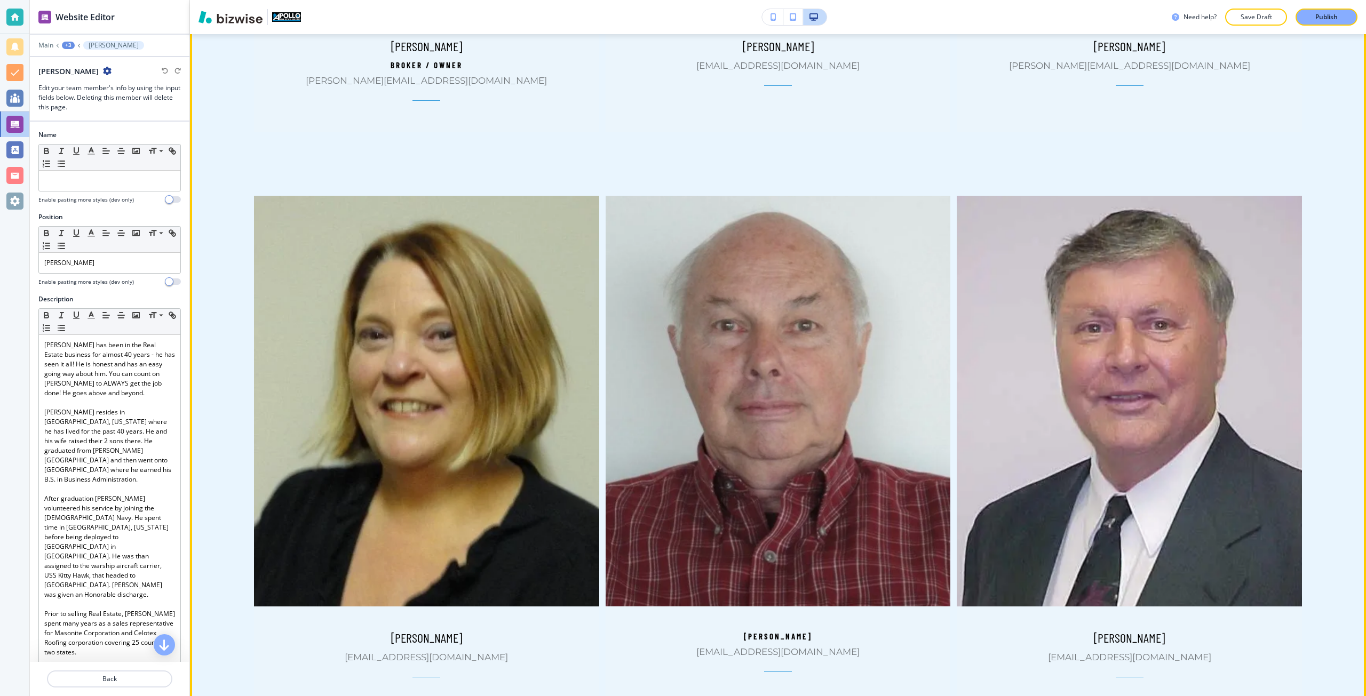
scroll to position [1334, 0]
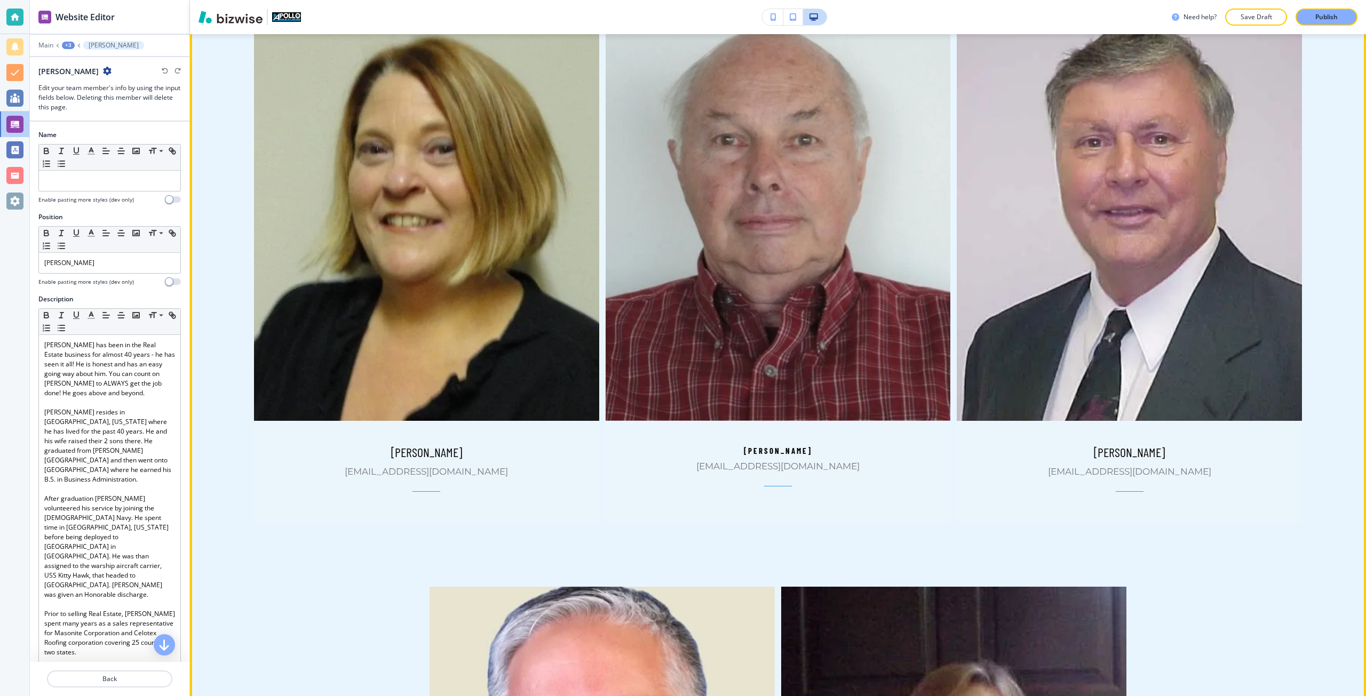
click at [1078, 368] on img at bounding box center [1129, 215] width 363 height 431
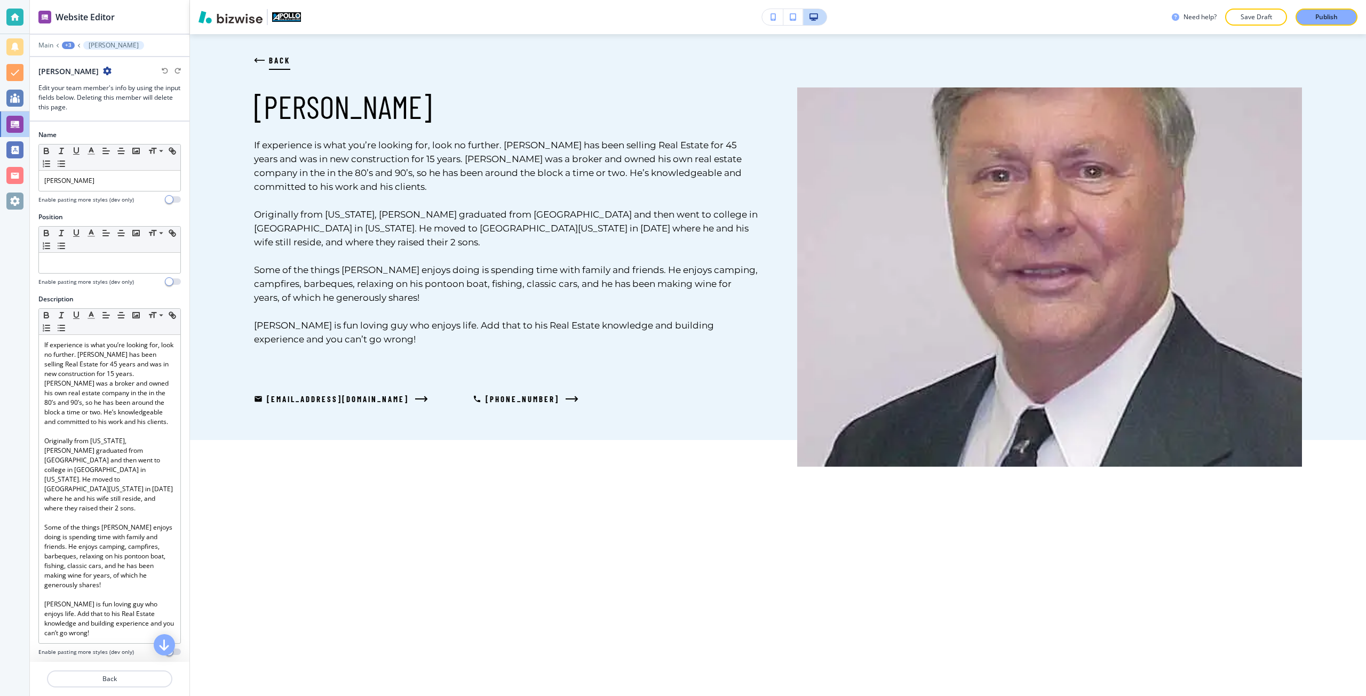
click at [274, 67] on button "BACK" at bounding box center [272, 60] width 36 height 29
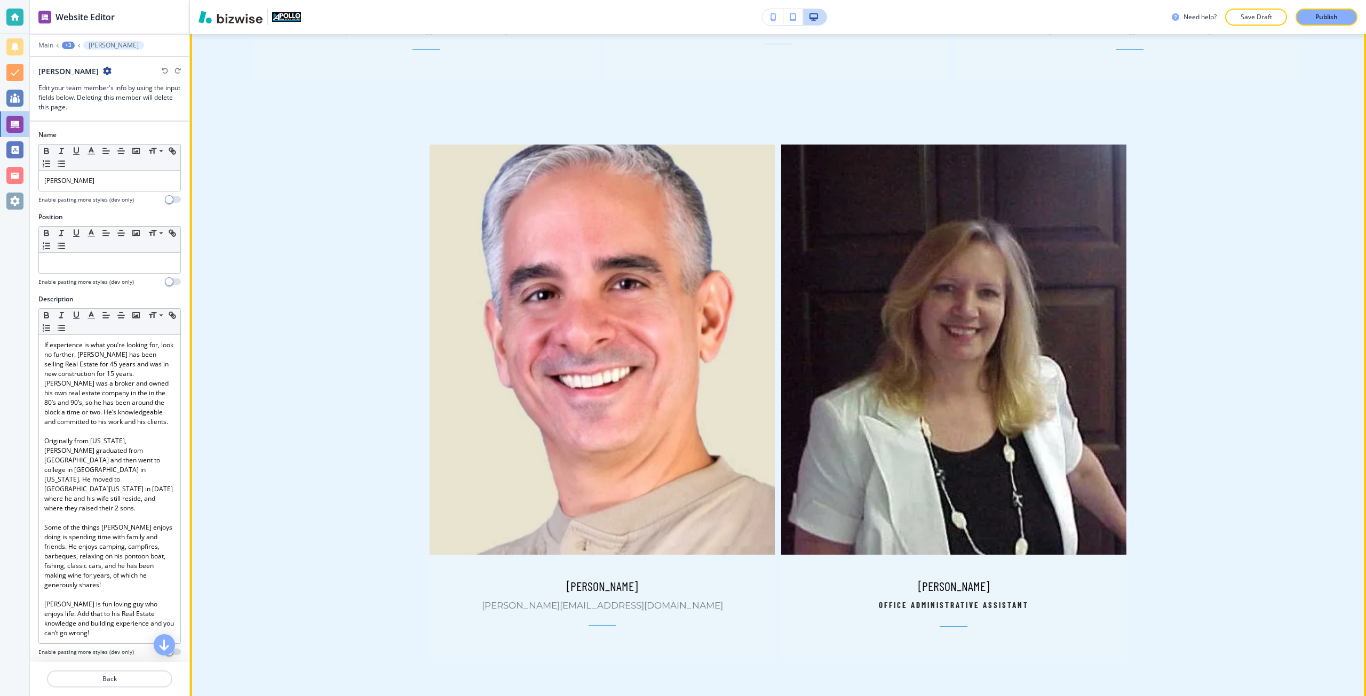
scroll to position [1814, 0]
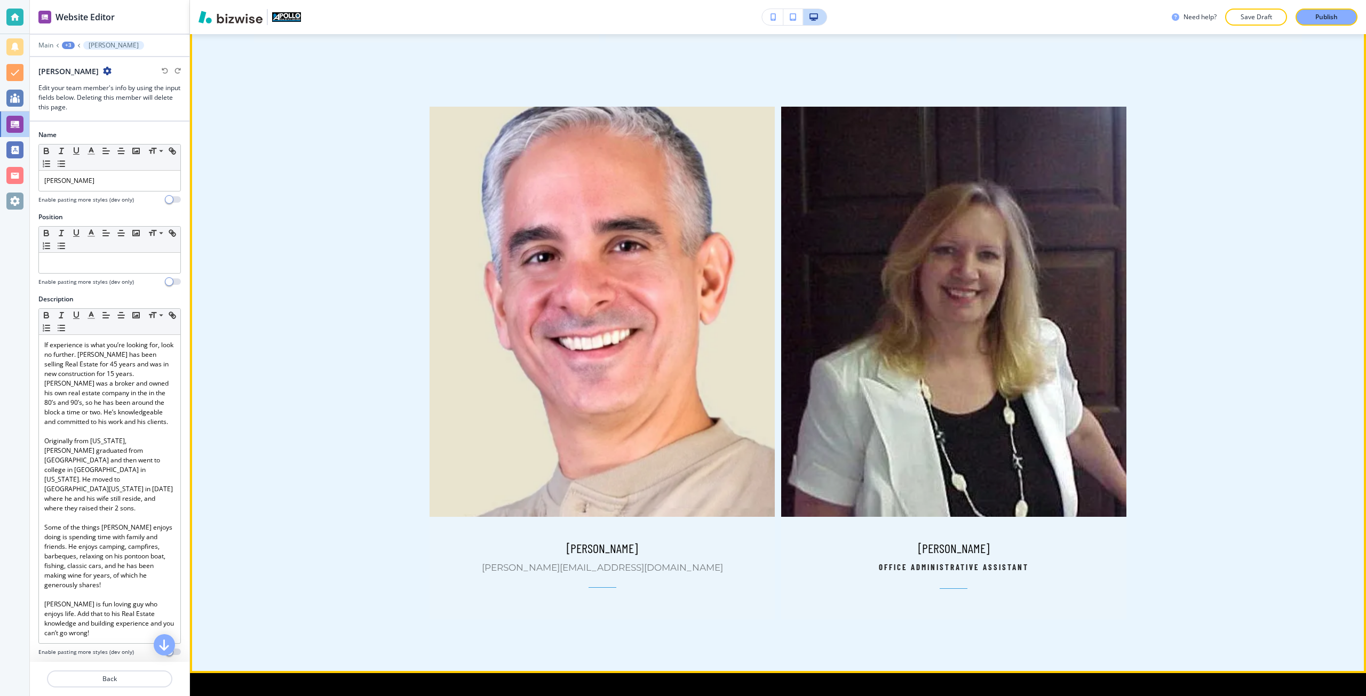
click at [526, 450] on img at bounding box center [602, 311] width 363 height 431
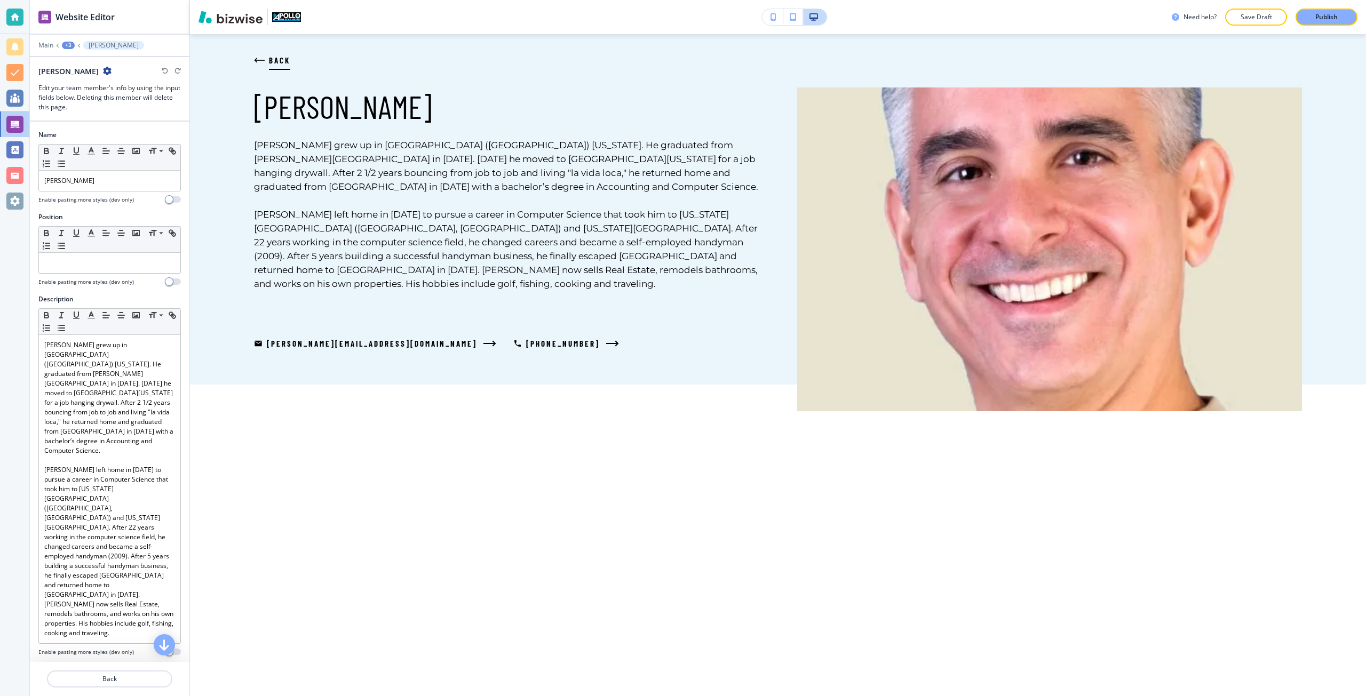
click at [282, 61] on span "BACK" at bounding box center [279, 60] width 21 height 13
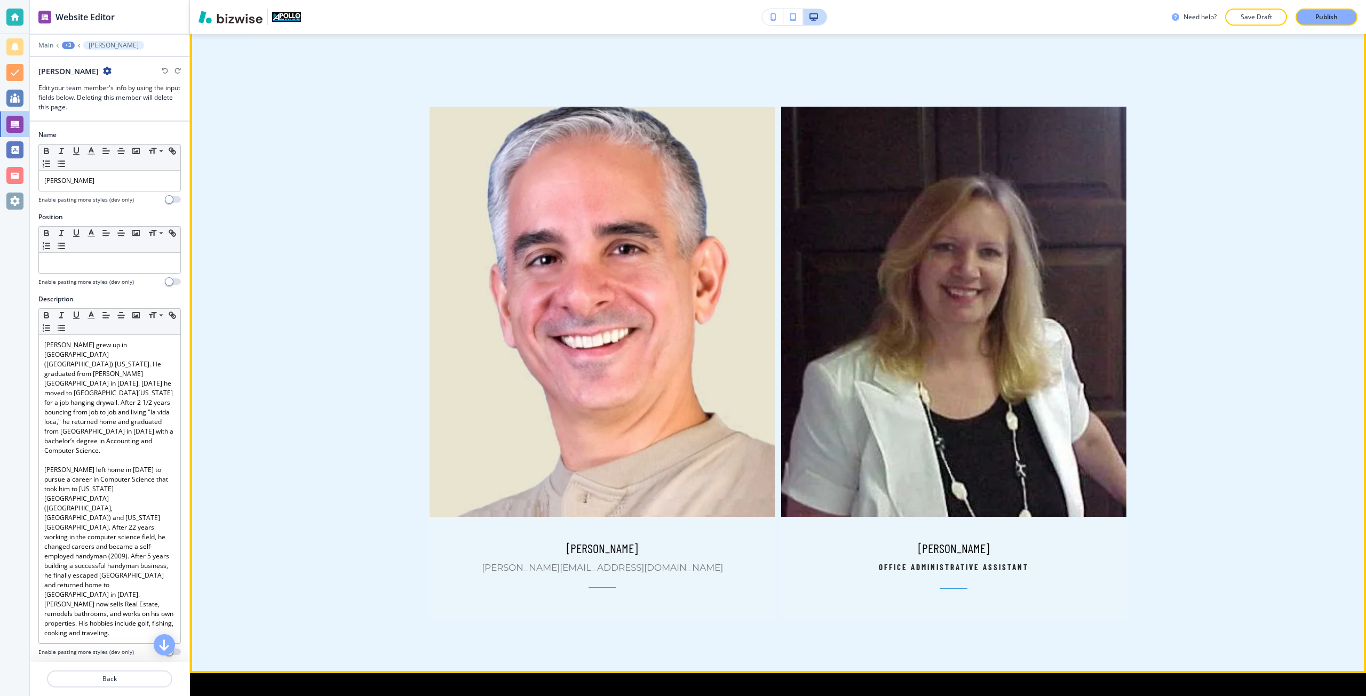
click at [851, 320] on img at bounding box center [954, 311] width 363 height 431
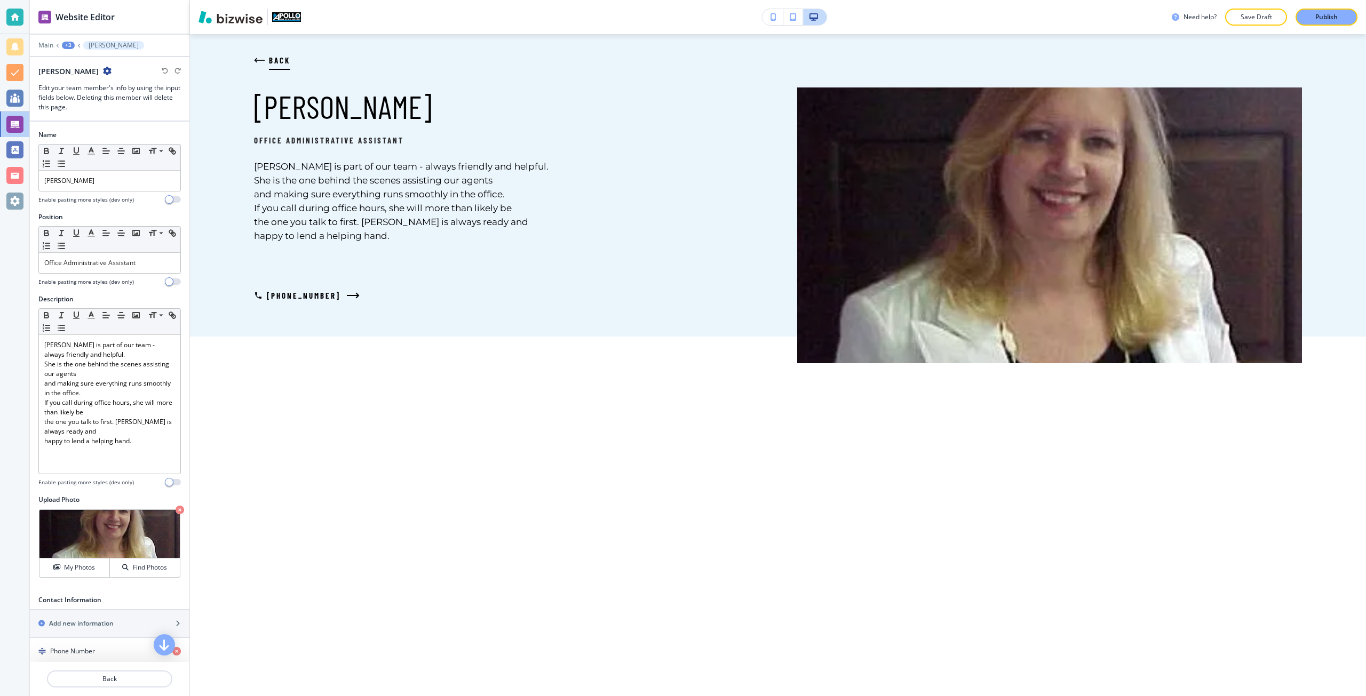
click at [280, 67] on button "BACK" at bounding box center [272, 60] width 36 height 29
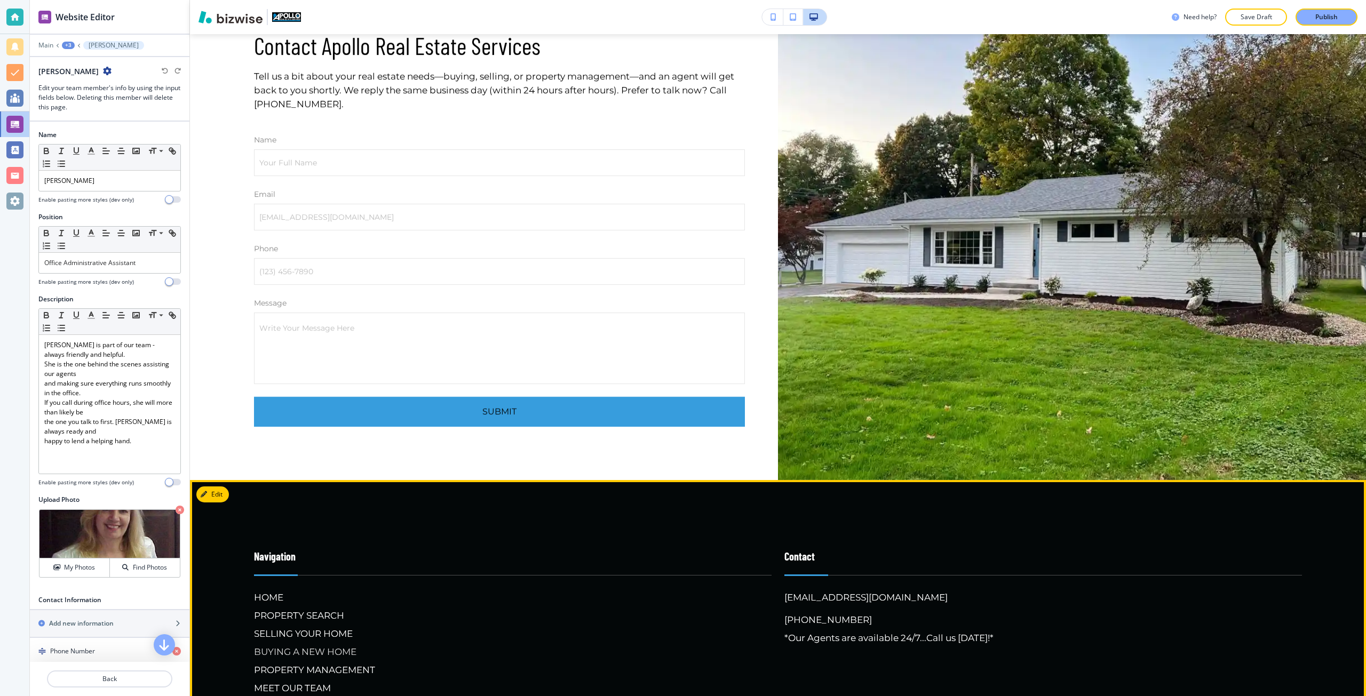
scroll to position [3362, 0]
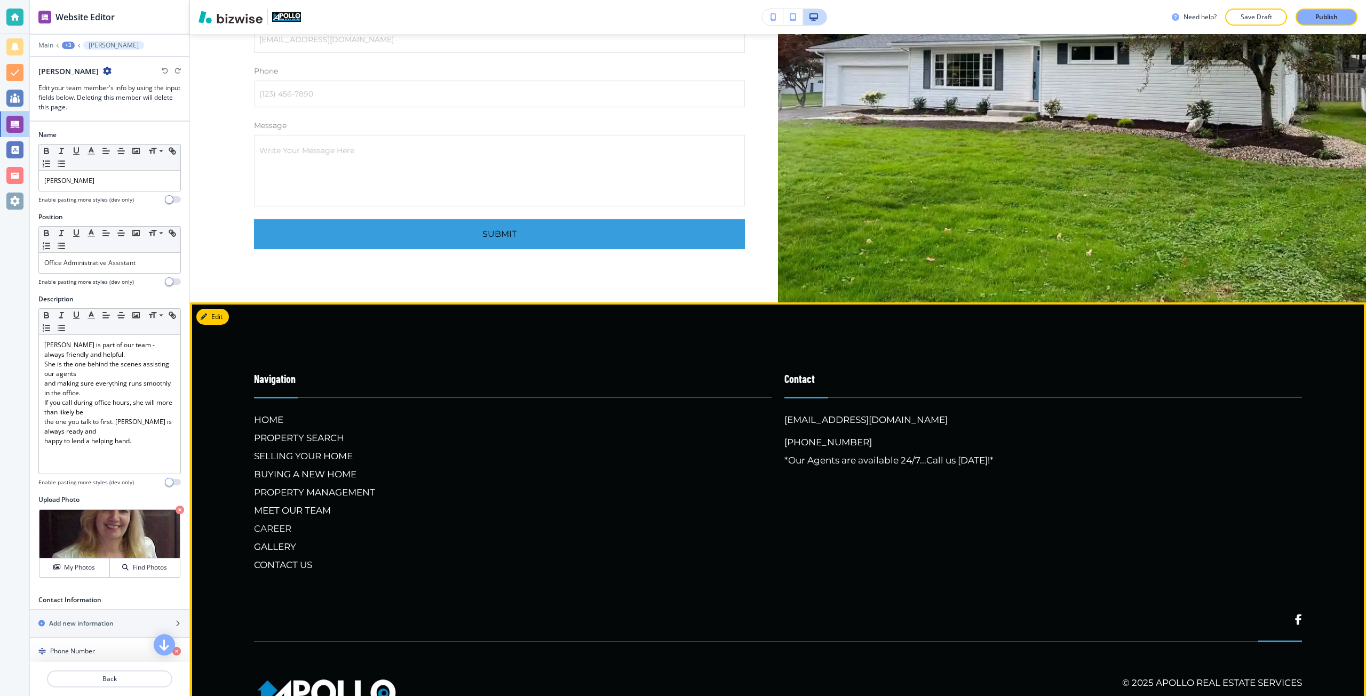
click at [267, 522] on h6 "CAREER" at bounding box center [513, 529] width 518 height 14
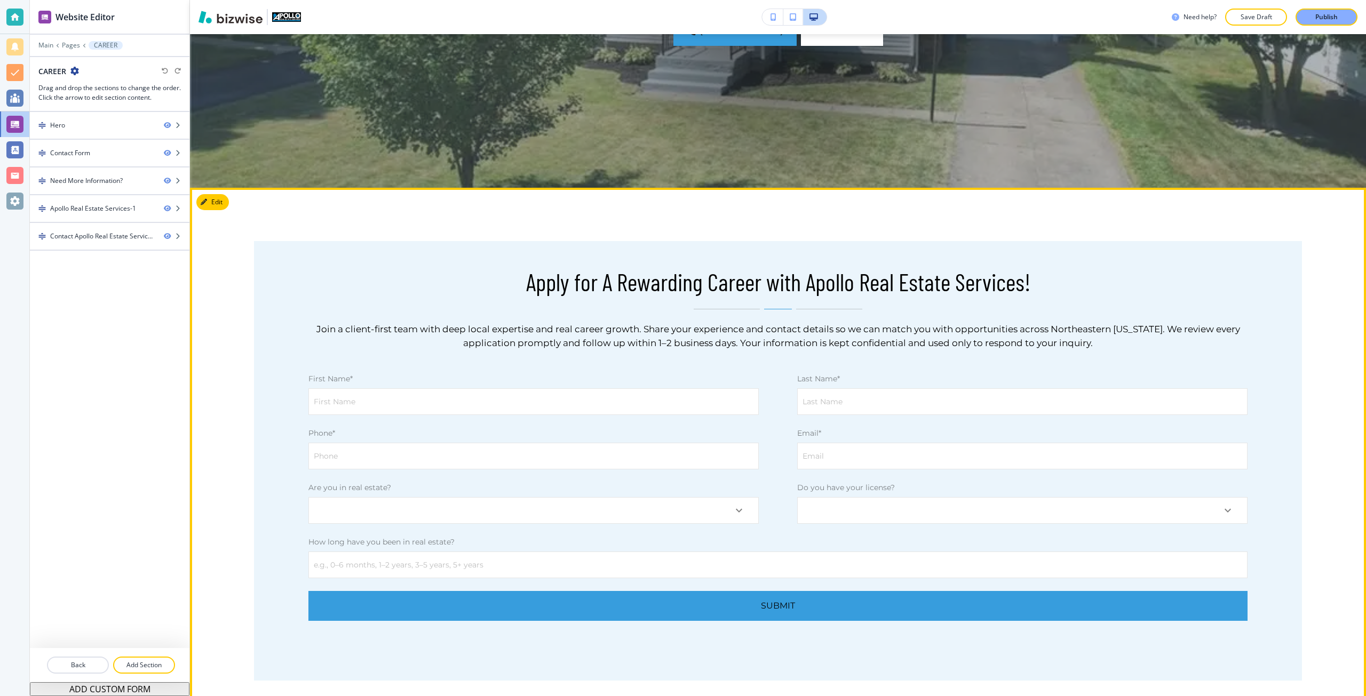
scroll to position [427, 0]
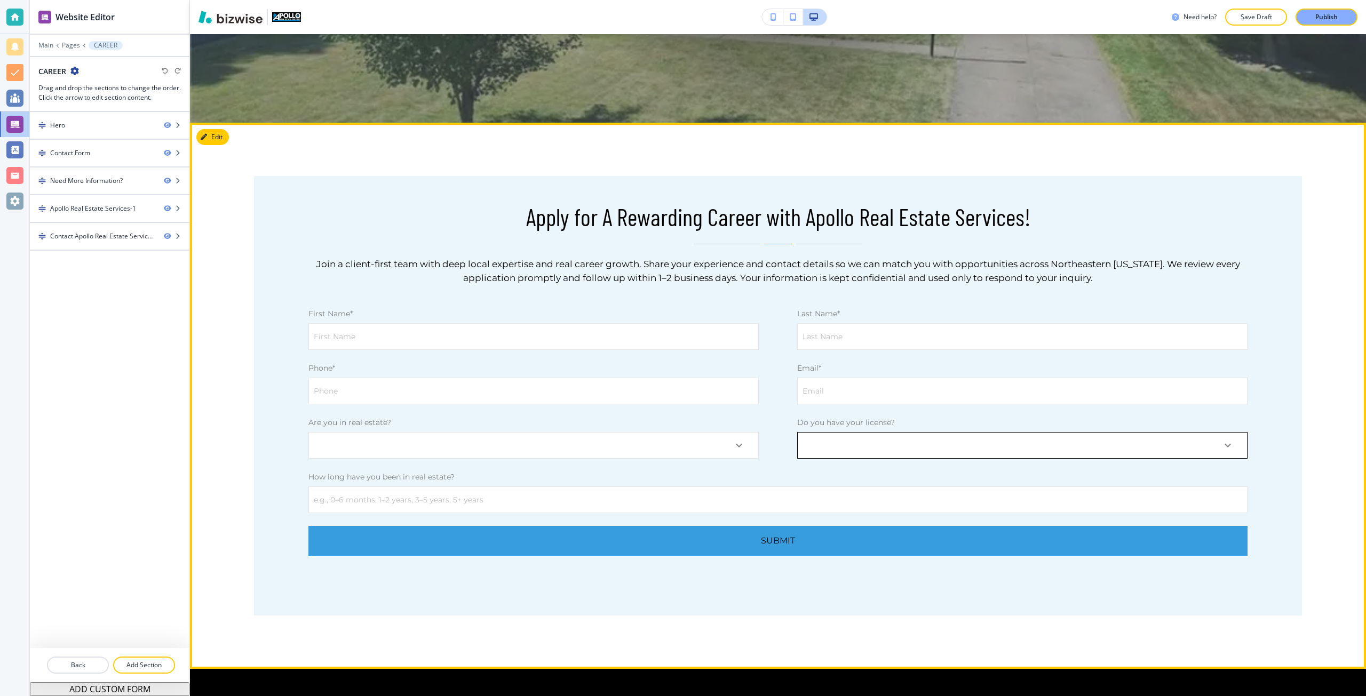
click at [1224, 0] on body "Website Editor Main Pages CAREER CAREER Drag and drop the sections to change th…" at bounding box center [683, 0] width 1366 height 0
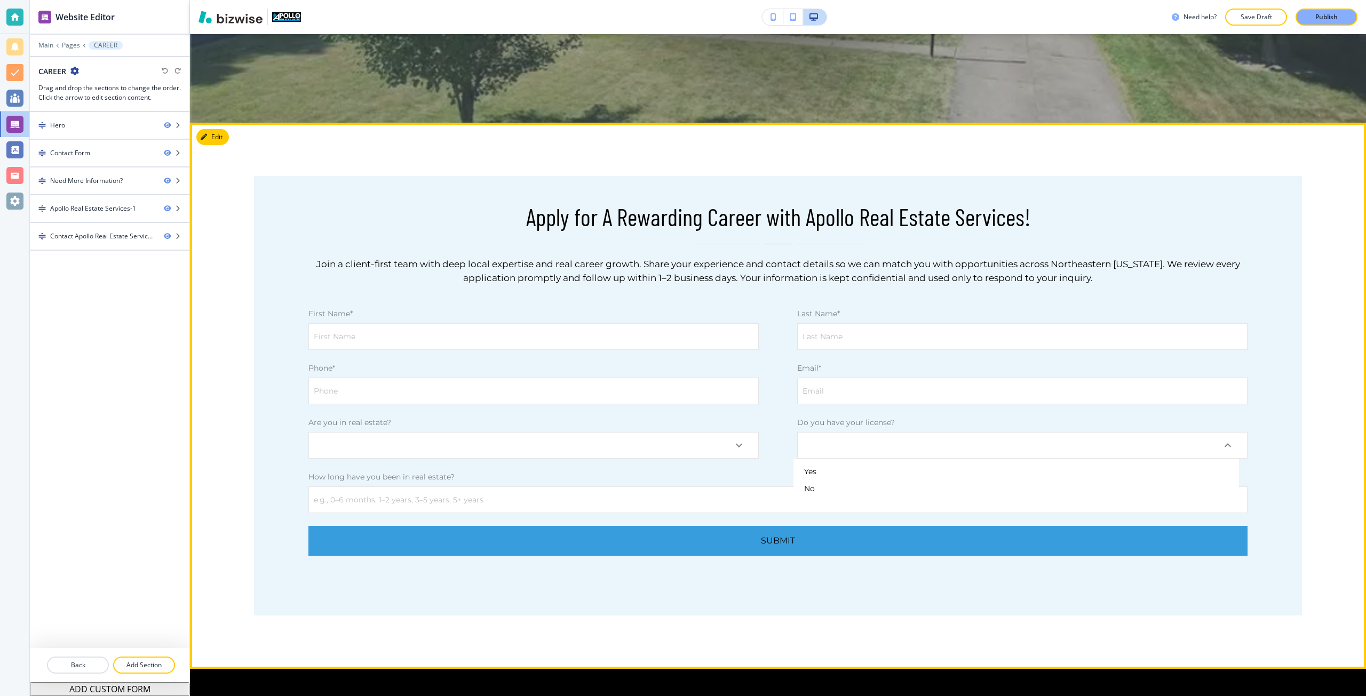
click at [739, 443] on div at bounding box center [683, 348] width 1366 height 696
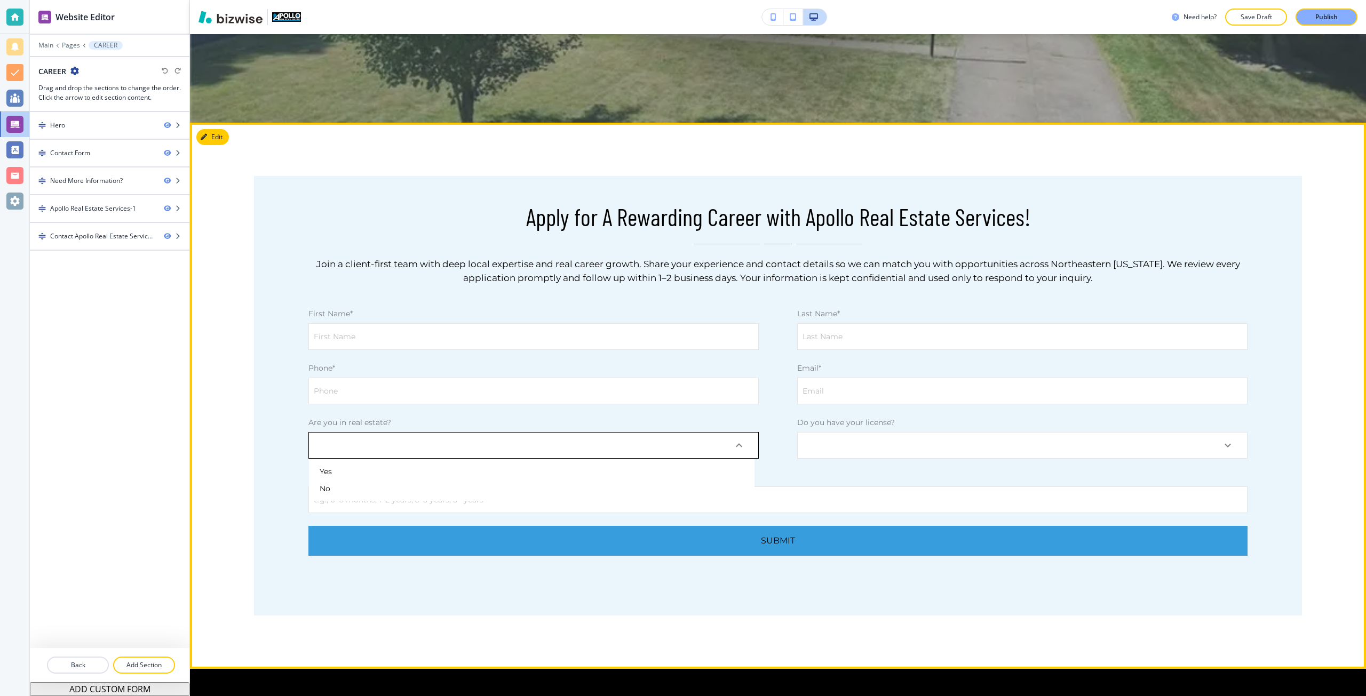
click at [739, 0] on body "Website Editor Main Pages CAREER CAREER Drag and drop the sections to change th…" at bounding box center [683, 0] width 1366 height 0
click at [785, 441] on div at bounding box center [683, 348] width 1366 height 696
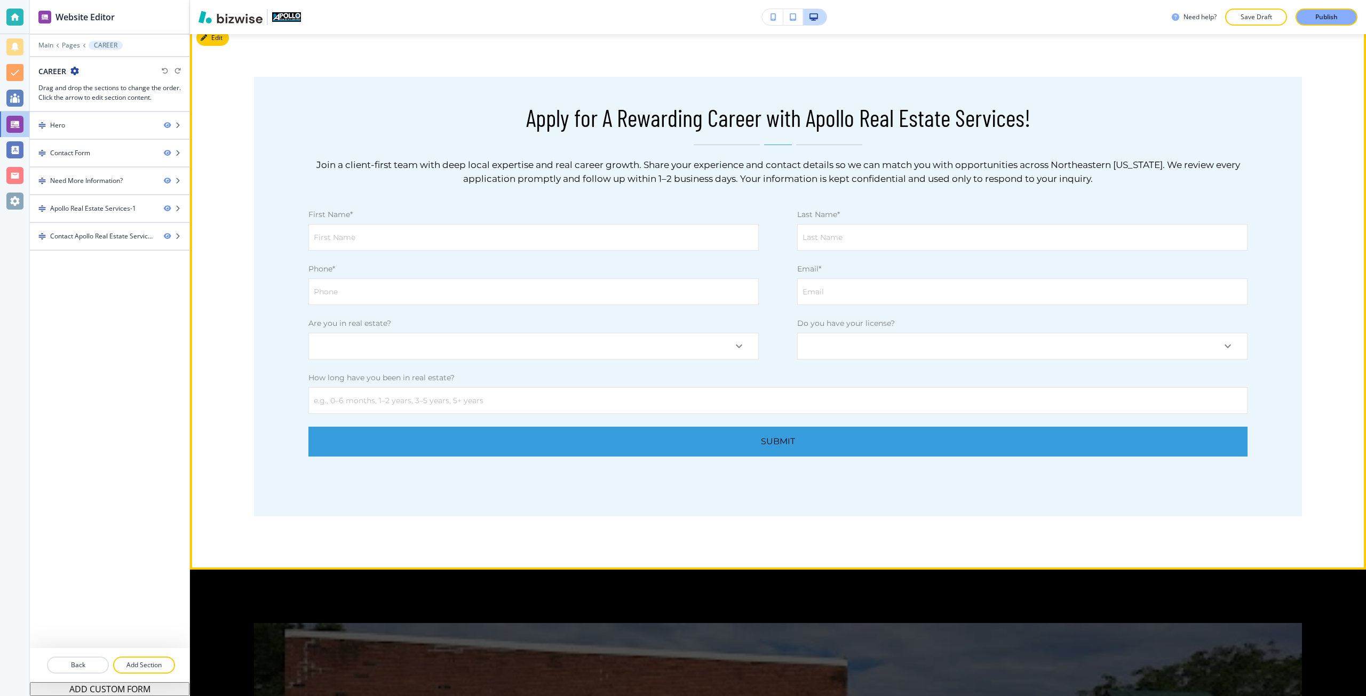
scroll to position [384, 0]
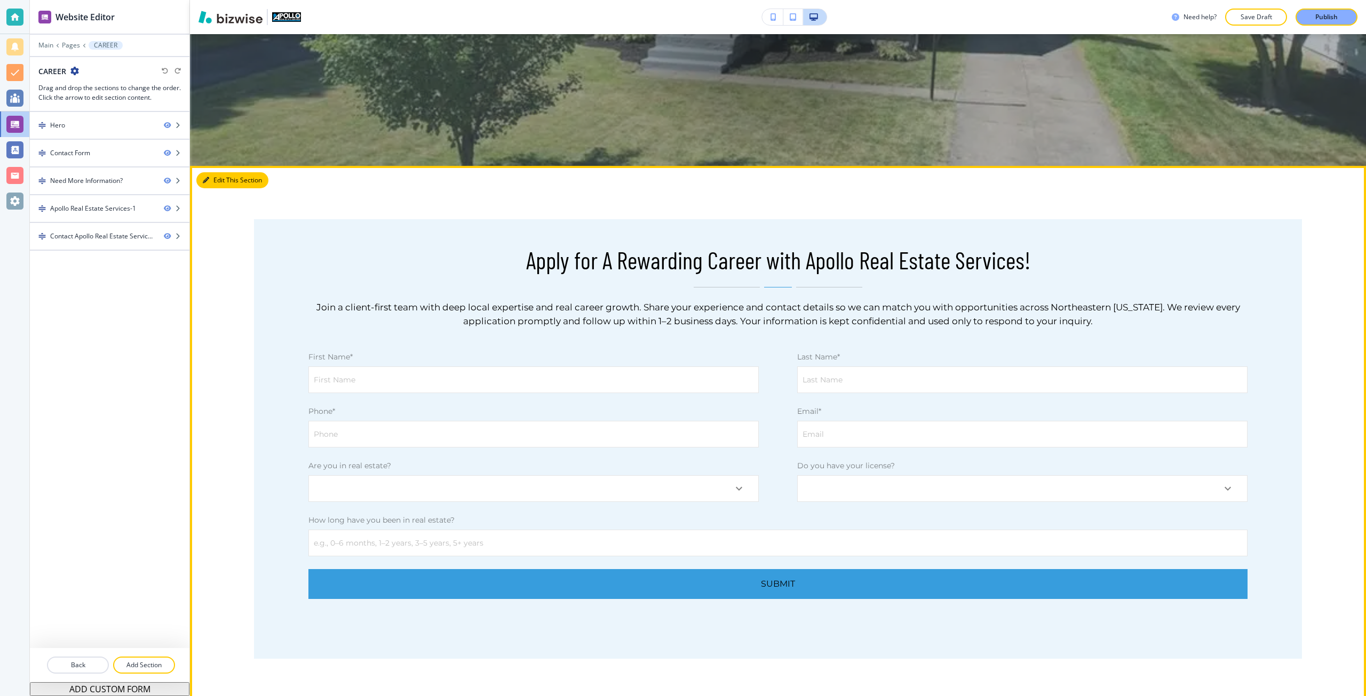
click at [223, 178] on div "Edit This Section Apply for A Rewarding Career with Apollo Real Estate Services…" at bounding box center [778, 439] width 1176 height 546
click at [217, 186] on button "Edit This Section" at bounding box center [232, 180] width 72 height 16
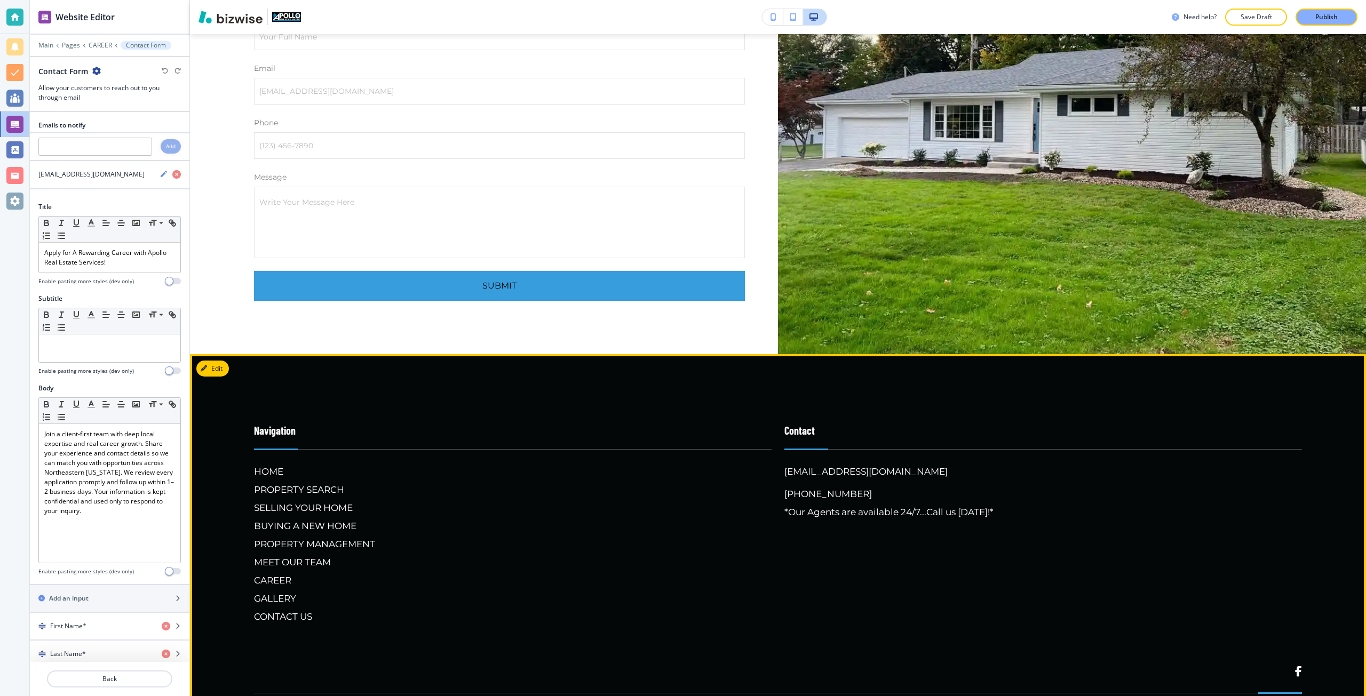
scroll to position [2010, 0]
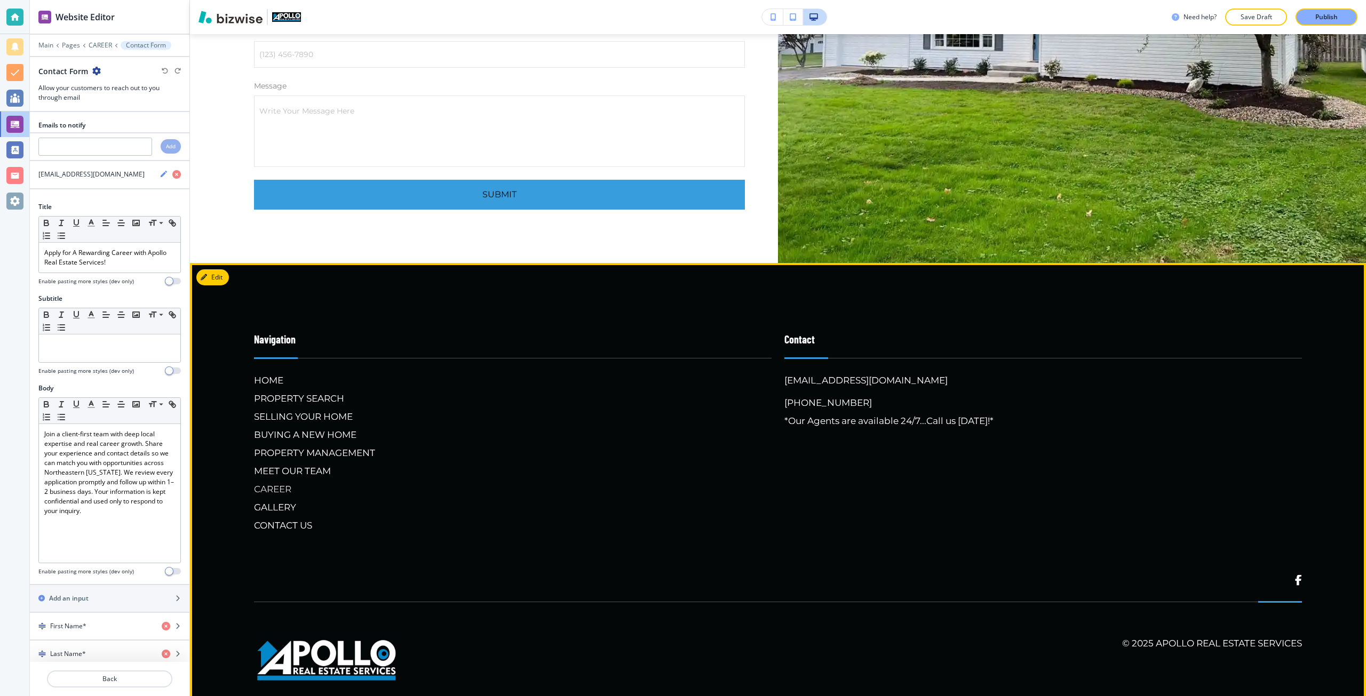
click at [290, 488] on h6 "CAREER" at bounding box center [513, 489] width 518 height 14
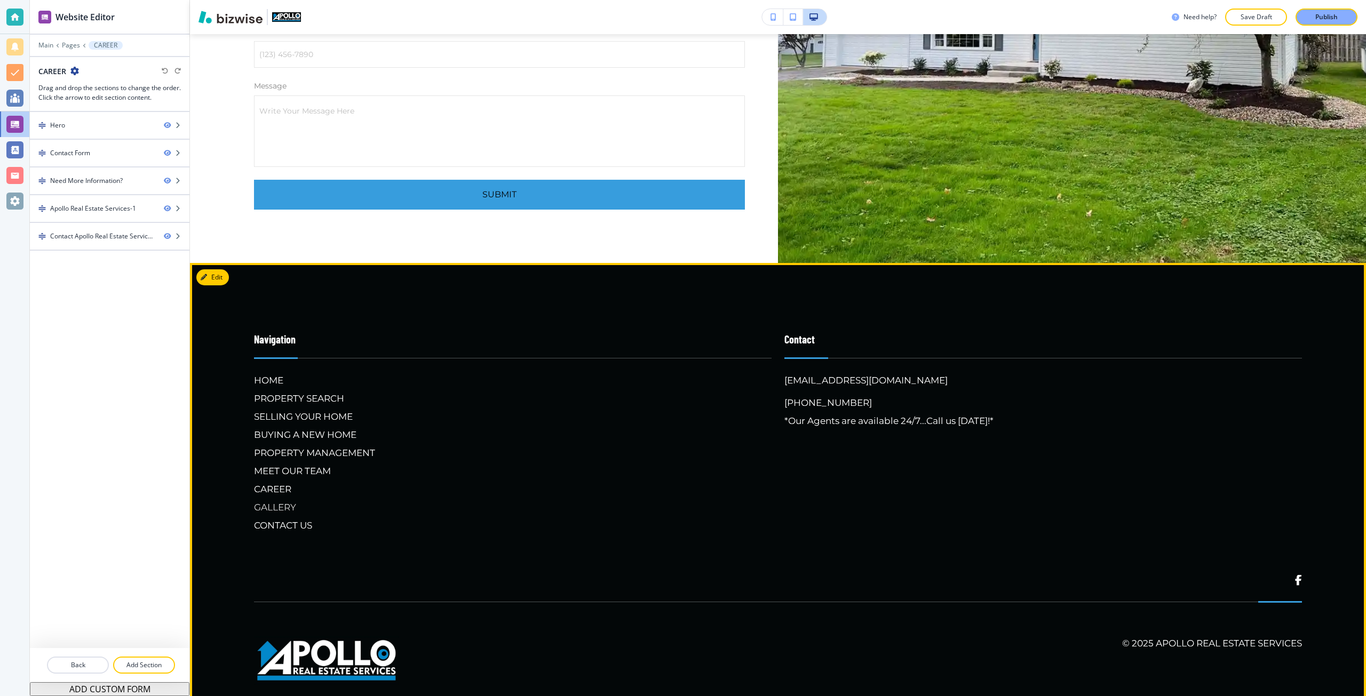
click at [290, 506] on h6 "GALLERY" at bounding box center [513, 508] width 518 height 14
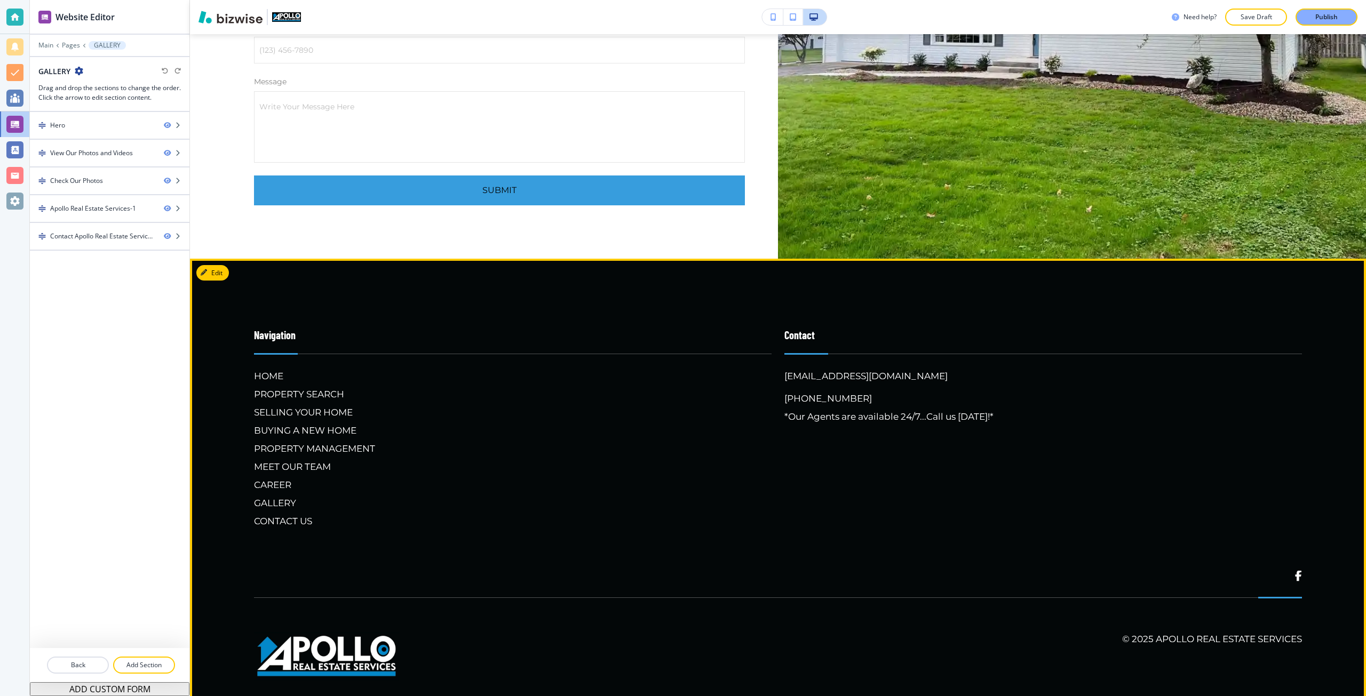
scroll to position [2897, 0]
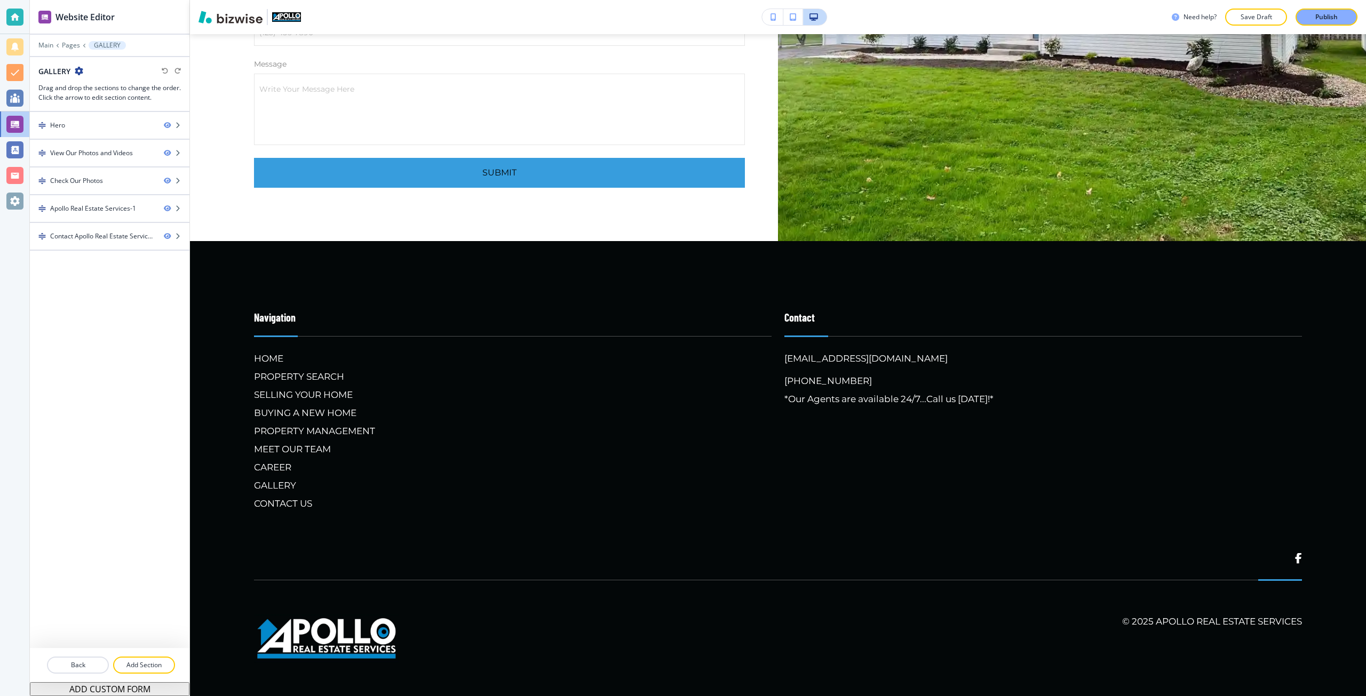
click at [65, 51] on div at bounding box center [110, 53] width 160 height 6
click at [70, 48] on p "Pages" at bounding box center [71, 45] width 18 height 7
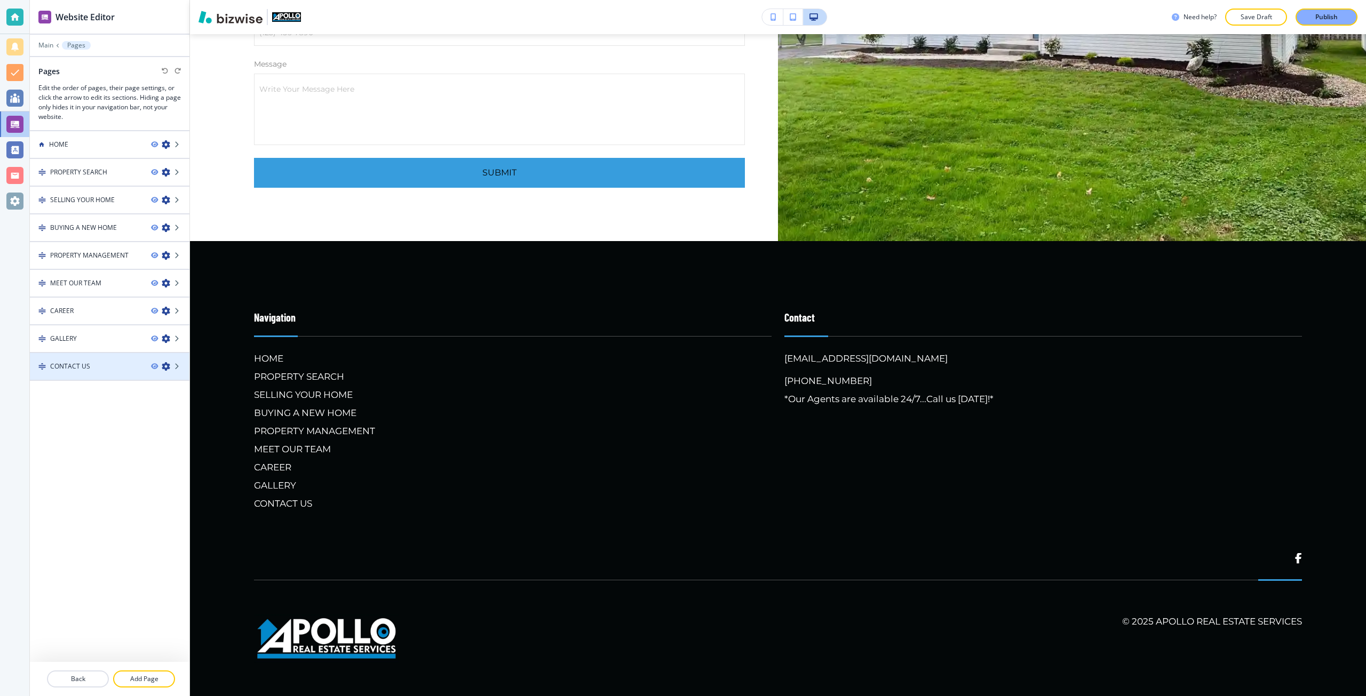
click at [83, 368] on h4 "CONTACT US" at bounding box center [70, 367] width 40 height 10
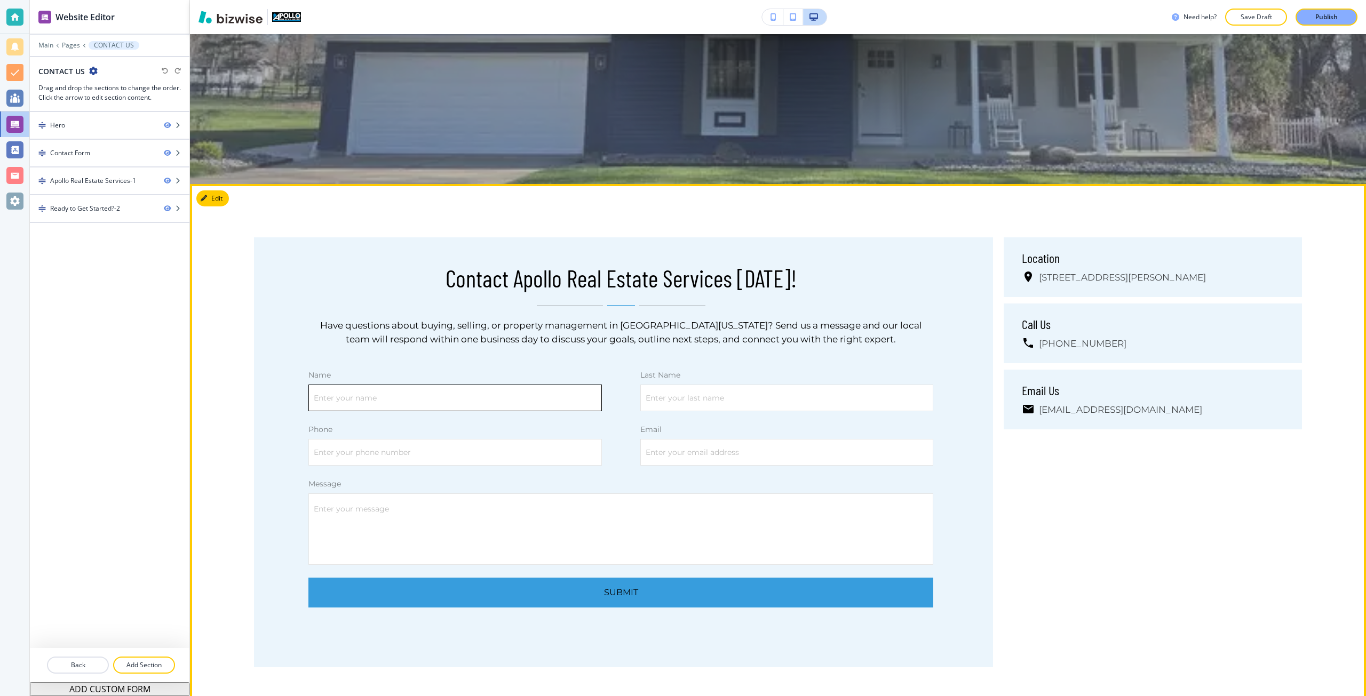
scroll to position [374, 0]
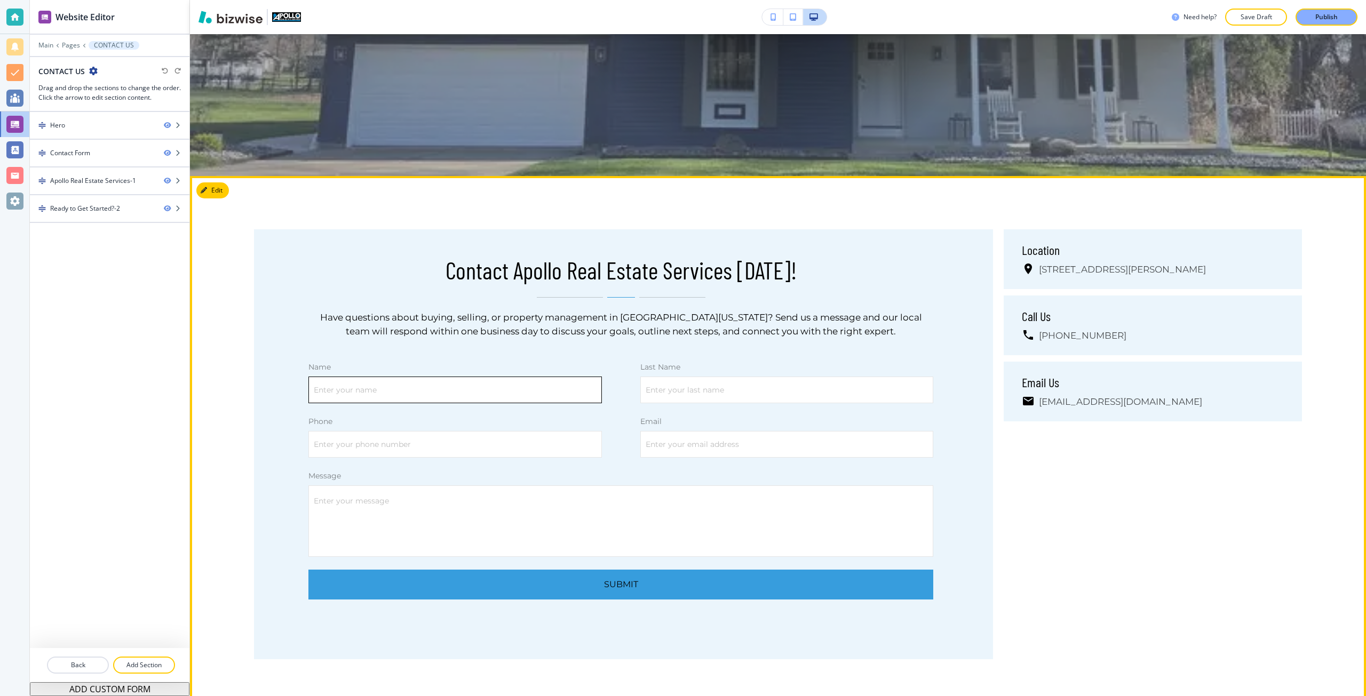
click at [521, 379] on input "Enter your name" at bounding box center [455, 390] width 292 height 26
type input "test"
click at [677, 384] on input "Enter your last name" at bounding box center [787, 390] width 292 height 26
type input "test"
click at [522, 433] on input "Enter your phone number" at bounding box center [455, 445] width 292 height 26
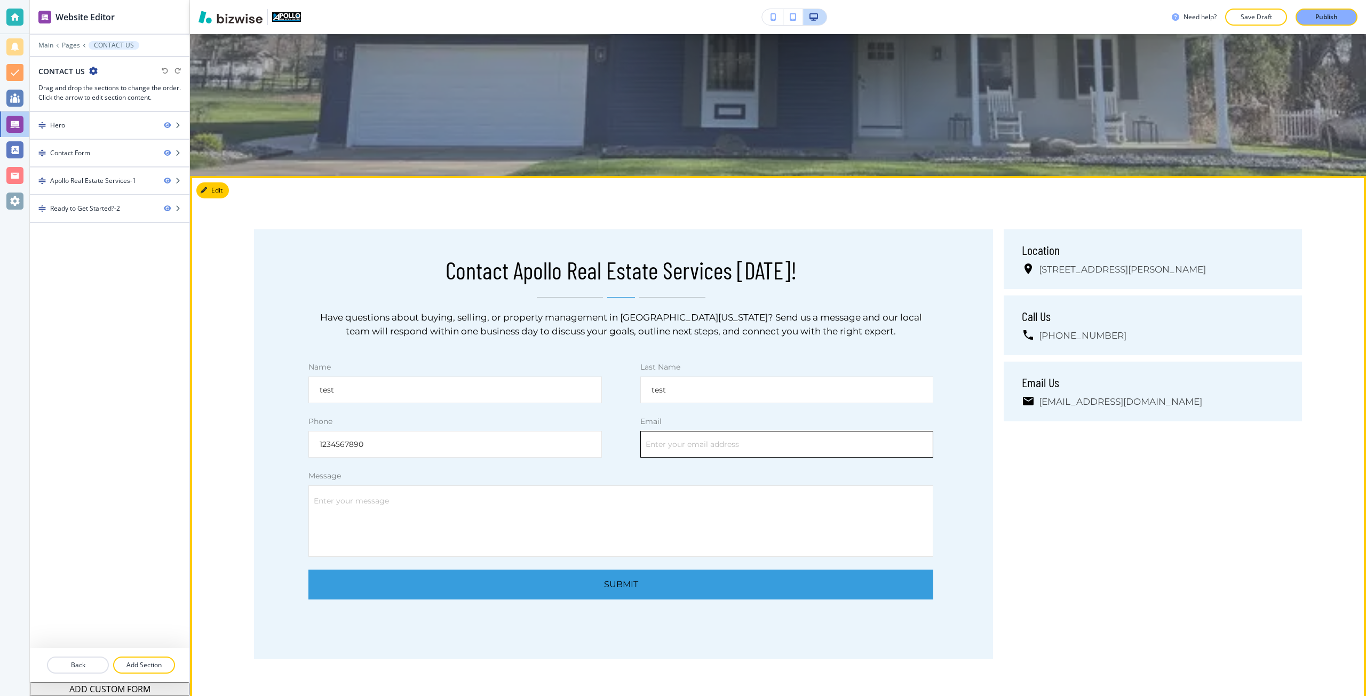
type input "1234567890"
click at [705, 453] on input "Enter your email address" at bounding box center [787, 445] width 292 height 26
type input "test@test.com"
click at [678, 525] on textarea "Enter your message" at bounding box center [620, 521] width 601 height 55
type textarea "t"
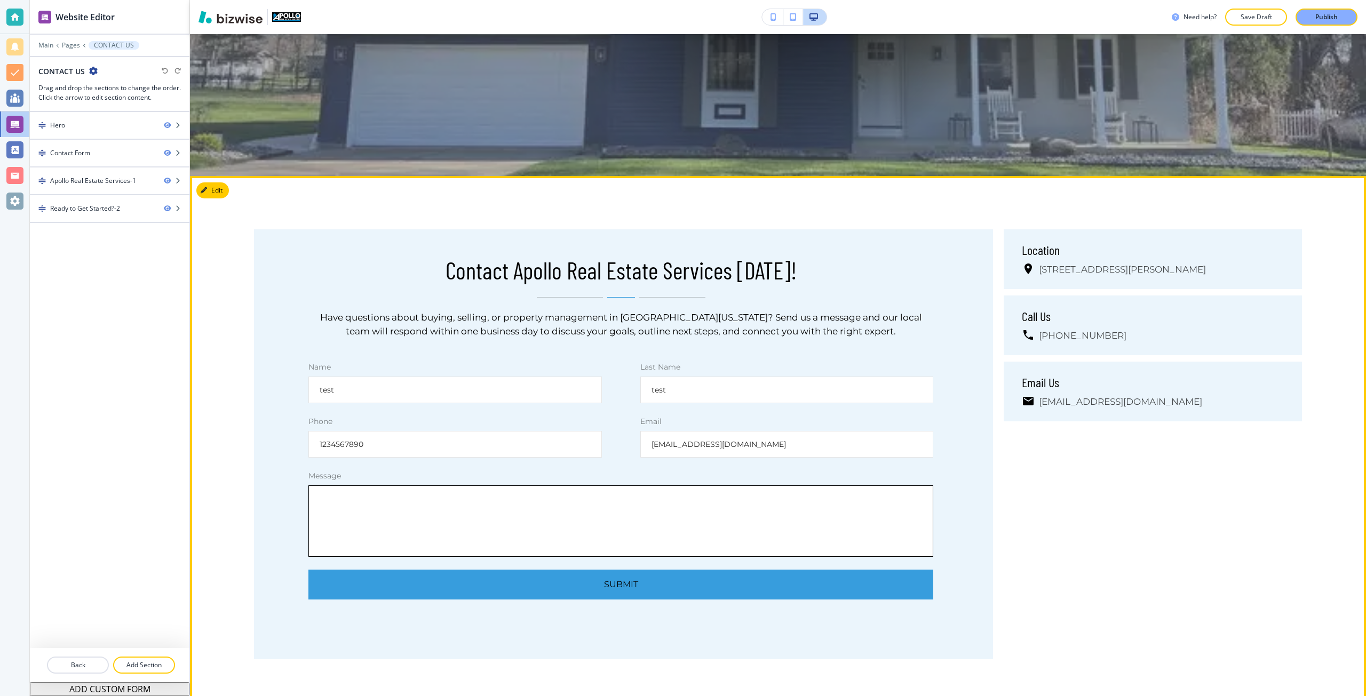
type textarea "x"
type textarea "te"
type textarea "x"
type textarea "tes"
type textarea "x"
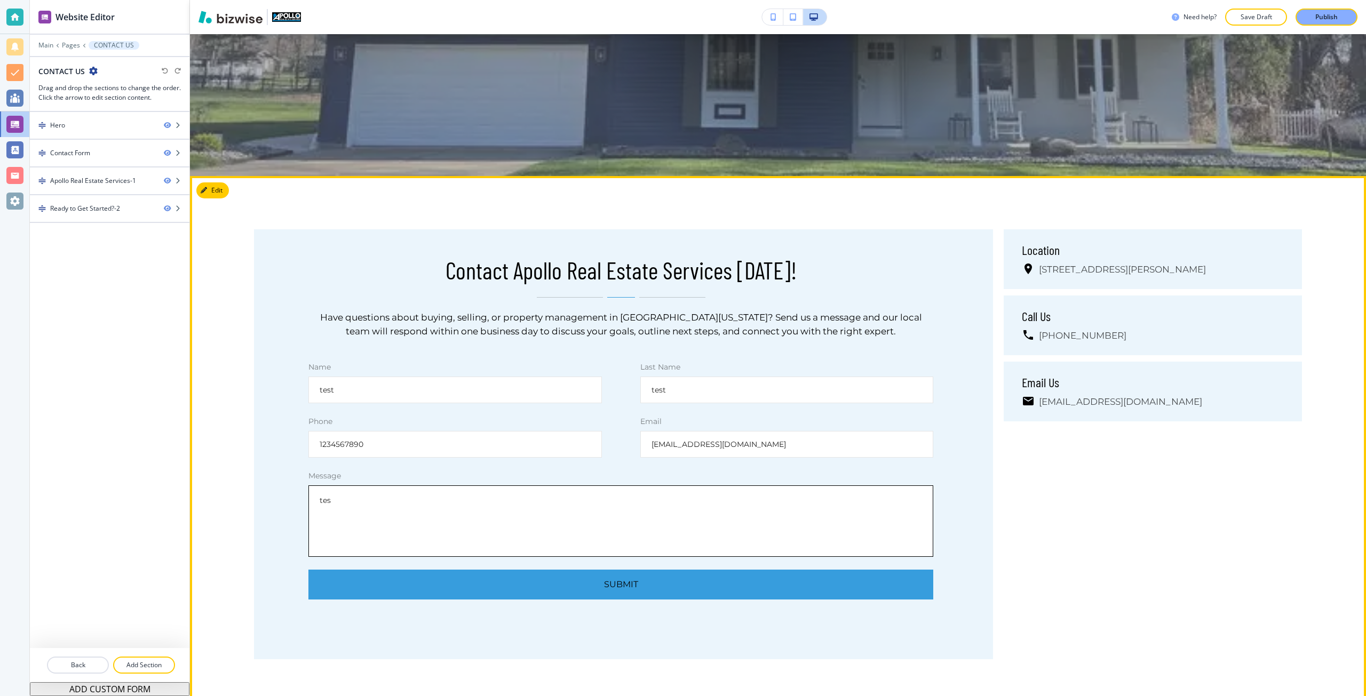
type textarea "test"
type textarea "x"
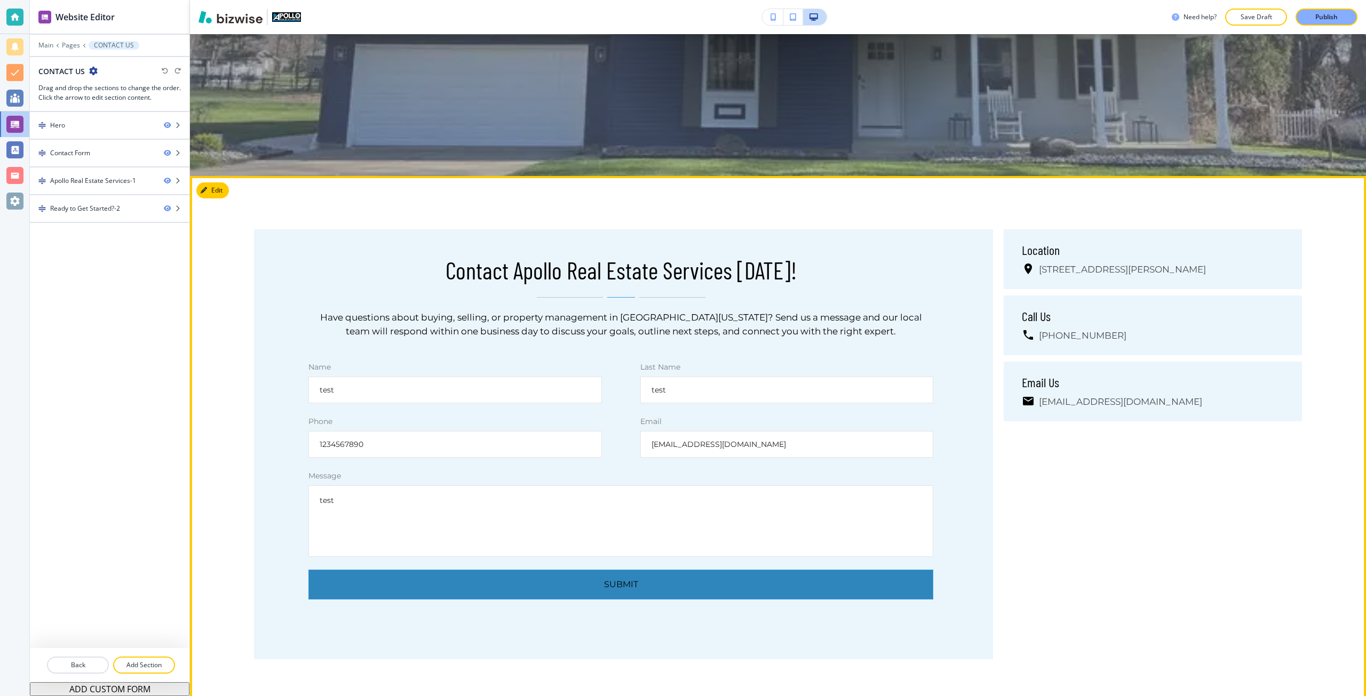
type textarea "test"
click at [661, 589] on button "Submit" at bounding box center [620, 585] width 625 height 30
type textarea "x"
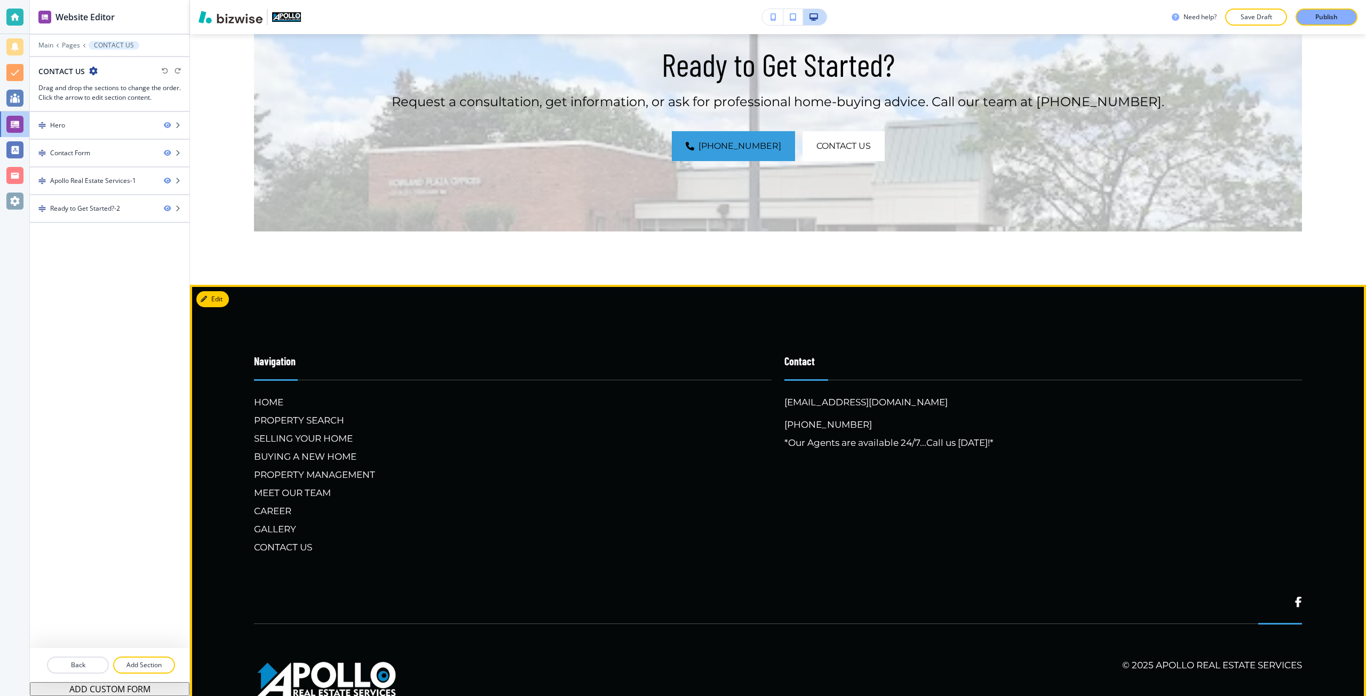
scroll to position [1494, 0]
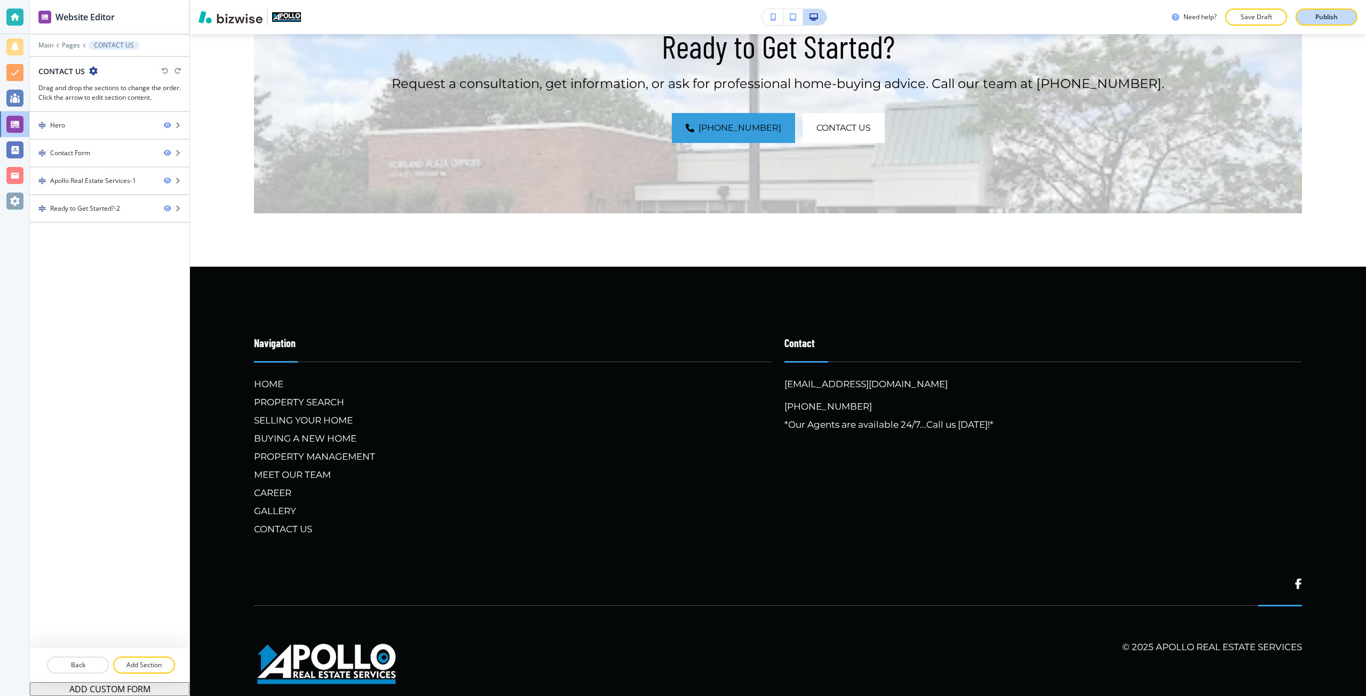
click at [1334, 24] on button "Publish" at bounding box center [1327, 17] width 62 height 17
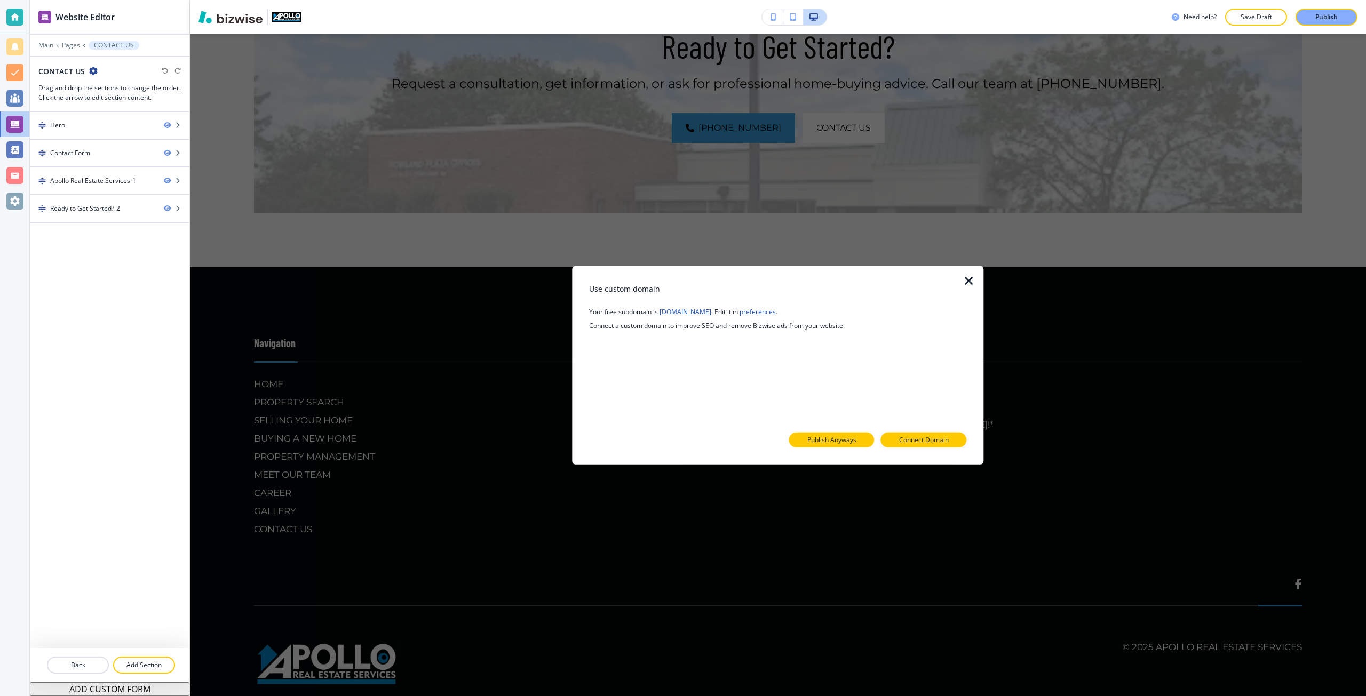
click at [838, 440] on p "Publish Anyways" at bounding box center [831, 440] width 49 height 10
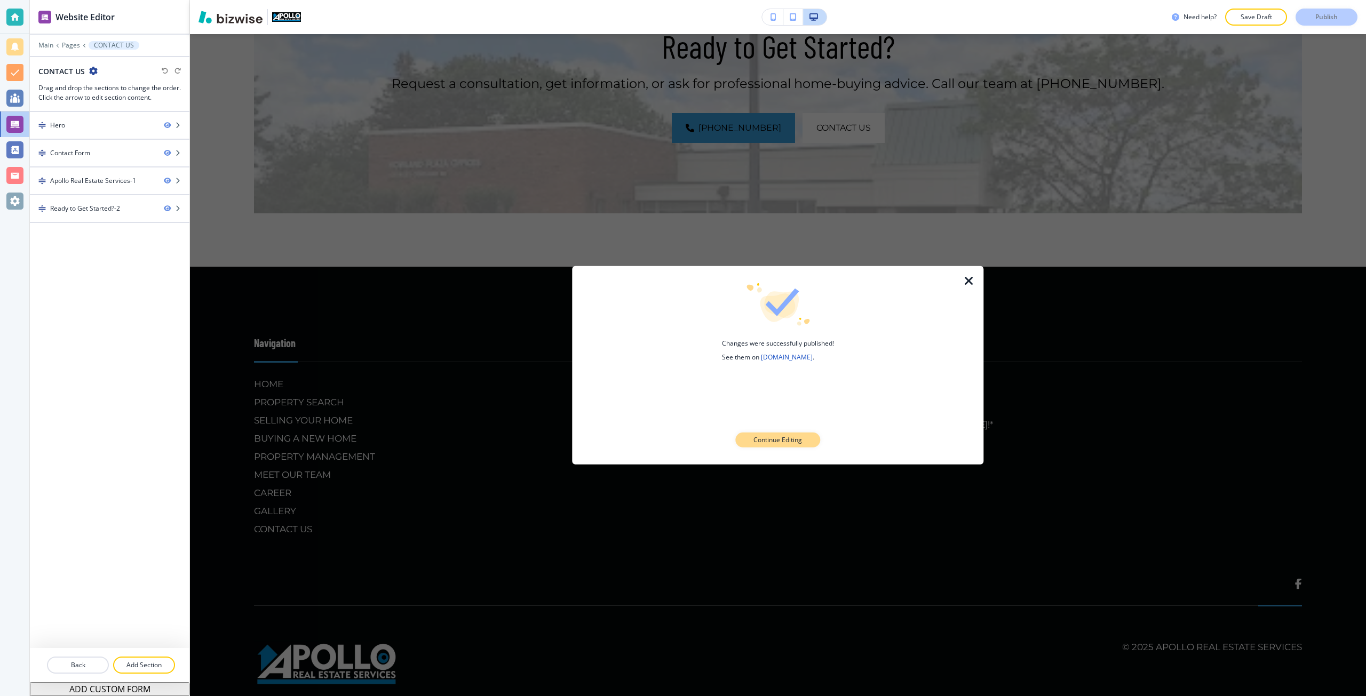
click at [801, 439] on p "Continue Editing" at bounding box center [777, 440] width 49 height 10
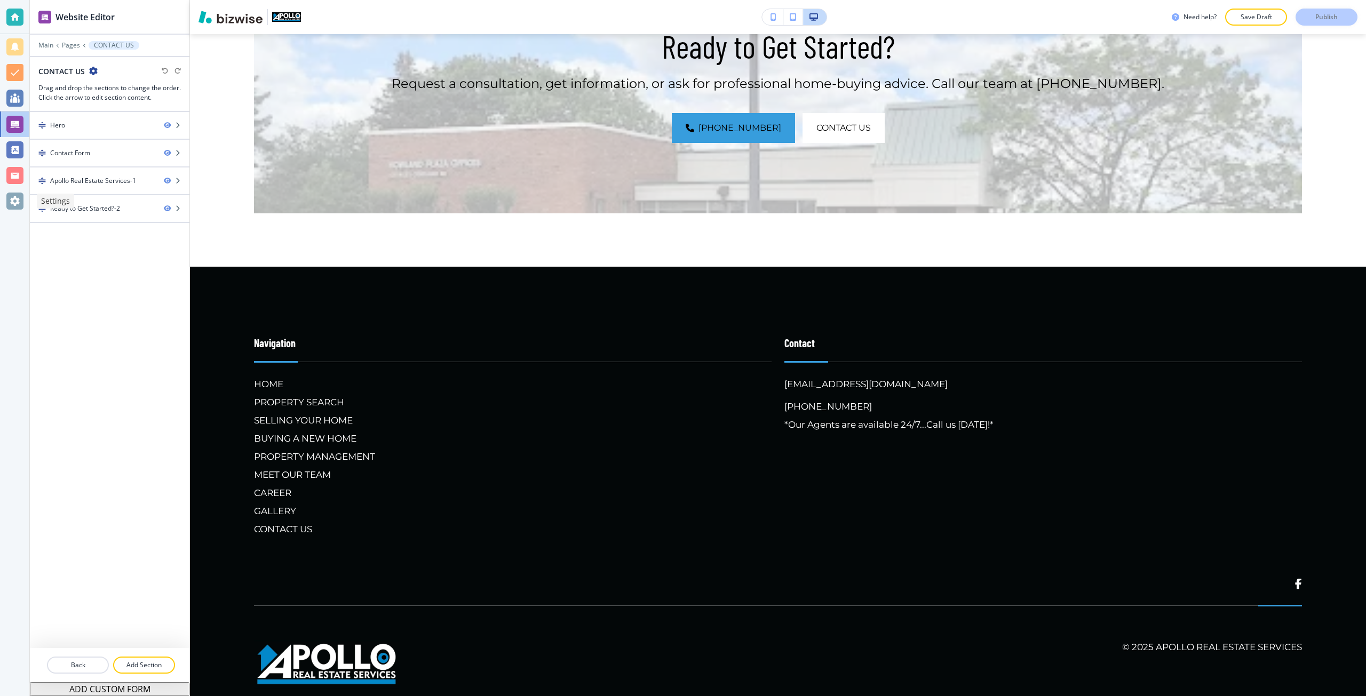
click at [19, 207] on div at bounding box center [14, 201] width 17 height 17
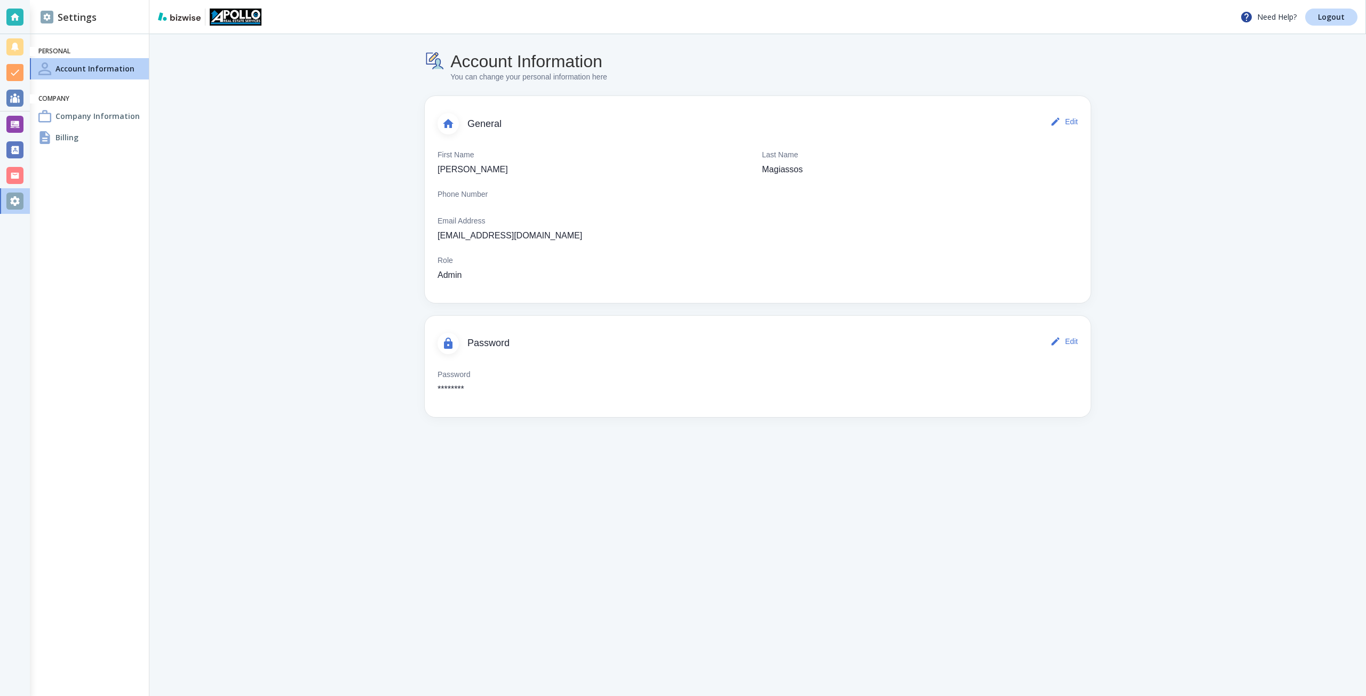
click at [129, 121] on h4 "Company Information" at bounding box center [97, 115] width 84 height 11
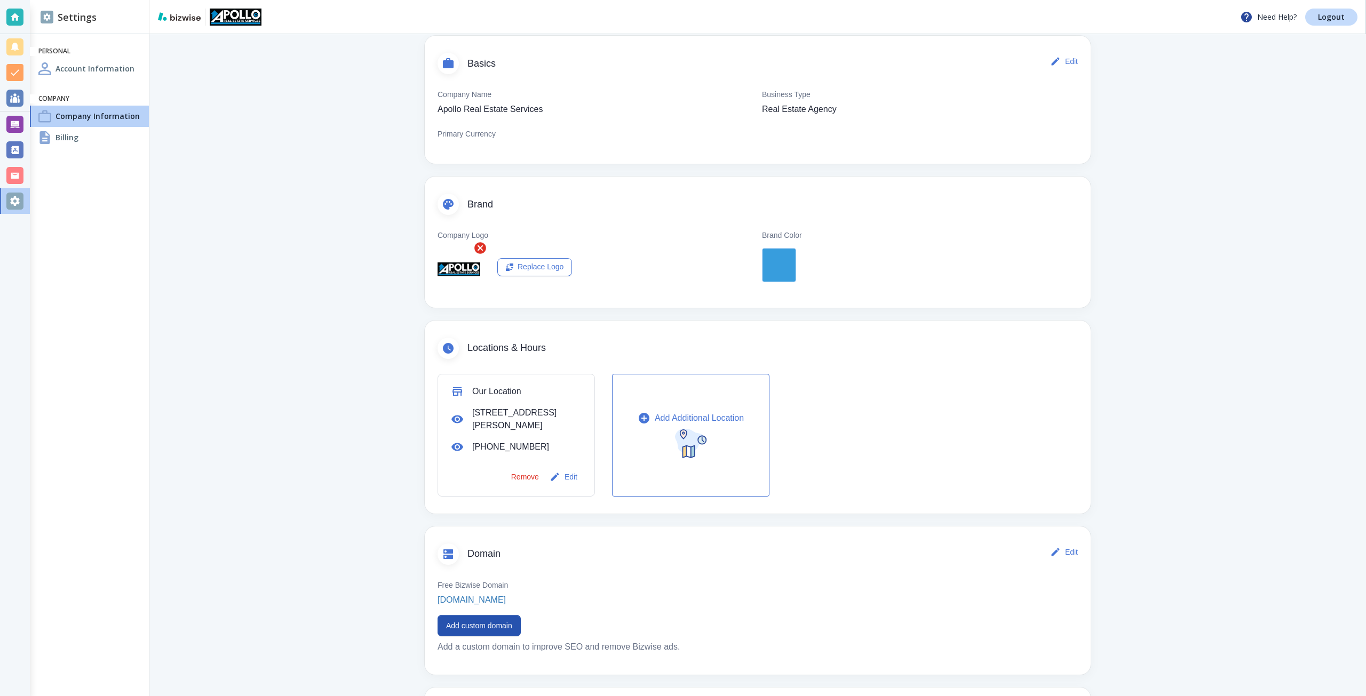
scroll to position [211, 0]
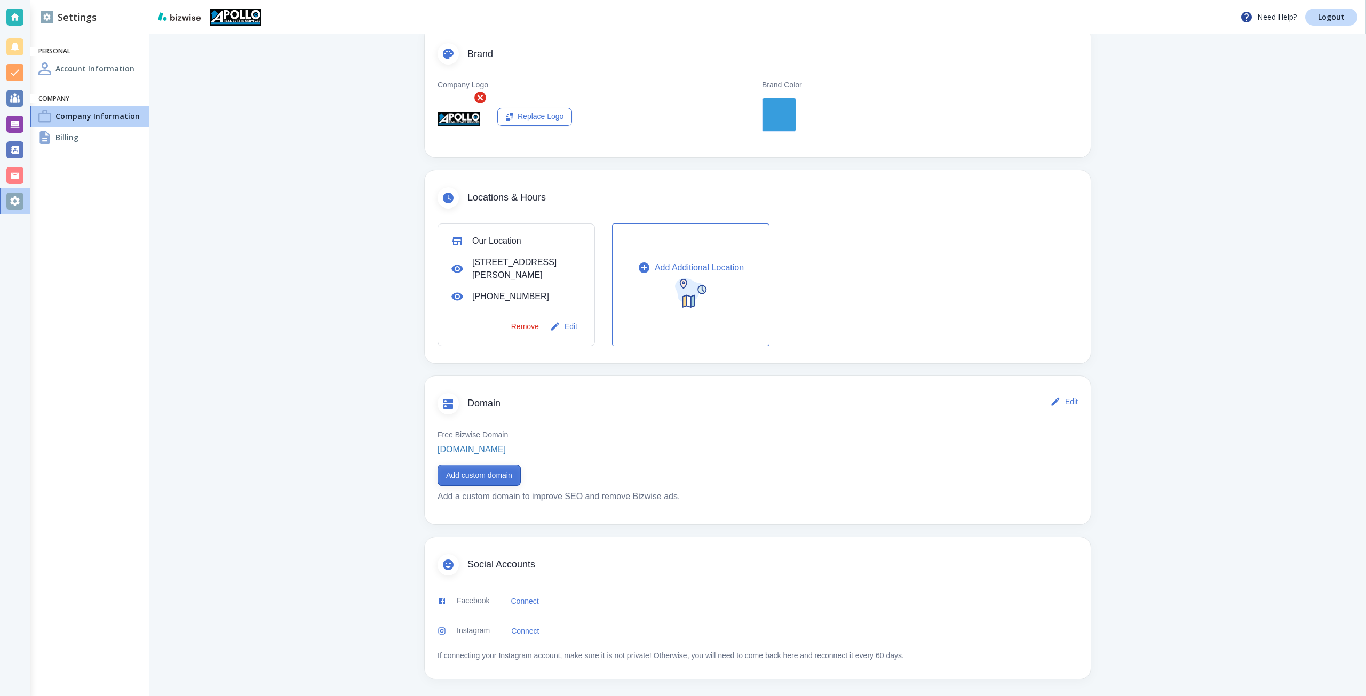
click at [462, 472] on button "Add custom domain" at bounding box center [479, 475] width 83 height 21
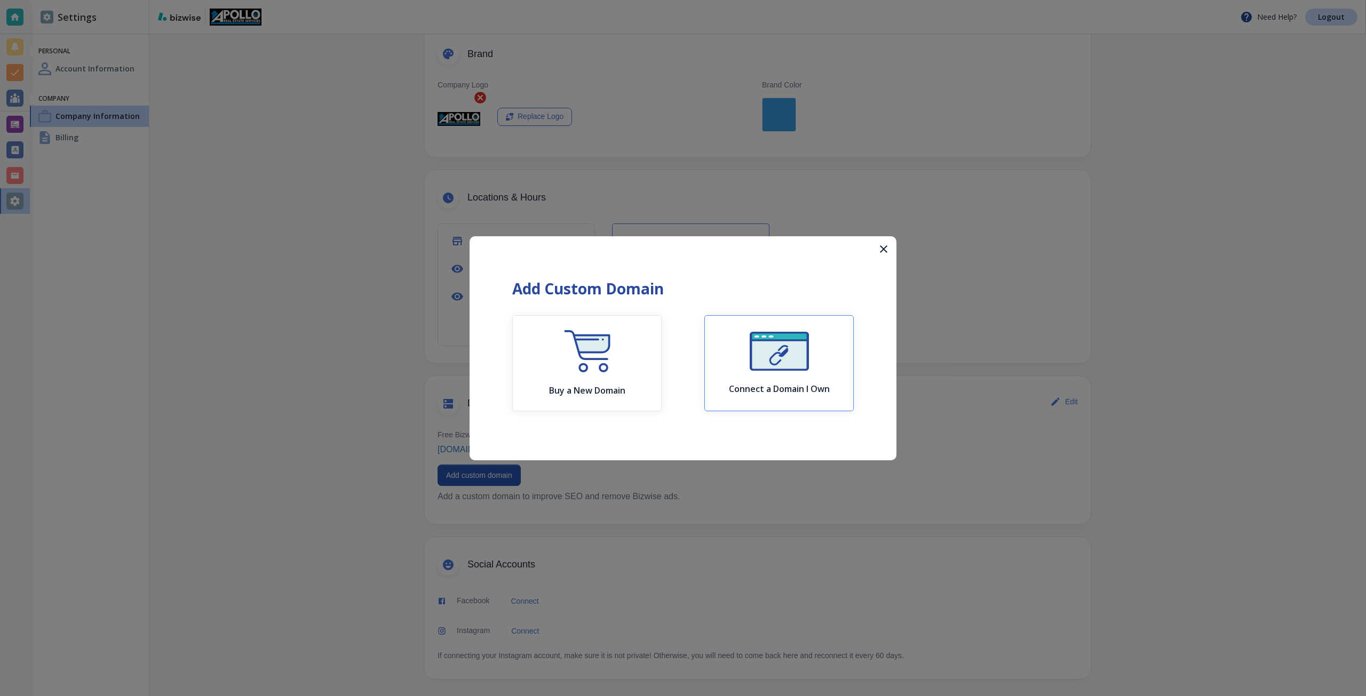
click at [824, 356] on div "Connect a Domain I Own" at bounding box center [779, 363] width 101 height 62
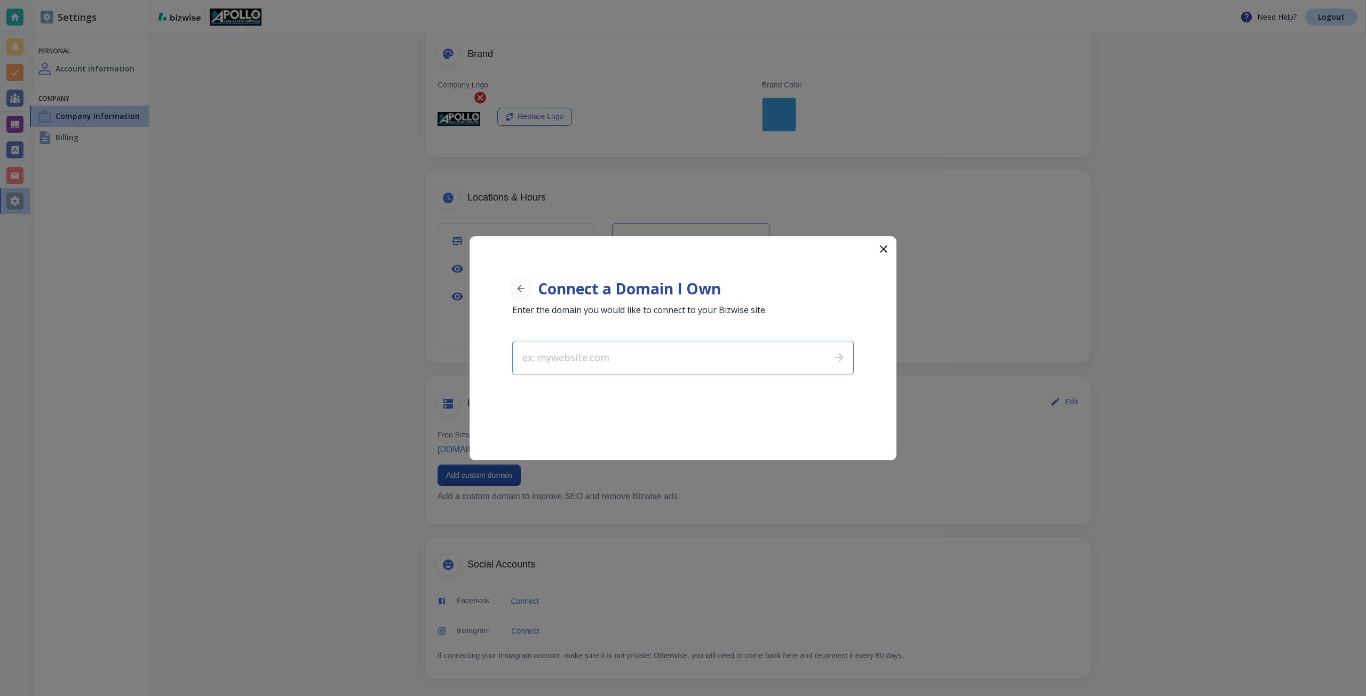
type input "apollorealestateservices.com"
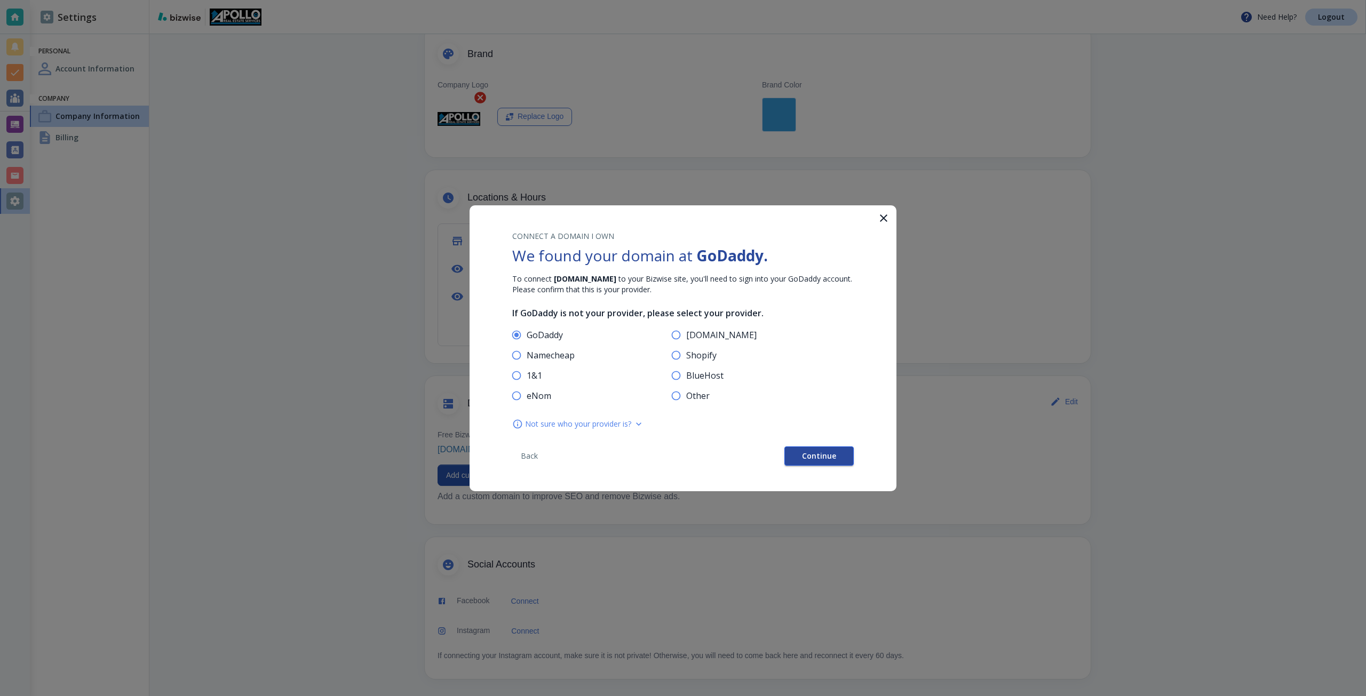
click at [818, 455] on span "Continue" at bounding box center [819, 455] width 34 height 7
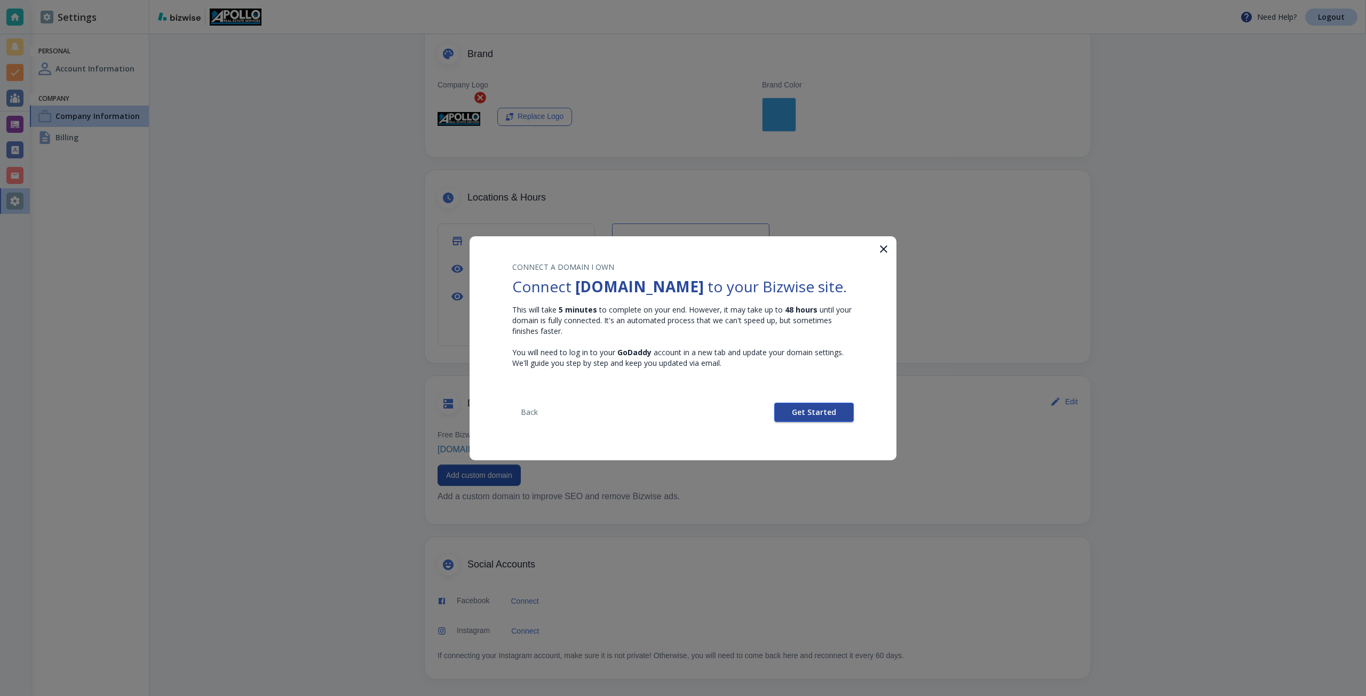
click at [802, 416] on span "Get Started" at bounding box center [814, 412] width 44 height 7
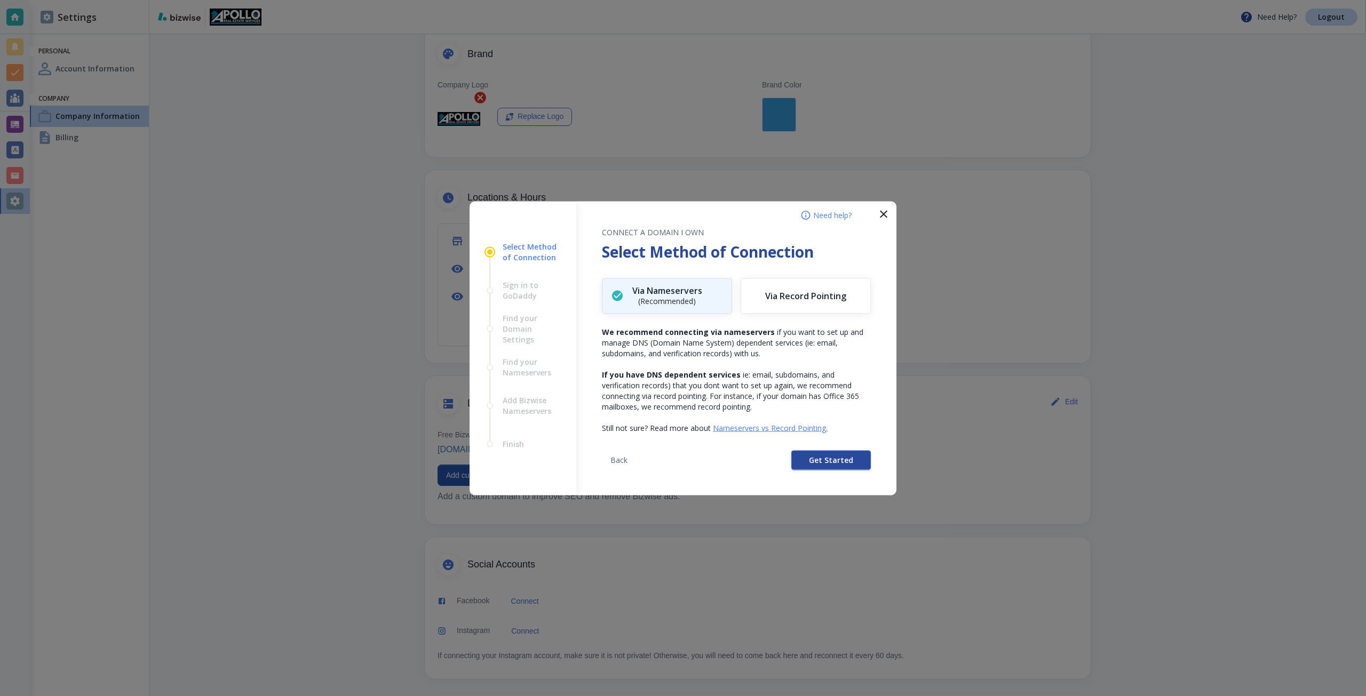
click at [805, 452] on button "Get Started" at bounding box center [831, 459] width 80 height 19
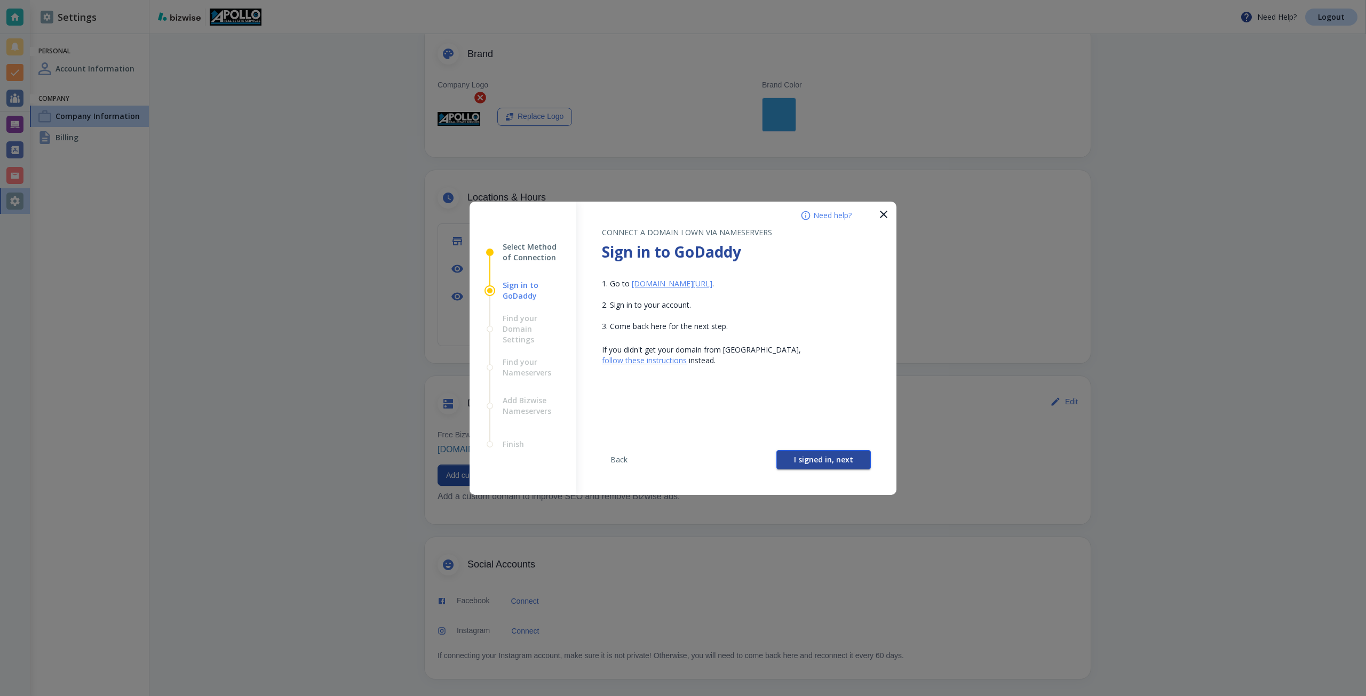
click at [798, 456] on span "I signed in, next" at bounding box center [823, 459] width 59 height 7
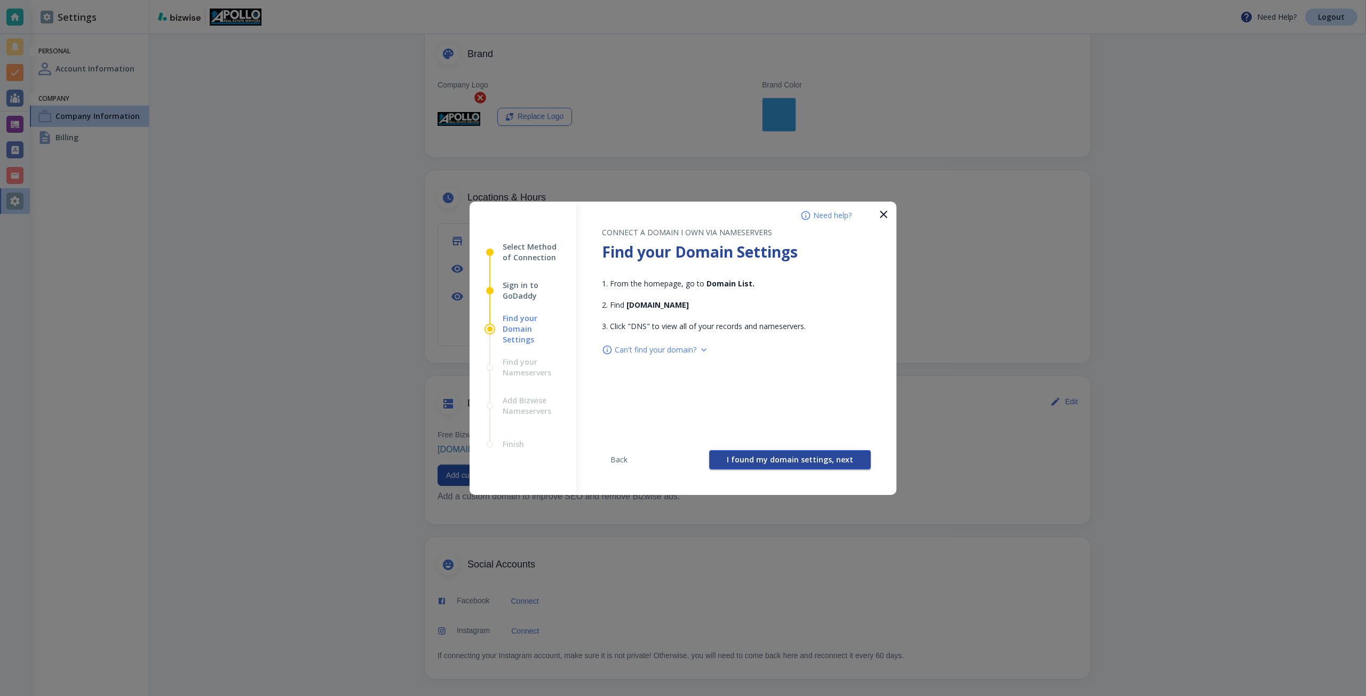
drag, startPoint x: 798, startPoint y: 455, endPoint x: 790, endPoint y: 456, distance: 8.2
click at [790, 456] on span "I found my domain settings, next" at bounding box center [790, 459] width 126 height 7
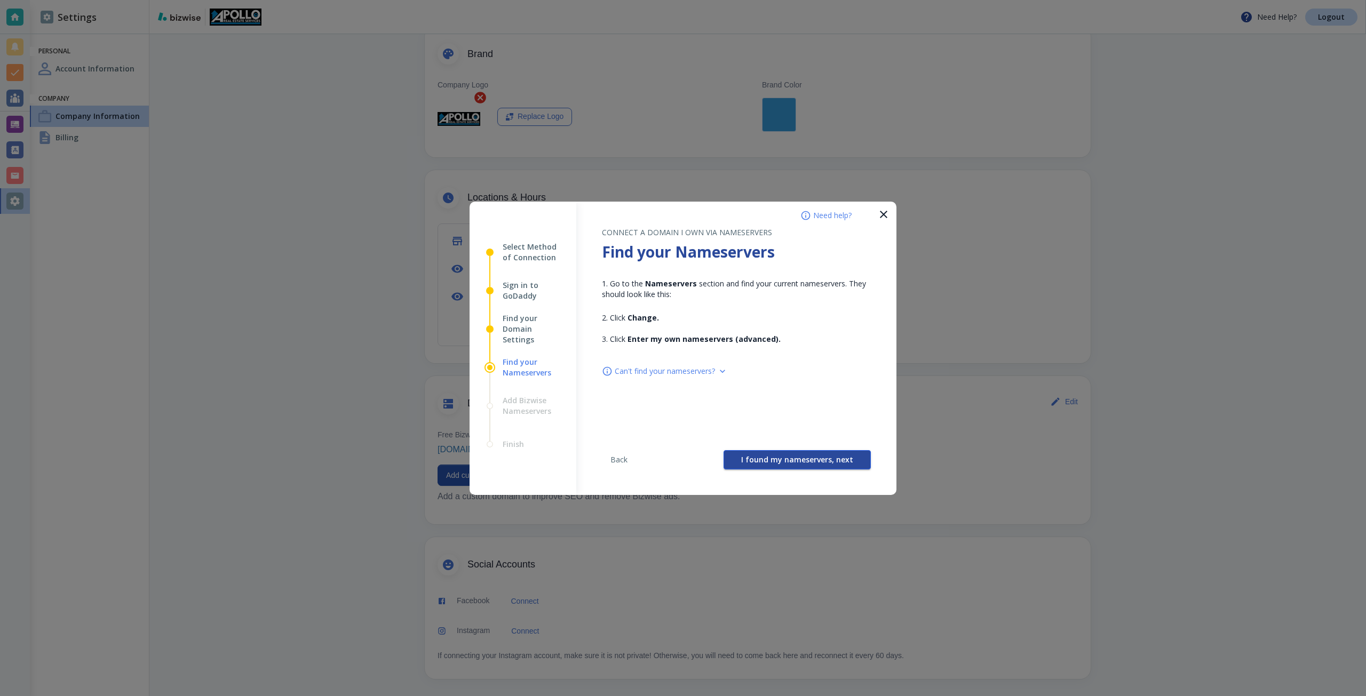
click at [782, 457] on span "I found my nameservers, next" at bounding box center [797, 459] width 112 height 7
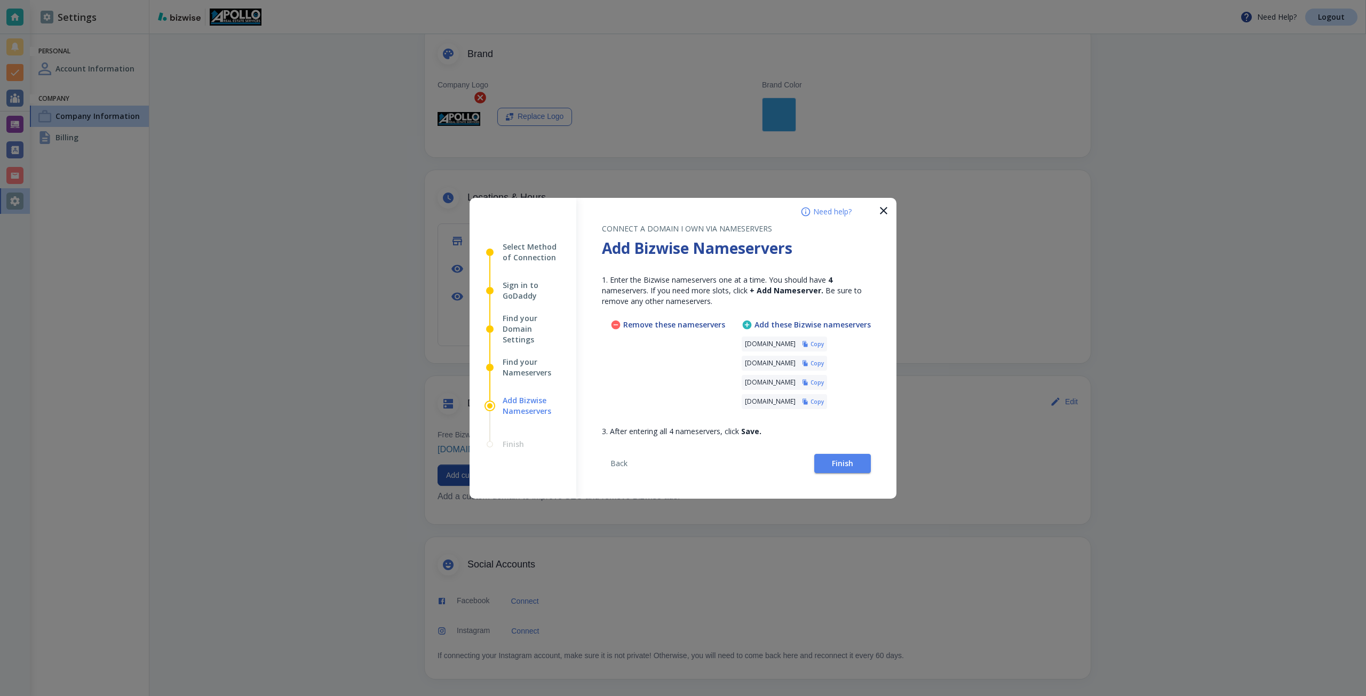
click at [824, 342] on h6 "Copy" at bounding box center [817, 343] width 13 height 7
click at [824, 365] on h6 "Copy" at bounding box center [817, 363] width 13 height 7
click at [824, 381] on h6 "Copy" at bounding box center [817, 382] width 13 height 7
click at [824, 399] on h6 "Copy" at bounding box center [817, 401] width 13 height 7
click at [850, 473] on button "Finish" at bounding box center [842, 463] width 57 height 19
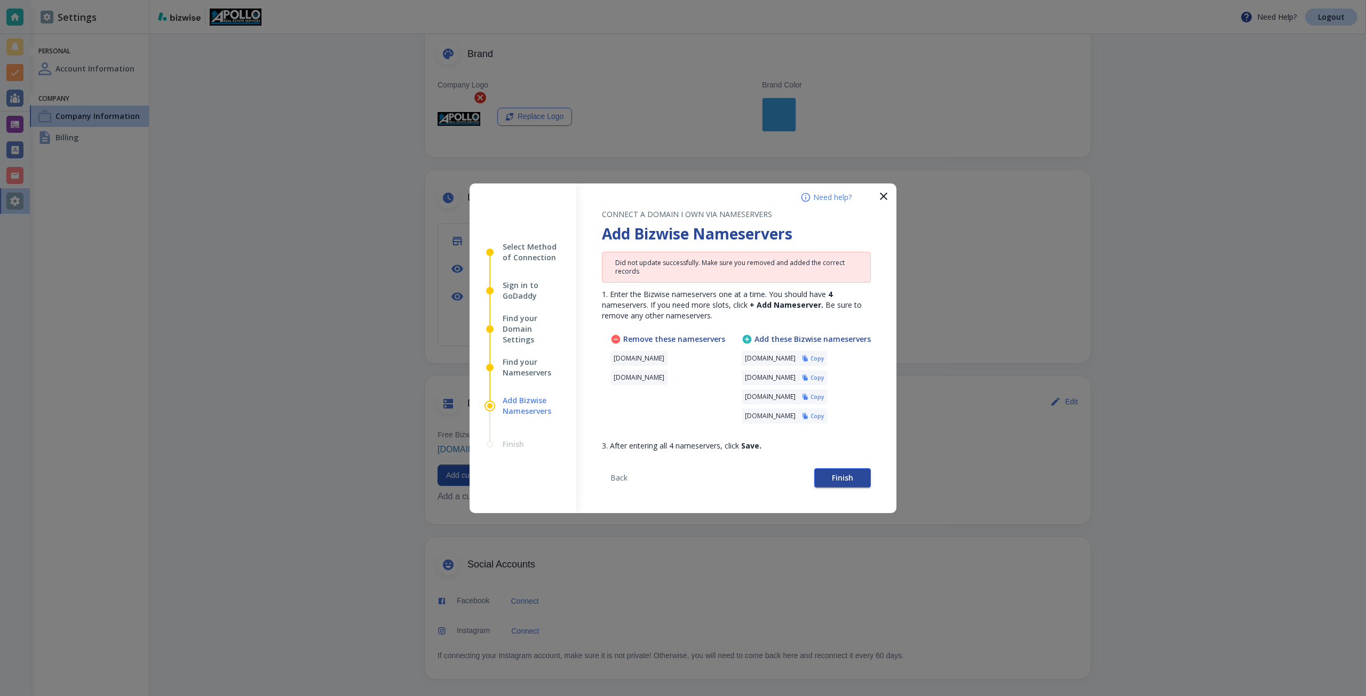
click at [823, 471] on button "Finish" at bounding box center [842, 478] width 57 height 19
click at [830, 477] on button "Finish" at bounding box center [842, 478] width 57 height 19
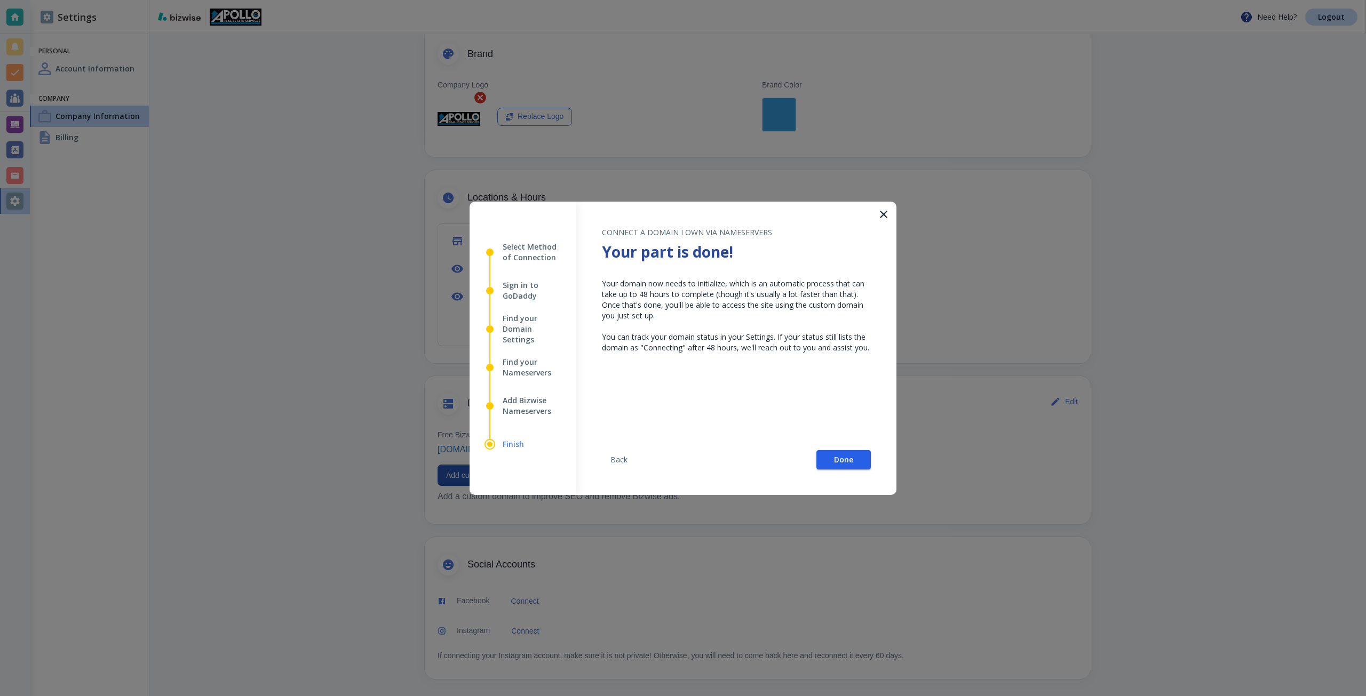
click at [817, 463] on button "Done" at bounding box center [843, 459] width 54 height 19
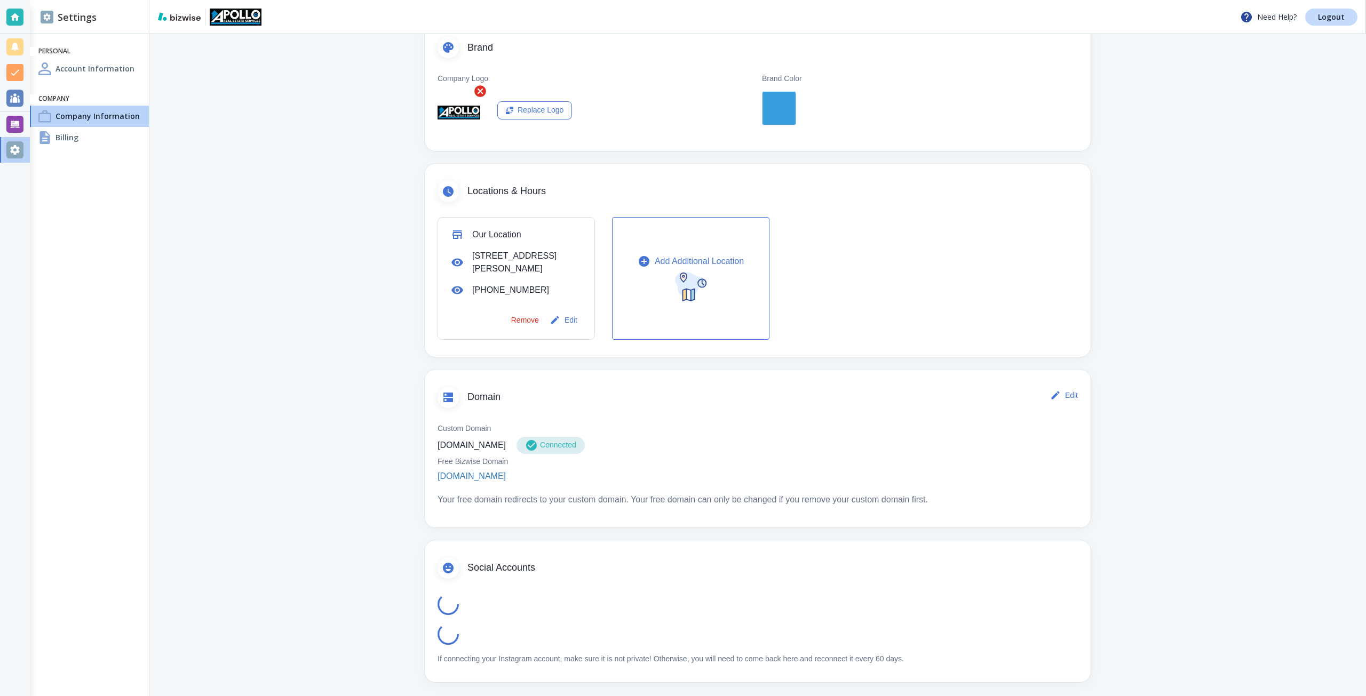
scroll to position [220, 0]
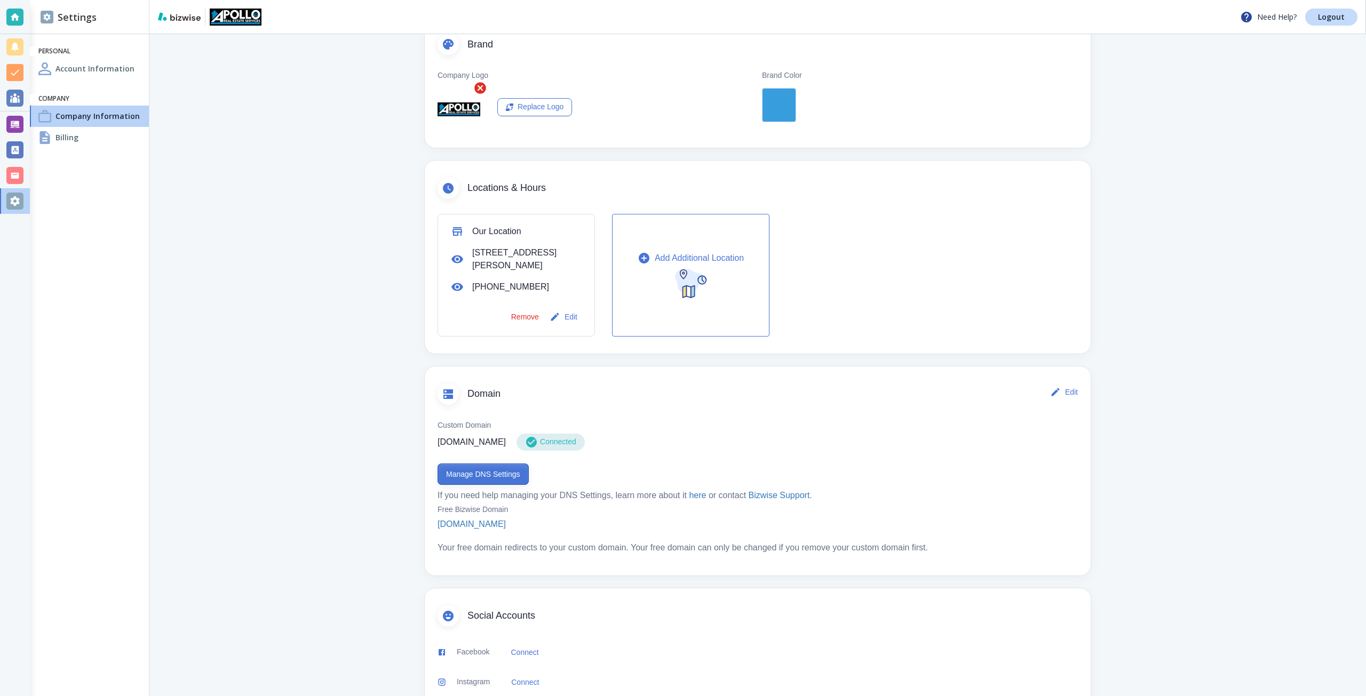
click at [478, 475] on button "Manage DNS Settings" at bounding box center [483, 474] width 91 height 21
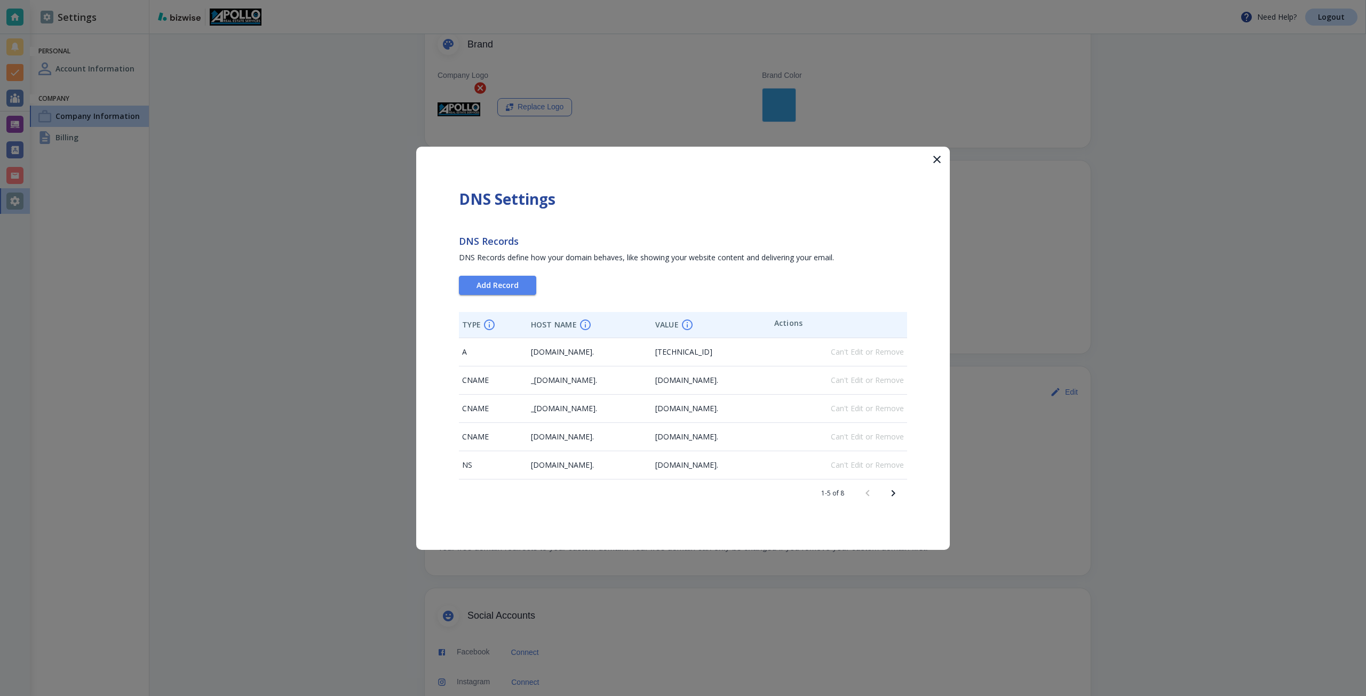
click at [512, 296] on div "DNS Settings DNS Records DNS Records define how your domain behaves, like showi…" at bounding box center [683, 348] width 534 height 403
click at [510, 289] on span "Add Record" at bounding box center [498, 285] width 42 height 7
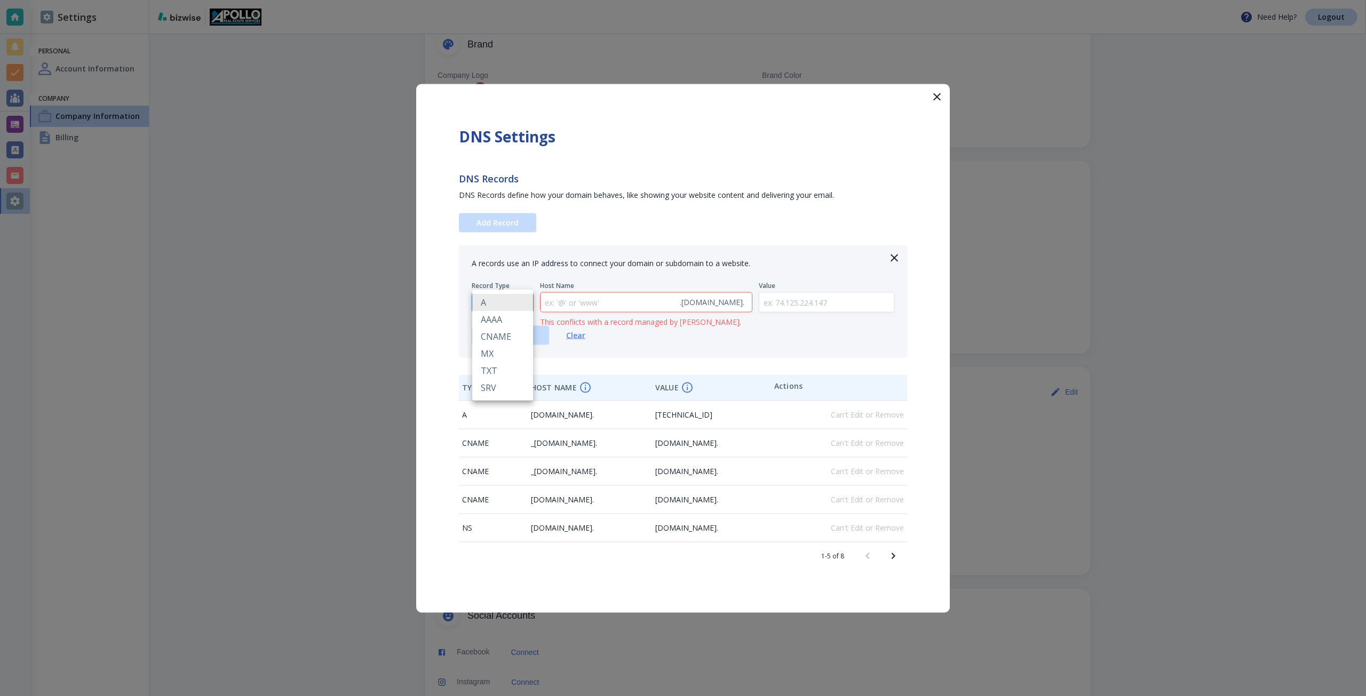
click at [500, 0] on body "Need Help? Logout Settings Personal Account Information Company Company Informa…" at bounding box center [683, 0] width 1366 height 0
click at [499, 373] on li "TXT" at bounding box center [502, 370] width 61 height 17
type input "TXT"
click at [793, 306] on input "text" at bounding box center [826, 302] width 135 height 20
paste input "google-site-verification=5Ft-r6afq_StlYZ9W-jz7jx80n90cKfpMjYVWsJgcqw"
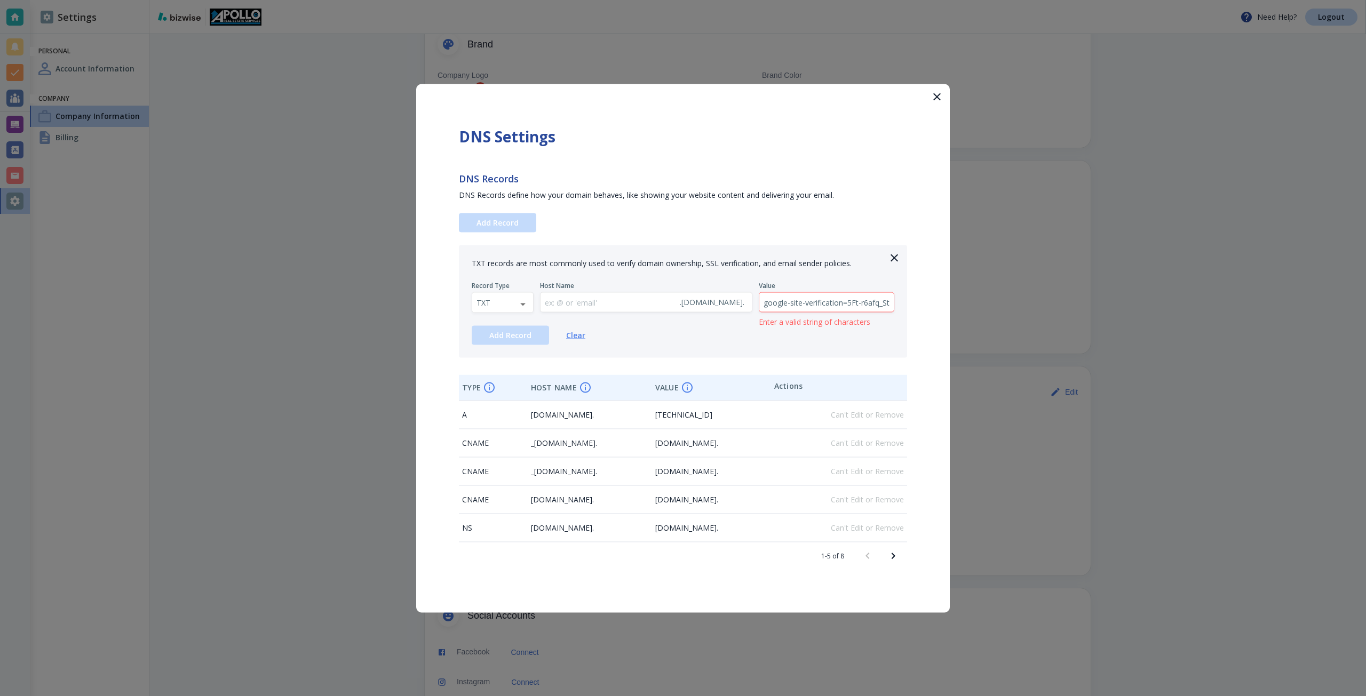
scroll to position [0, 143]
type input "google-site-verification=5Ft-r6afq_StlYZ9W-jz7jx80n90cKfpMjYVWsJgcqw"
click at [488, 343] on button "Add Record" at bounding box center [510, 334] width 77 height 19
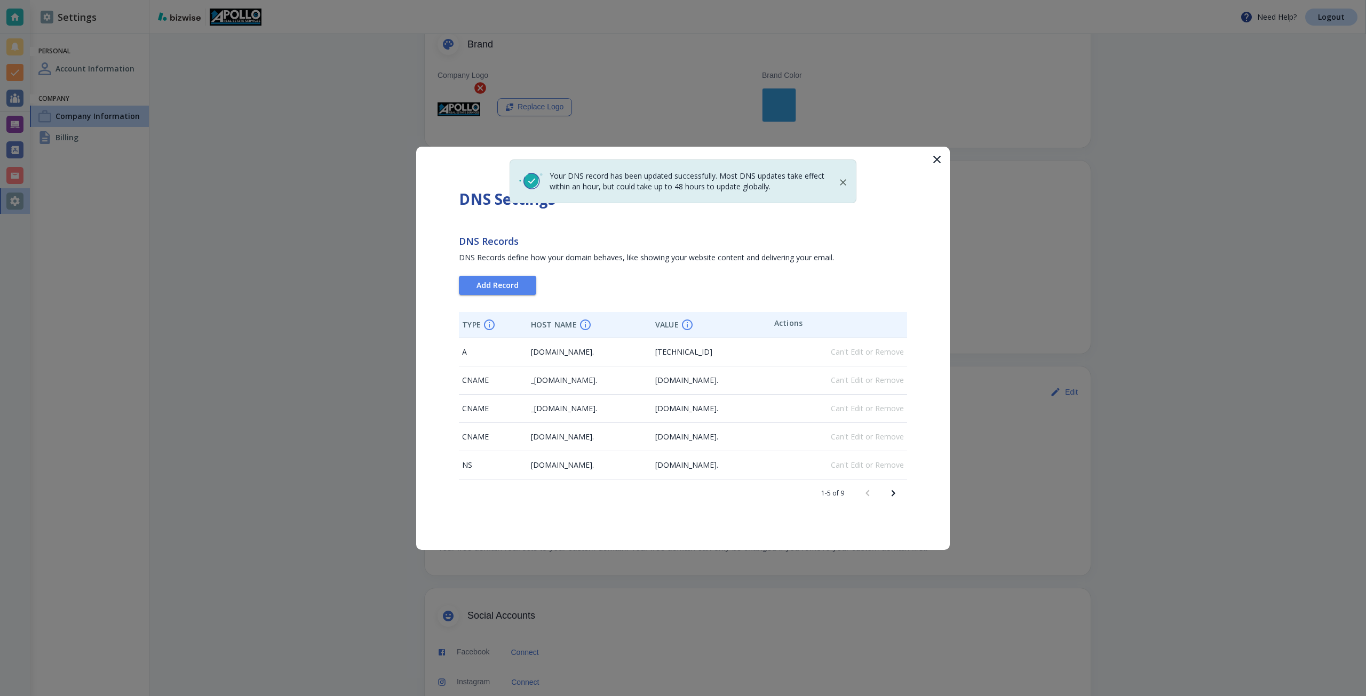
click at [351, 422] on div at bounding box center [683, 348] width 1366 height 696
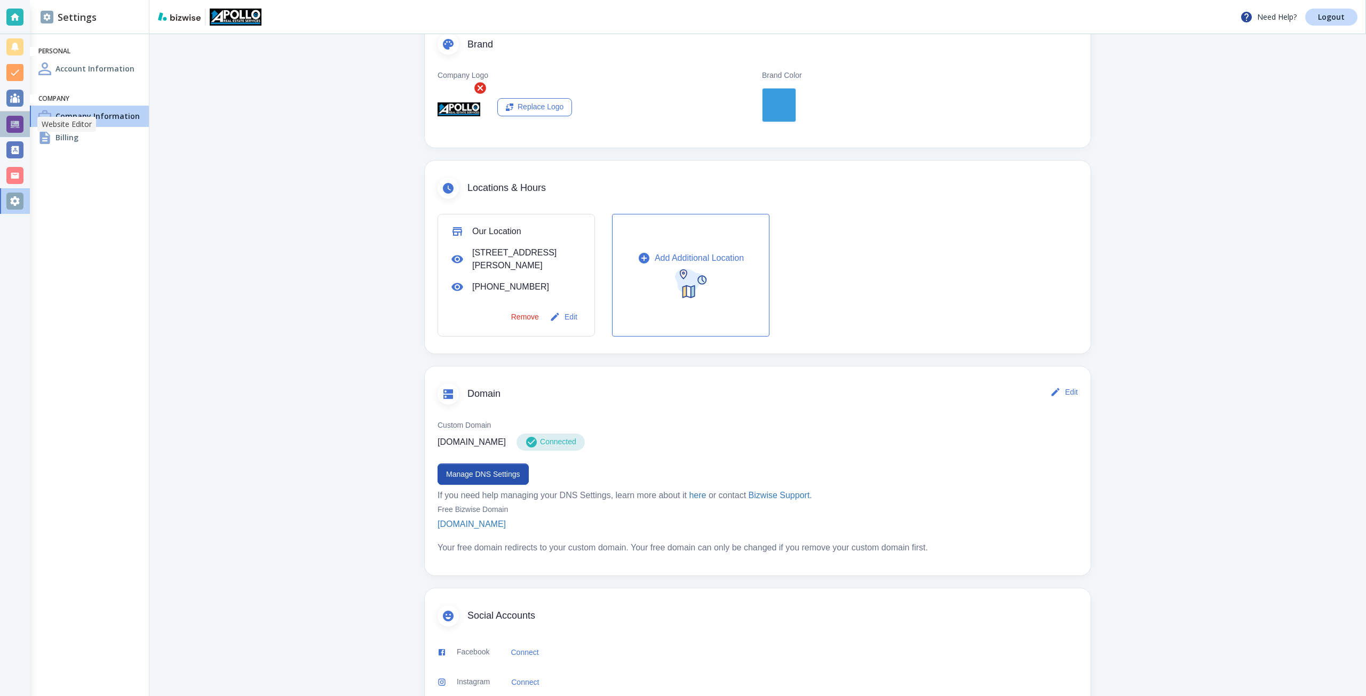
click at [21, 127] on div at bounding box center [14, 124] width 17 height 17
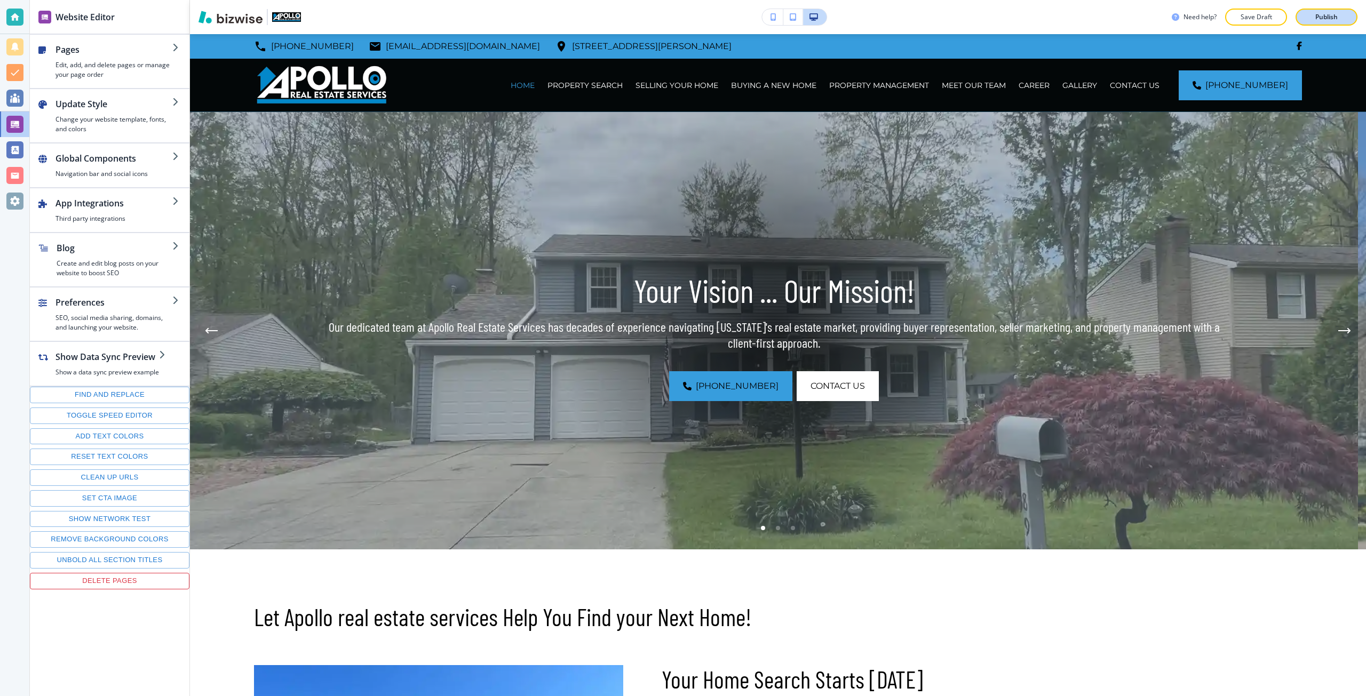
click at [1330, 13] on p "Publish" at bounding box center [1326, 17] width 22 height 10
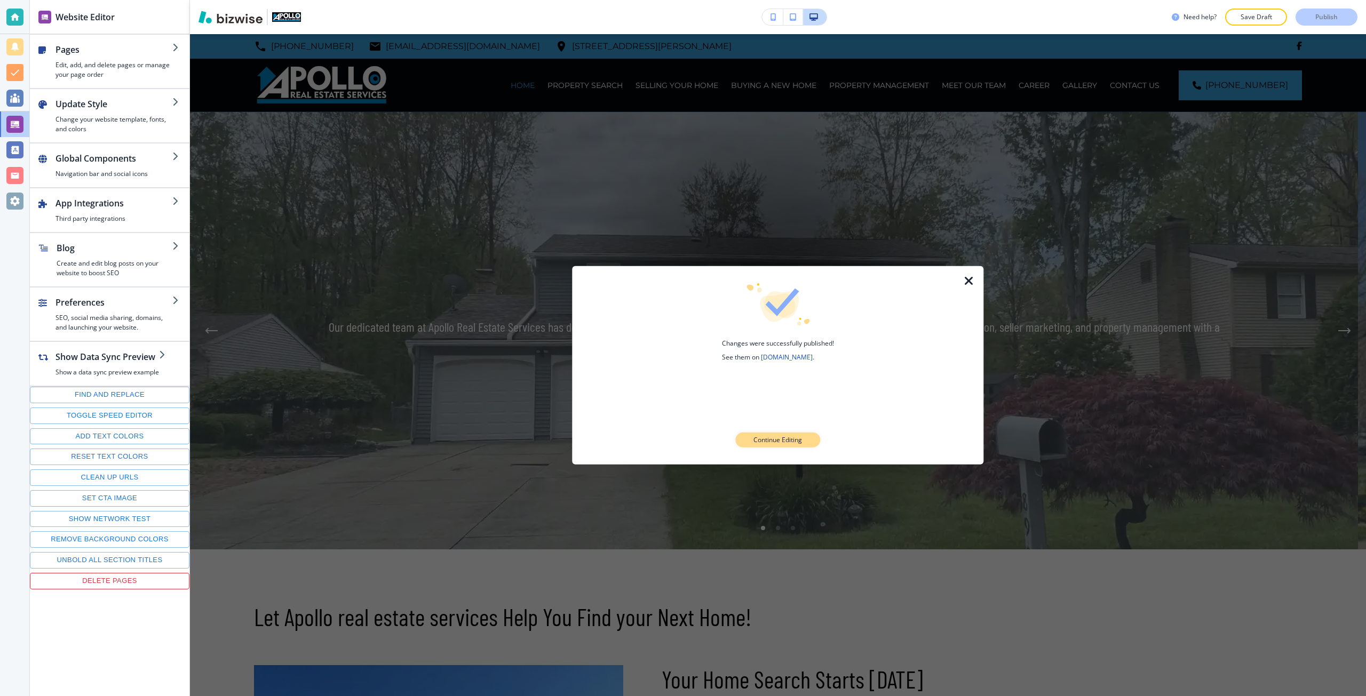
click at [799, 443] on p "Continue Editing" at bounding box center [777, 440] width 49 height 10
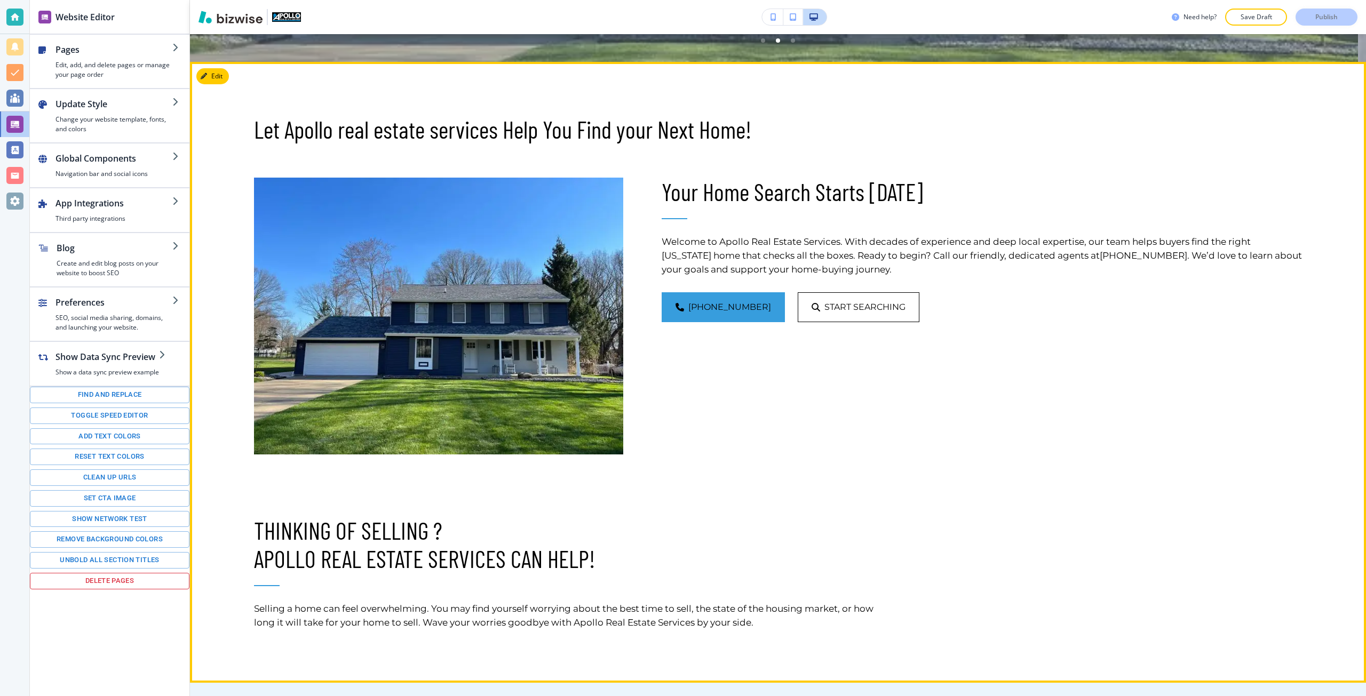
scroll to position [447, 0]
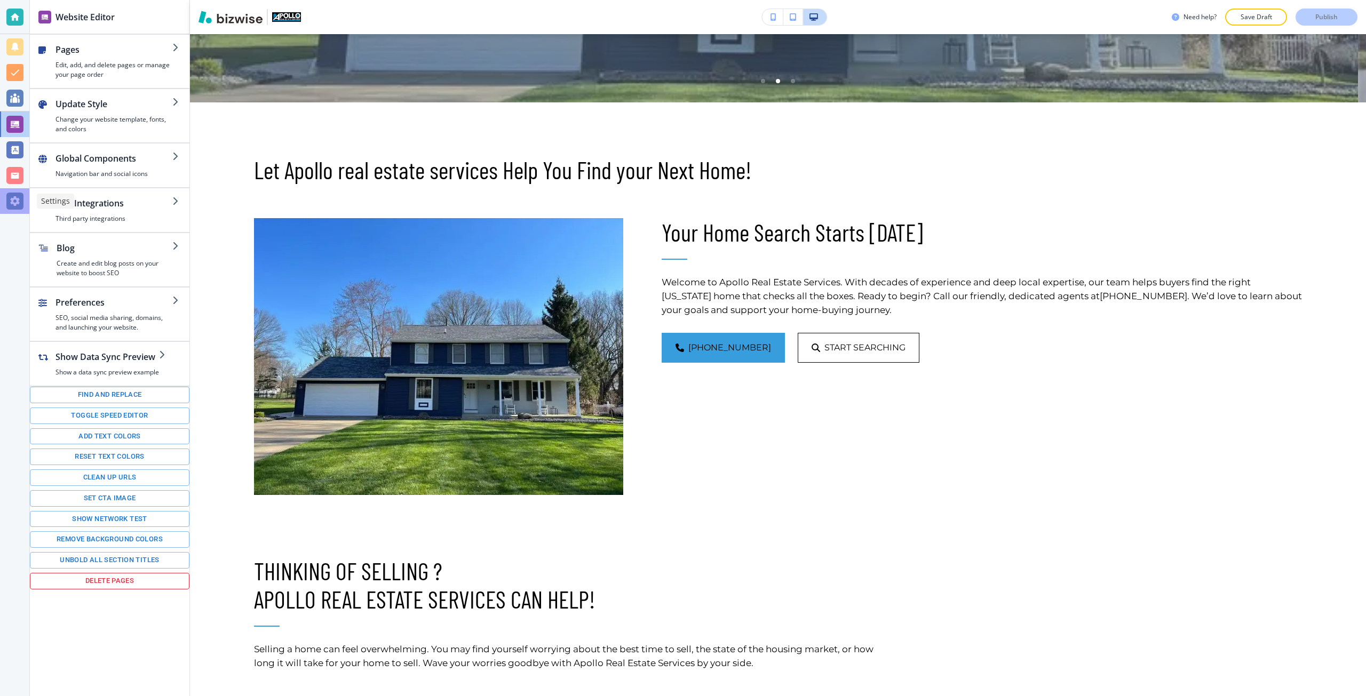
click at [15, 189] on div at bounding box center [14, 201] width 29 height 26
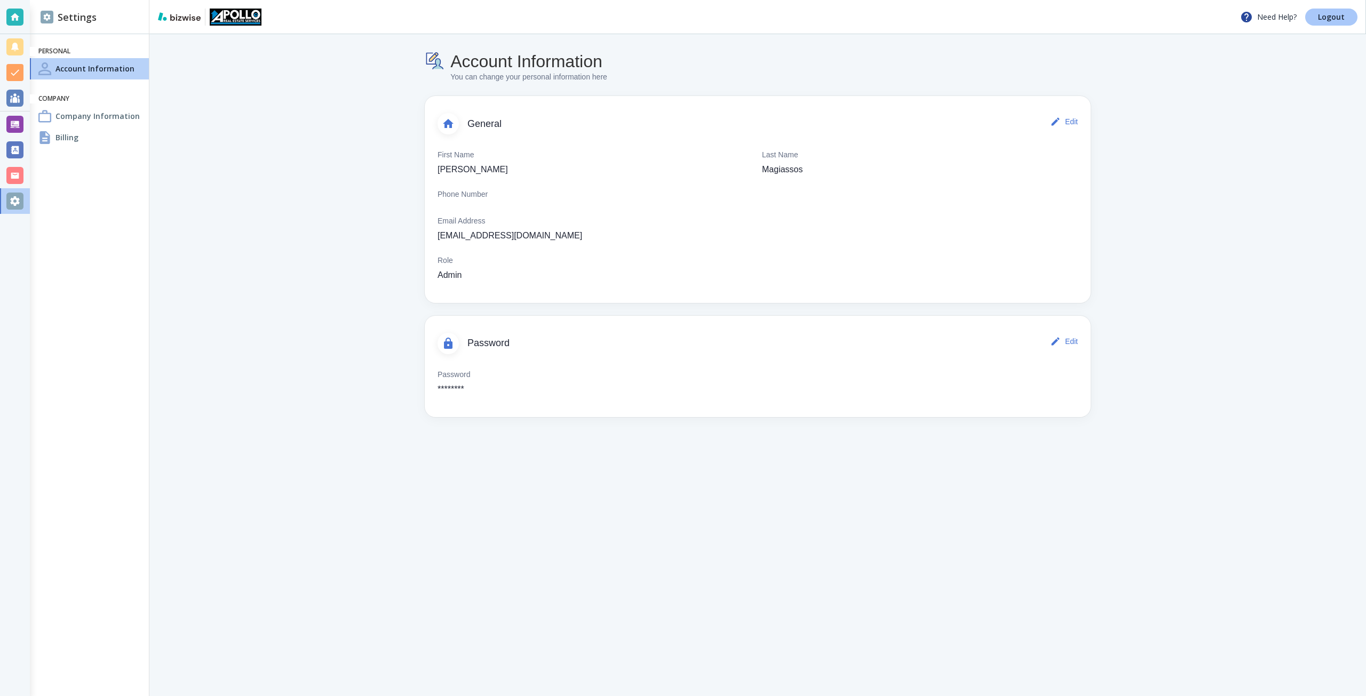
click at [1318, 22] on link "Logout" at bounding box center [1331, 17] width 52 height 17
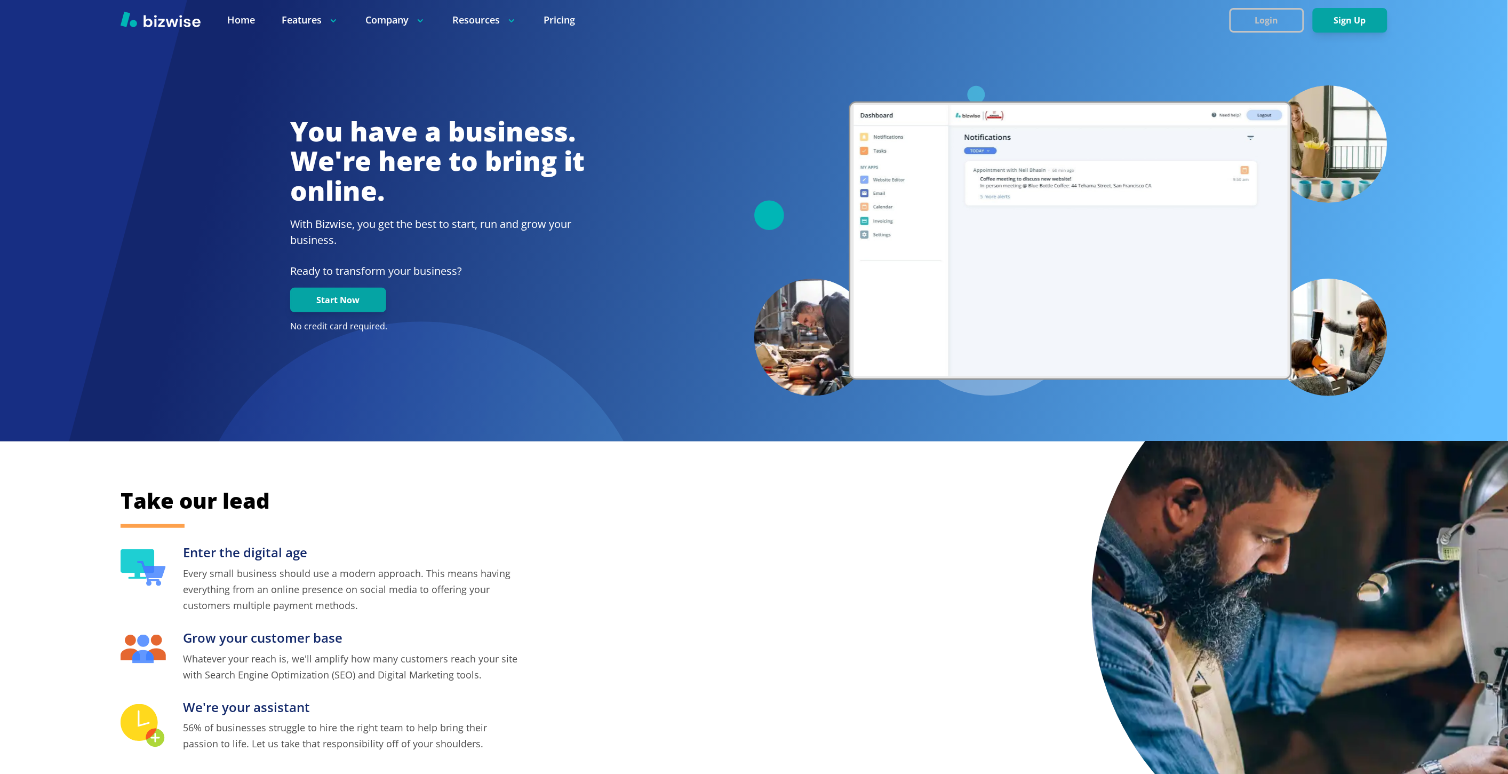
click at [1284, 28] on button "Login" at bounding box center [1267, 20] width 75 height 25
